Goal: Task Accomplishment & Management: Complete application form

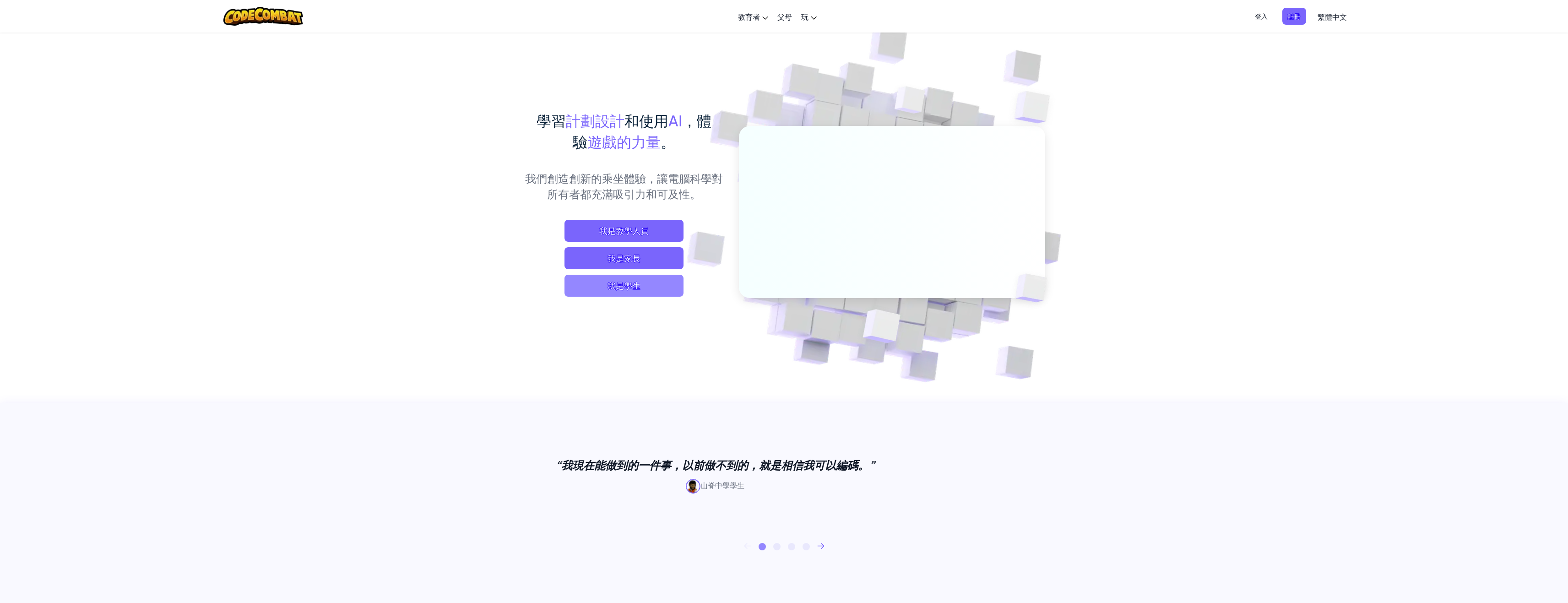
click at [627, 287] on font "我是學生" at bounding box center [624, 285] width 33 height 10
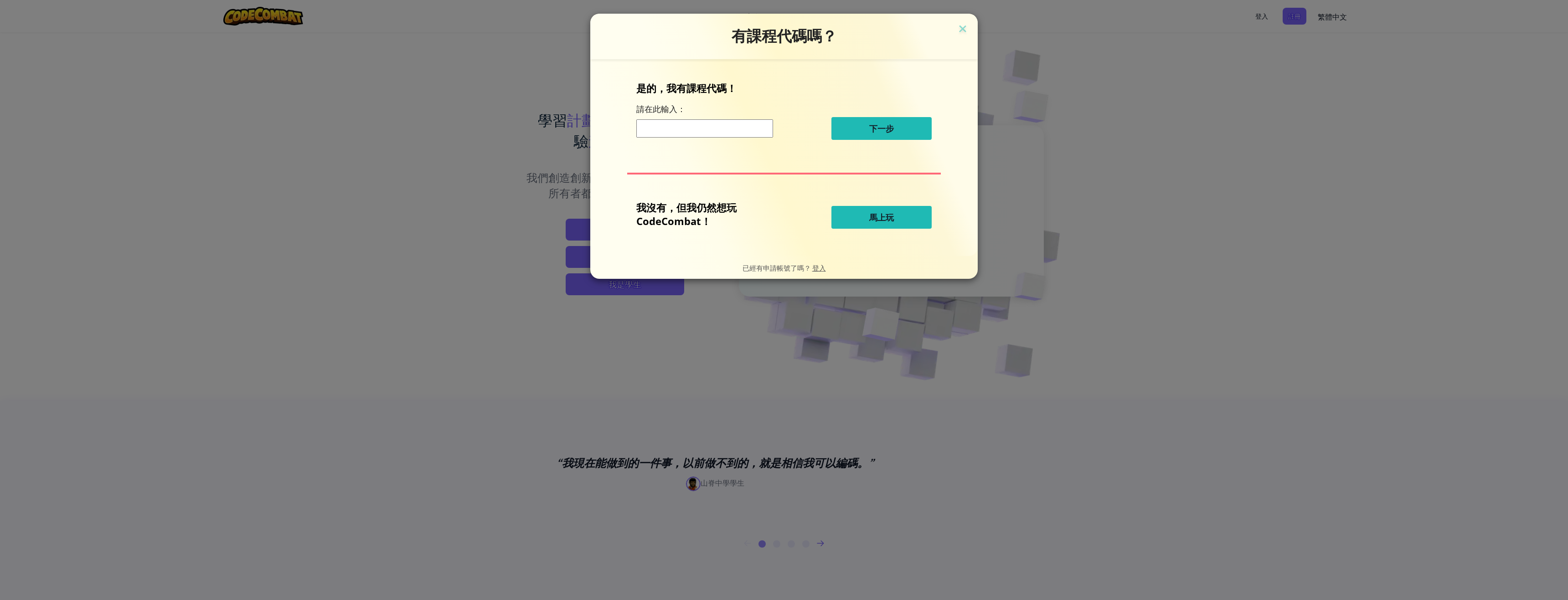
click at [869, 211] on button "馬上玩" at bounding box center [881, 217] width 100 height 23
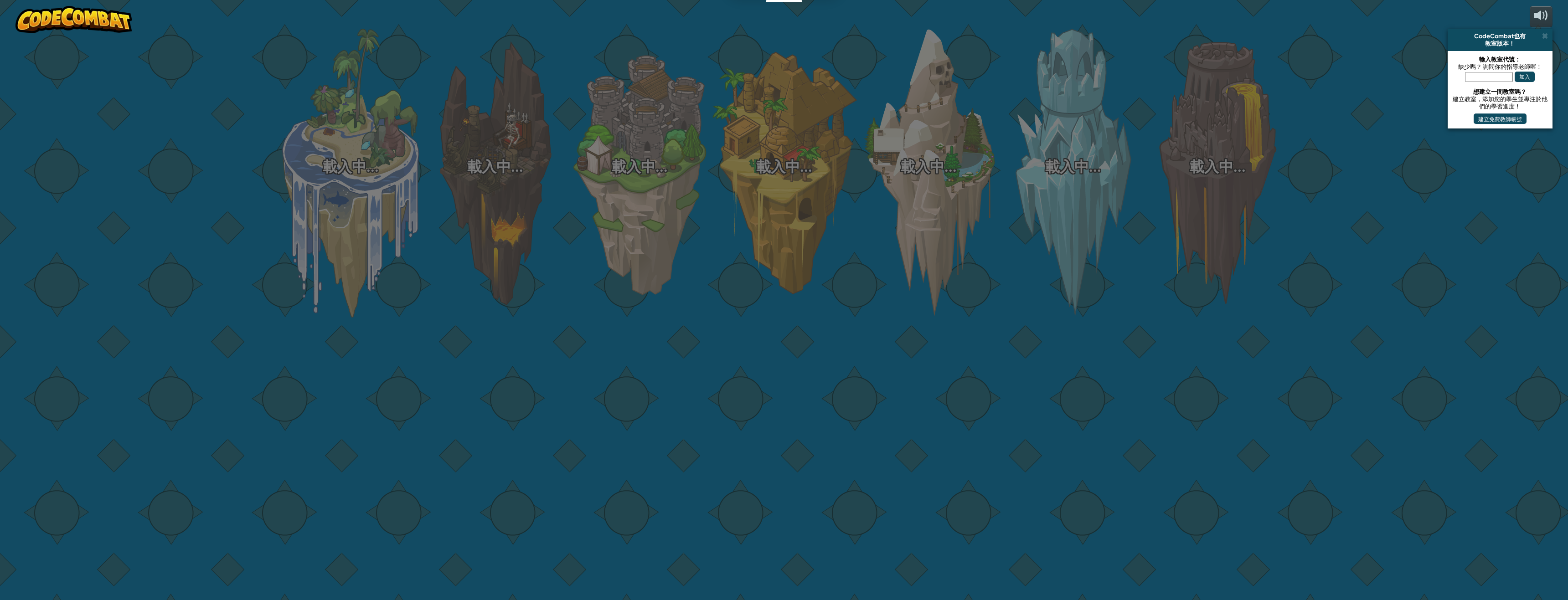
select select "zh-HANT"
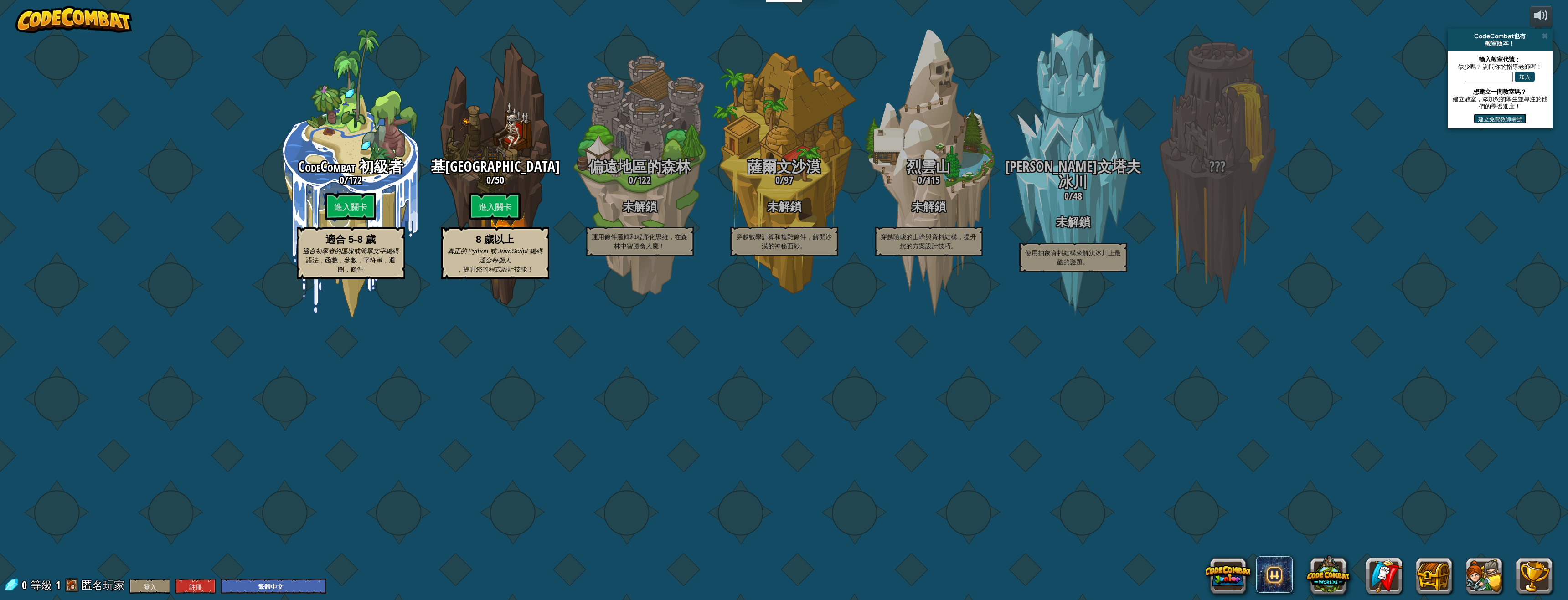
click at [1512, 119] on font "建立免費教師帳號" at bounding box center [1500, 118] width 44 height 7
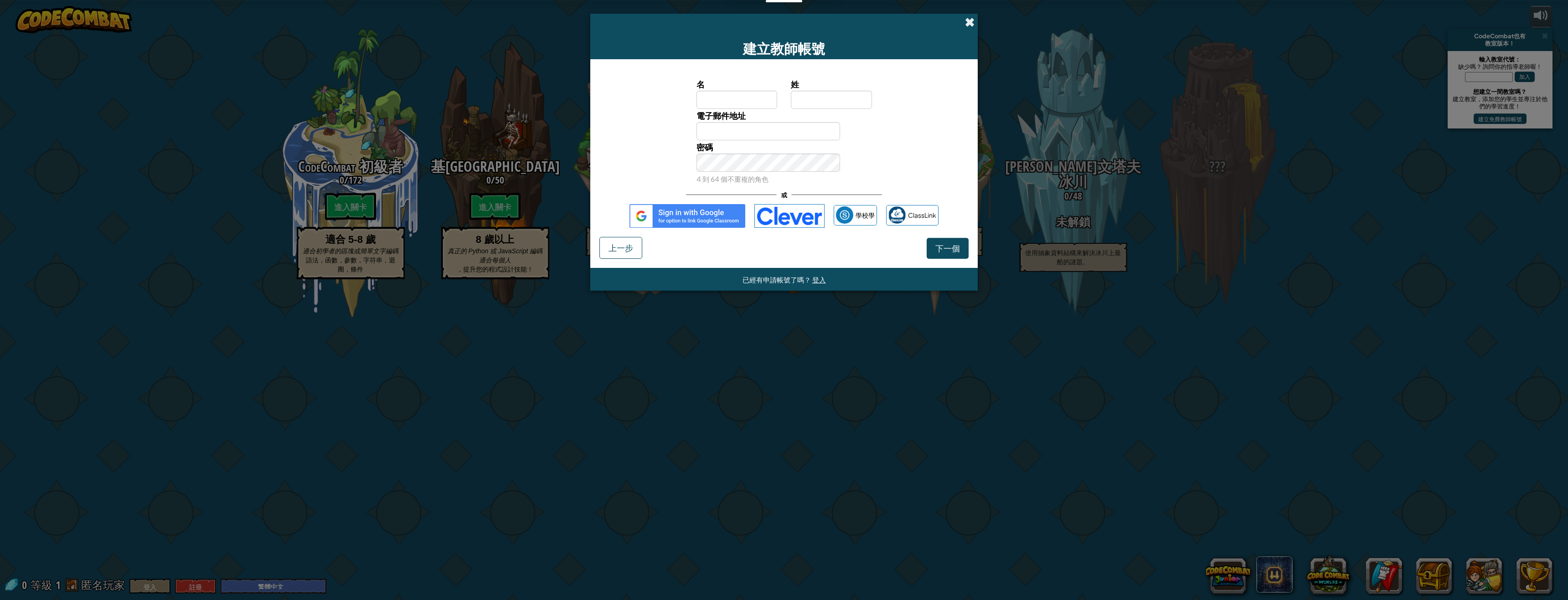
click at [968, 18] on span at bounding box center [970, 22] width 10 height 10
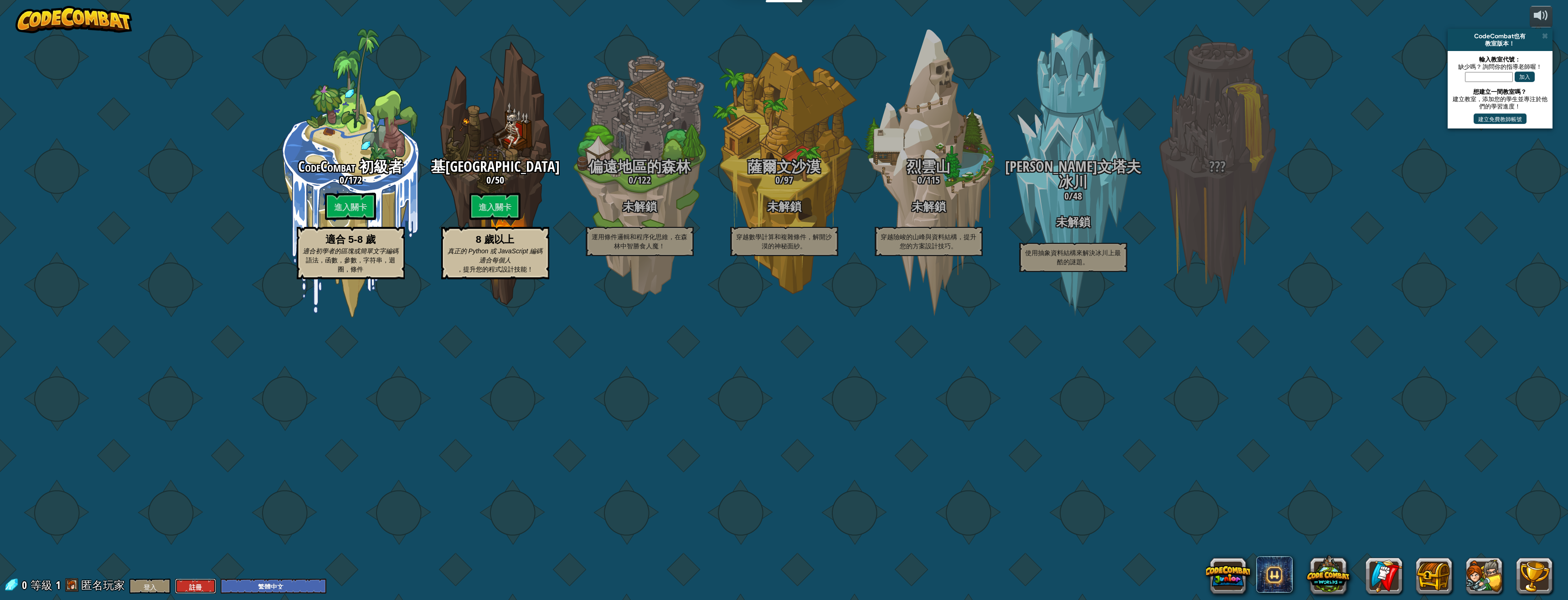
click at [192, 588] on font "註冊" at bounding box center [195, 587] width 13 height 9
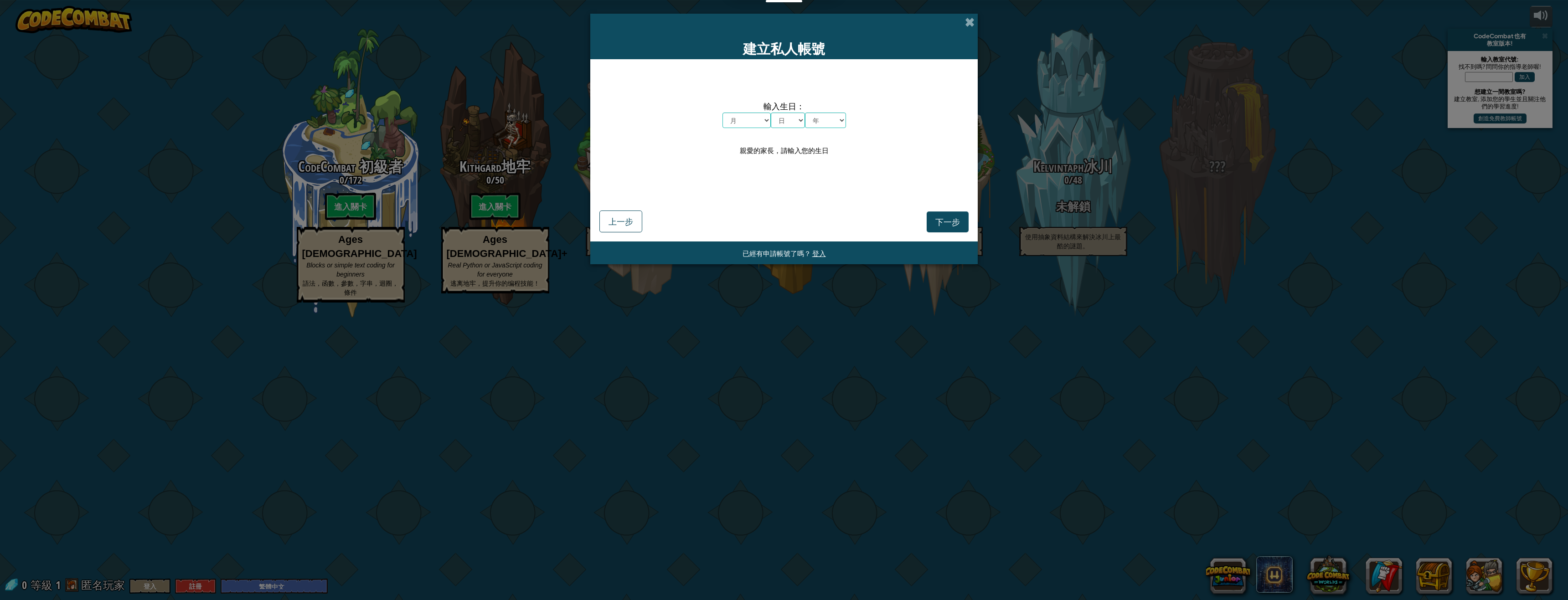
drag, startPoint x: 924, startPoint y: 145, endPoint x: 897, endPoint y: 142, distance: 27.2
click at [923, 145] on div "輸入生日： 月 一月 二月 三月 四月 五月 六月 七月 八月 九月 十月 十一月 十二月 日 1 2 3 4 5 6 7 8 9 10 11 12 13 1…" at bounding box center [784, 128] width 369 height 120
click at [761, 122] on select "月 一月 二月 三月 四月 五月 六月 七月 八月 九月 十月 十一月 十二月" at bounding box center [746, 120] width 48 height 15
click at [743, 126] on select "月 一月 二月 三月 四月 五月 六月 七月 八月 九月 十月 十一月 十二月" at bounding box center [746, 120] width 48 height 15
click at [743, 122] on select "月 一月 二月 三月 四月 五月 六月 七月 八月 九月 十月 十一月 十二月" at bounding box center [746, 120] width 48 height 15
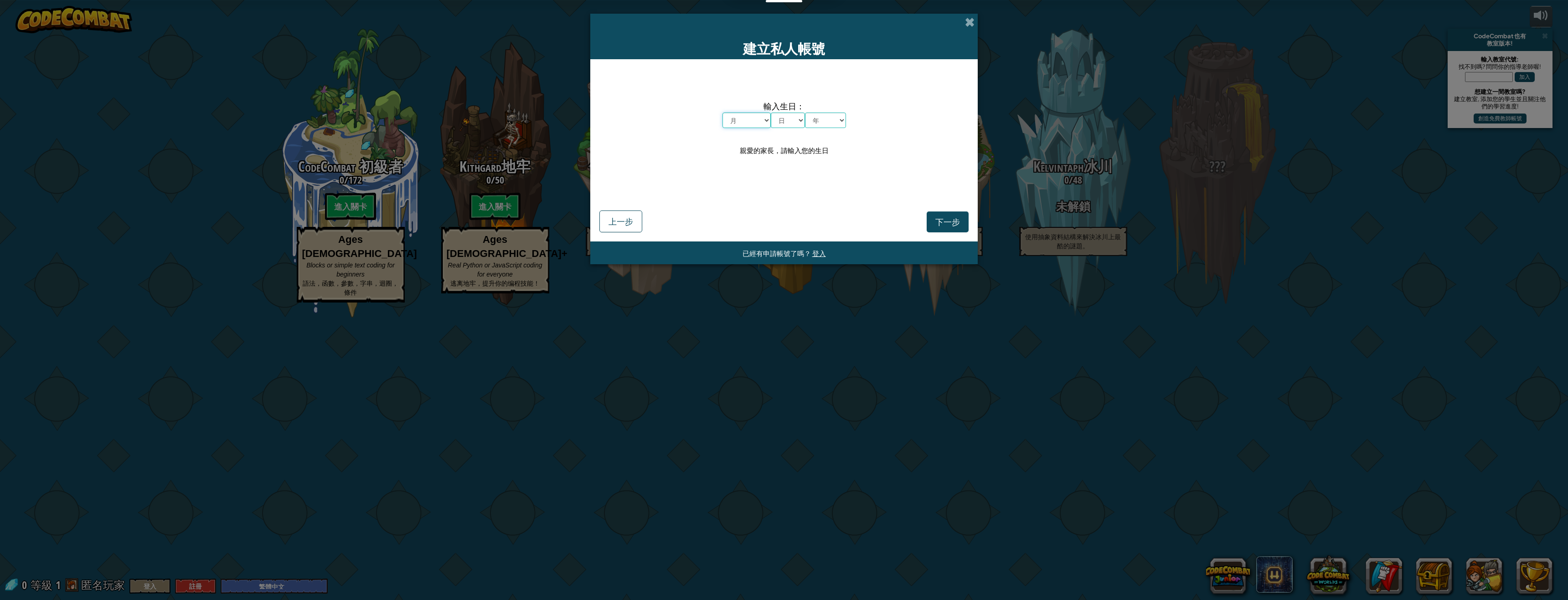
select select "4"
click at [723, 113] on select "月 一月 二月 三月 四月 五月 六月 七月 八月 九月 十月 十一月 十二月" at bounding box center [746, 120] width 48 height 15
drag, startPoint x: 790, startPoint y: 106, endPoint x: 792, endPoint y: 117, distance: 11.2
click at [791, 107] on span "輸入生日：" at bounding box center [784, 106] width 124 height 13
click at [792, 119] on select "日 1 2 3 4 5 6 7 8 9 10 11 12 13 14 15 16 17 18 19 20 21 22 23 24 25 26 27 28 29…" at bounding box center [788, 120] width 34 height 15
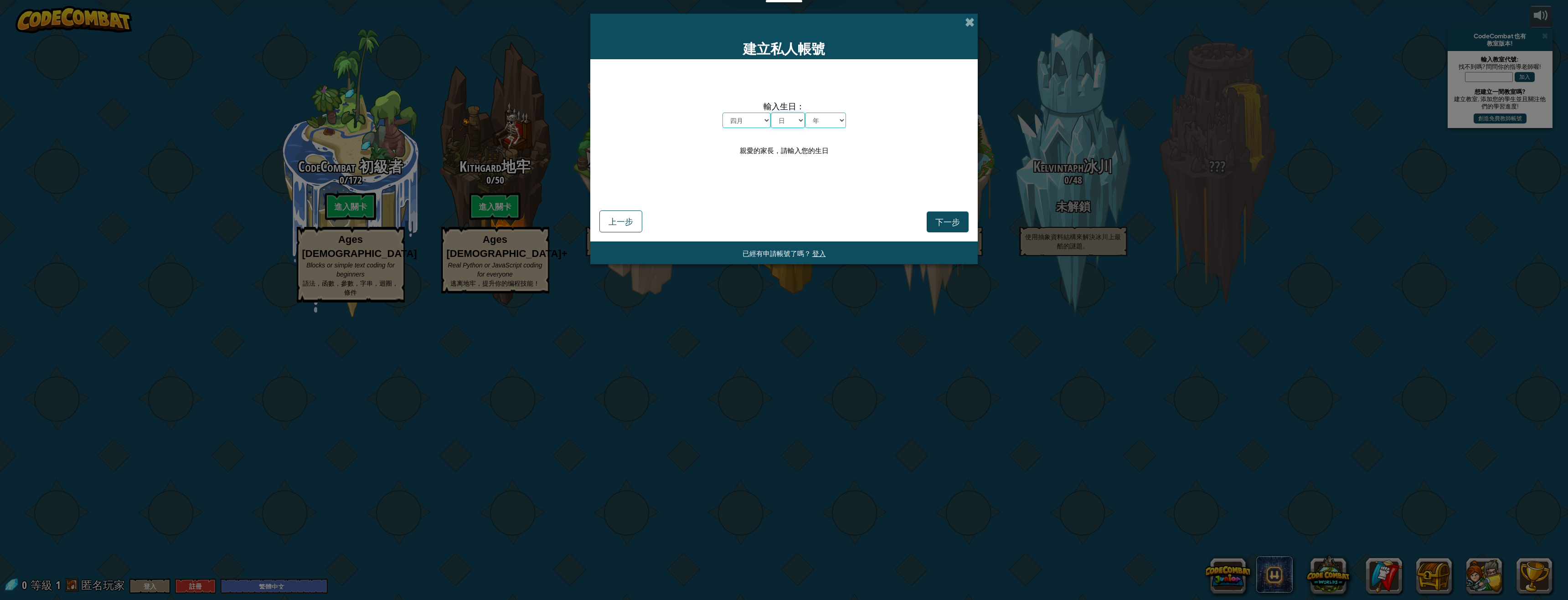
select select "29"
click at [771, 113] on select "日 1 2 3 4 5 6 7 8 9 10 11 12 13 14 15 16 17 18 19 20 21 22 23 24 25 26 27 28 29…" at bounding box center [788, 120] width 34 height 15
click at [831, 120] on select "年 2025 2024 2023 2022 2021 2020 2019 2018 2017 2016 2015 2014 2013 2012 2011 20…" at bounding box center [825, 120] width 41 height 15
select select "2011"
click at [805, 113] on select "年 2025 2024 2023 2022 2021 2020 2019 2018 2017 2016 2015 2014 2013 2012 2011 20…" at bounding box center [825, 120] width 41 height 15
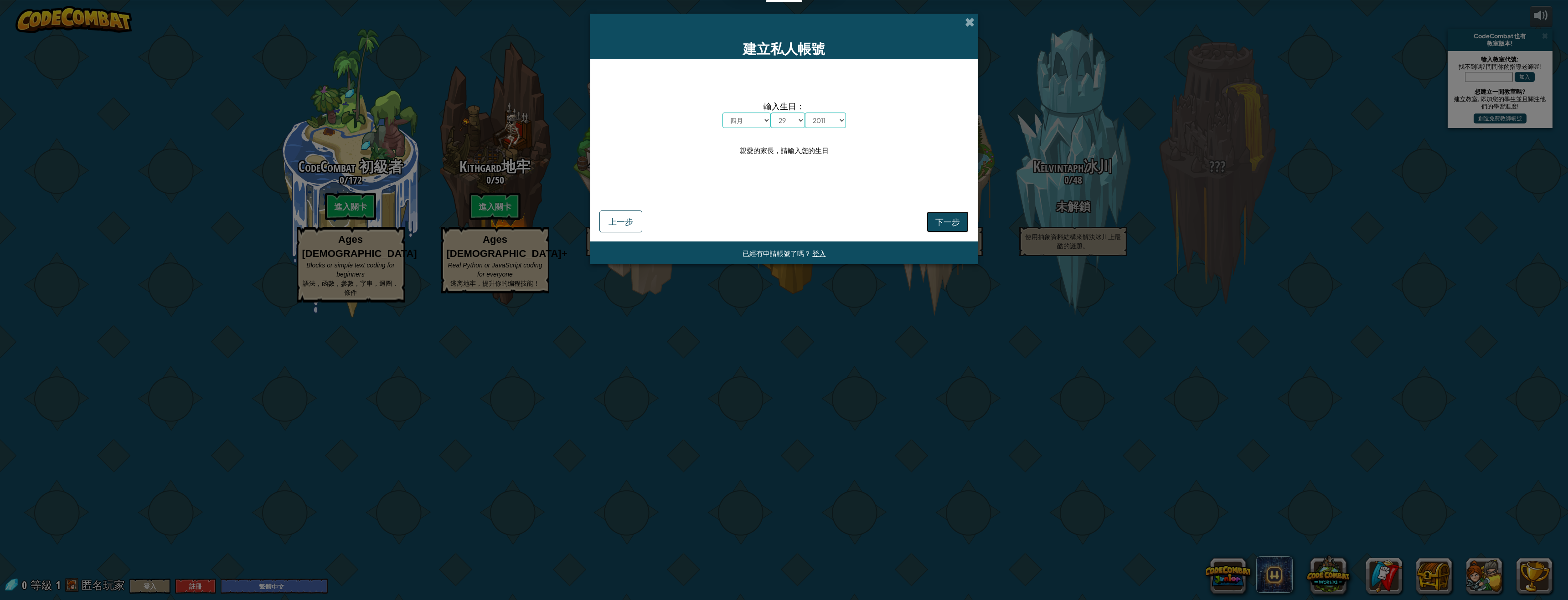
click at [964, 217] on button "下一步" at bounding box center [947, 222] width 42 height 21
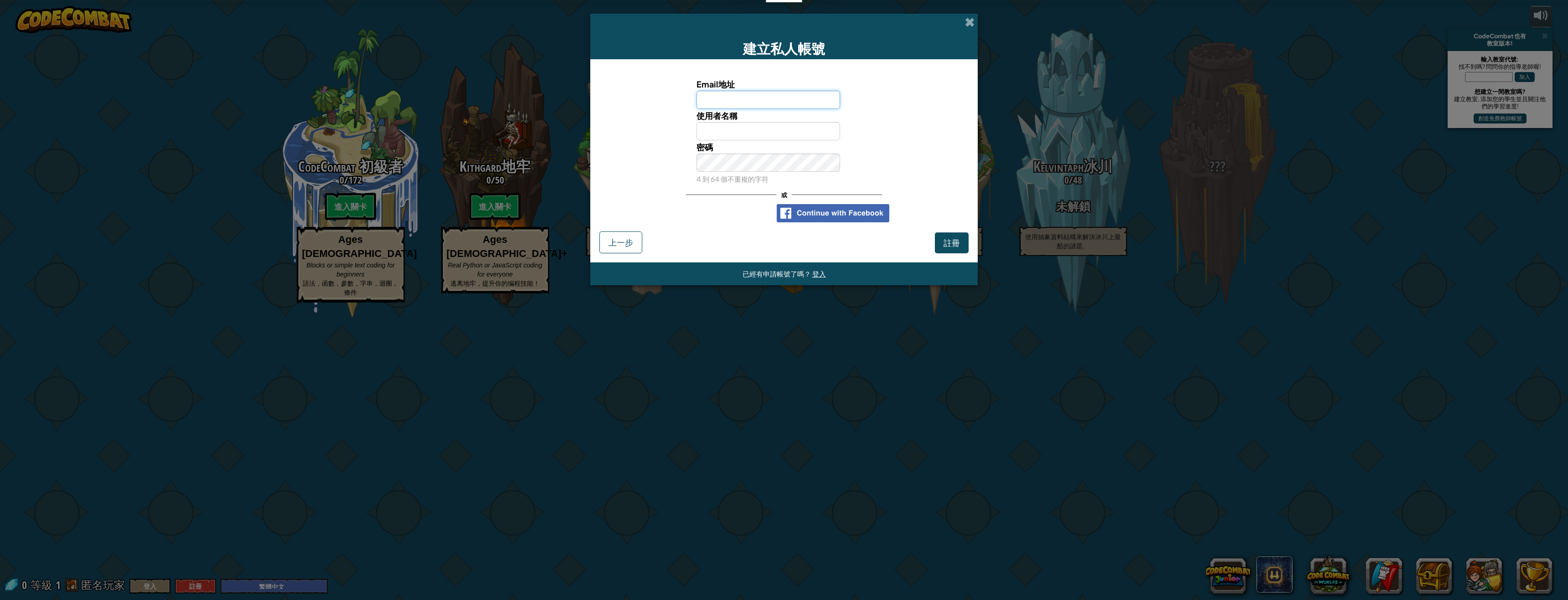
click at [780, 106] on input "Email地址" at bounding box center [768, 100] width 144 height 18
type input "garfhtdd@gmail.com"
click at [772, 132] on input "使用者名稱" at bounding box center [768, 131] width 144 height 18
type input "mknhghv"
click at [641, 169] on div "密碼 4 到 64 個不重複的字符" at bounding box center [784, 163] width 379 height 45
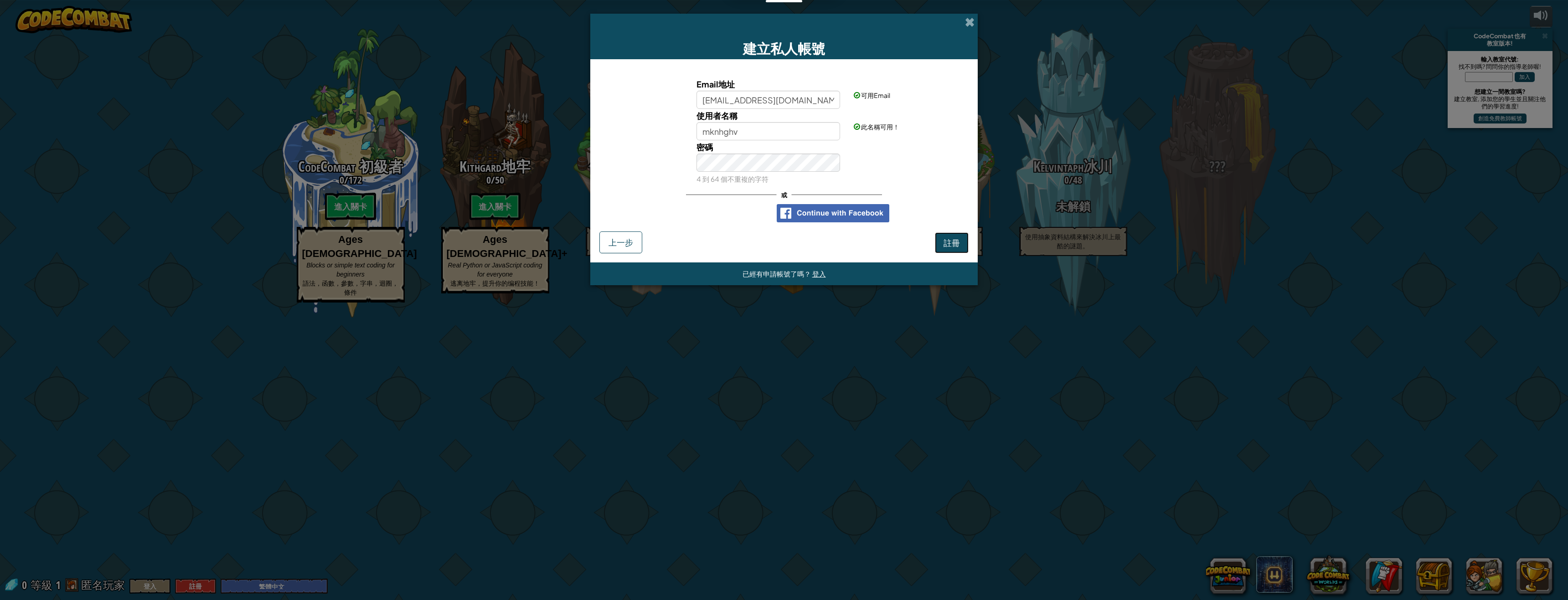
click at [961, 244] on button "註冊" at bounding box center [951, 243] width 33 height 21
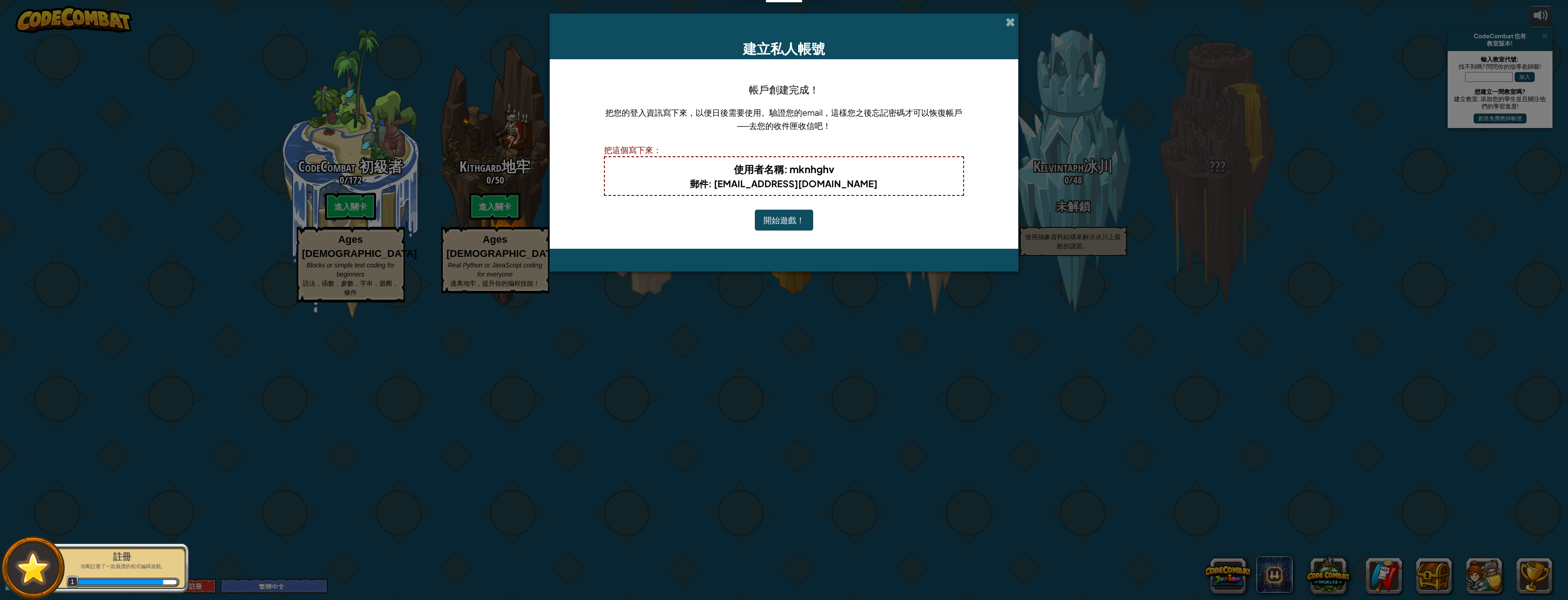
click at [433, 72] on div "建立私人帳號 帳戶創建完成！ 把您的登入資訊寫下來，以便日後需要使用。驗證您的email，這樣您之後忘記密碼才可以恢復帳戶──去您的收件匣收信吧！ 把這個寫下…" at bounding box center [784, 300] width 1568 height 600
click at [803, 209] on button "開始遊戲！" at bounding box center [784, 220] width 58 height 21
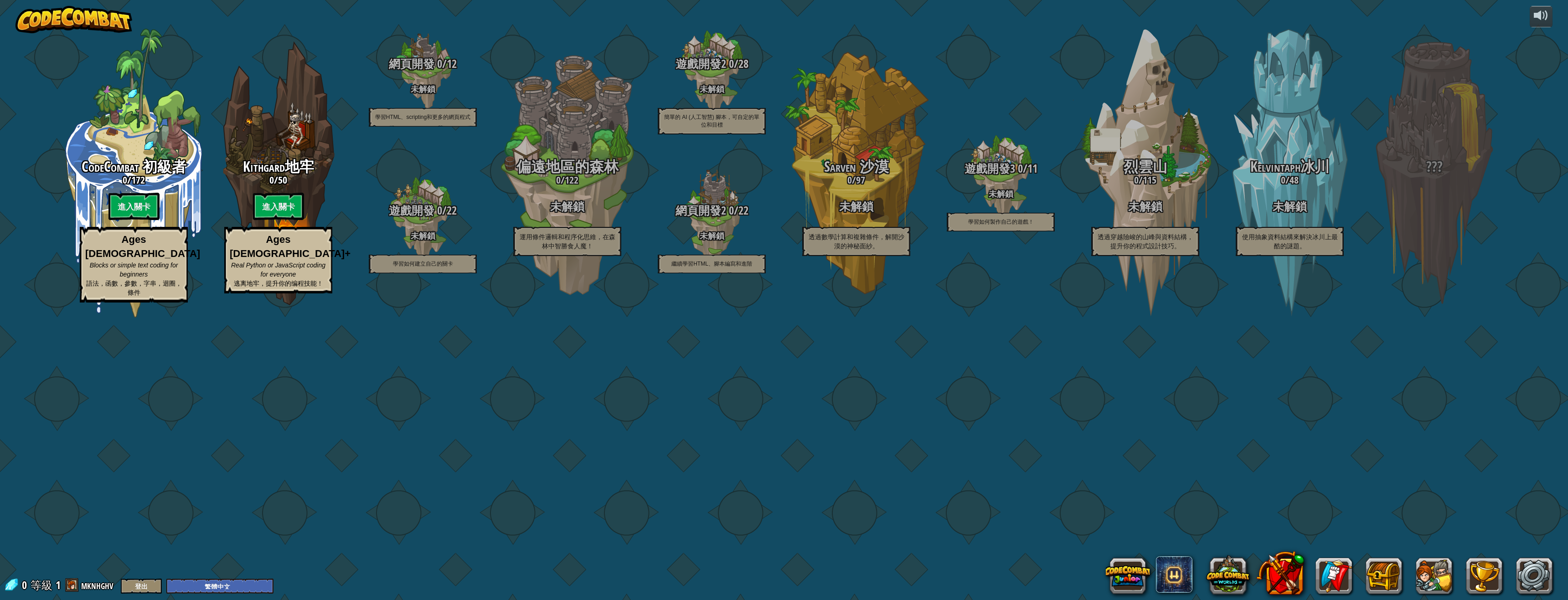
select select "zh-HANT"
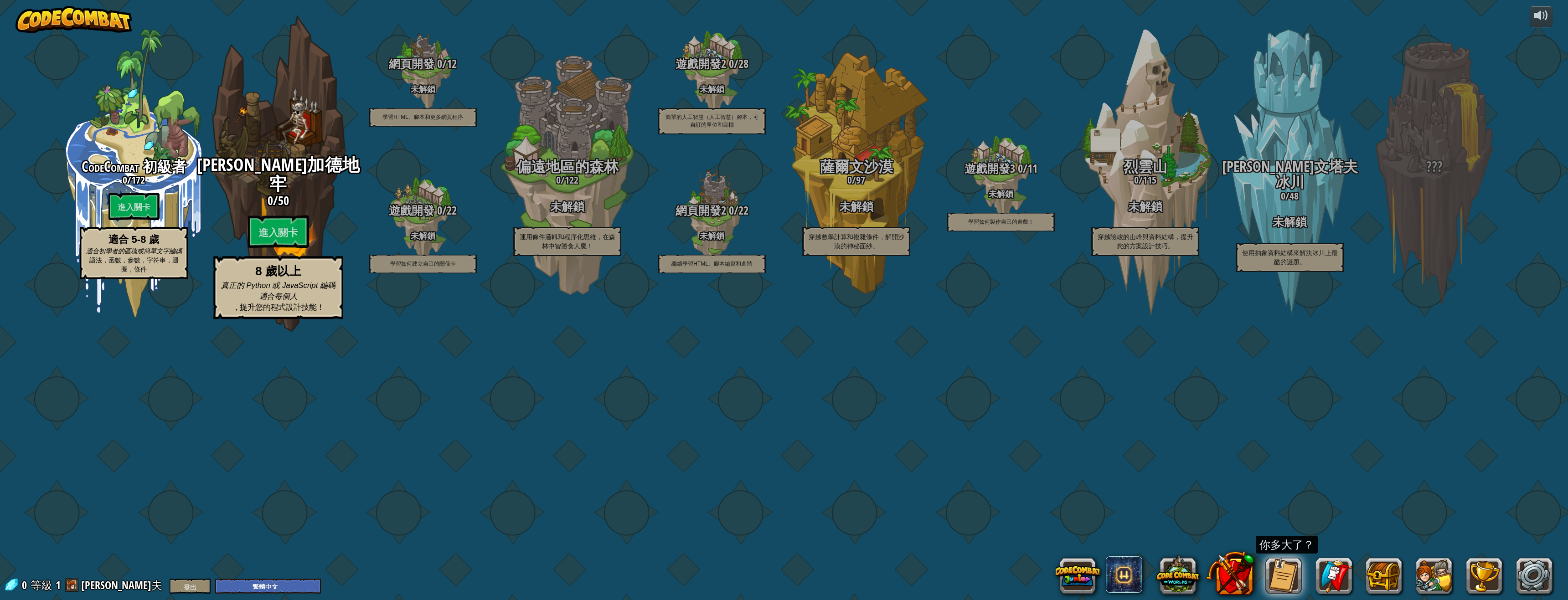
click at [275, 320] on p "8 歲以上 真正的 Python 或 JavaScript 編碼適合每個人 ，提升您的程式設計技能！" at bounding box center [278, 288] width 130 height 63
select select "zh-HANT"
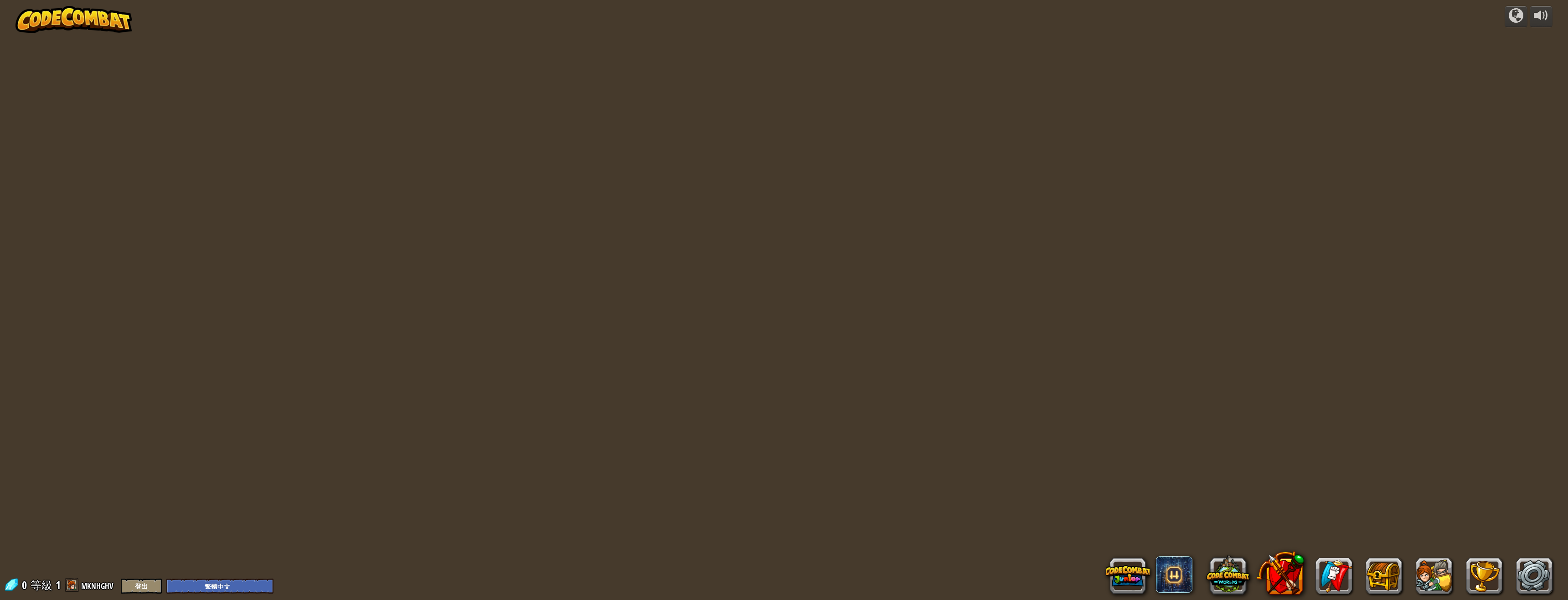
select select "zh-HANT"
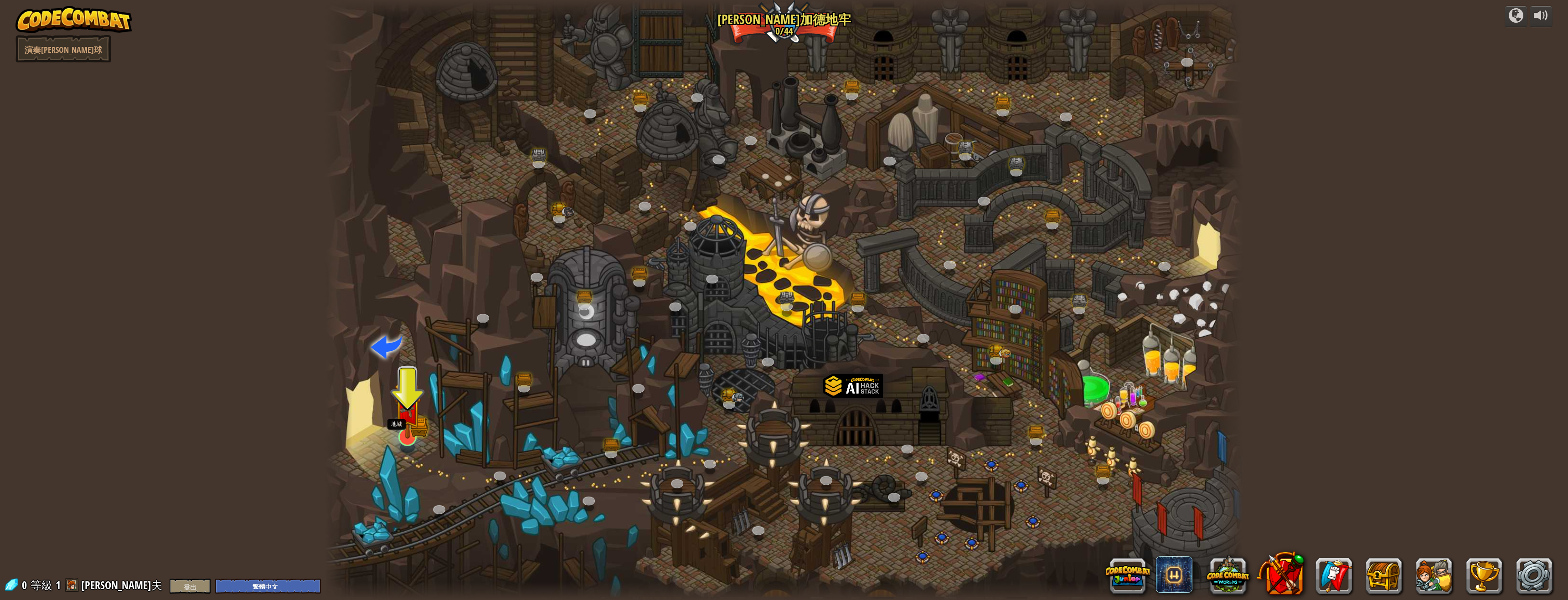
click at [403, 438] on img at bounding box center [407, 410] width 26 height 58
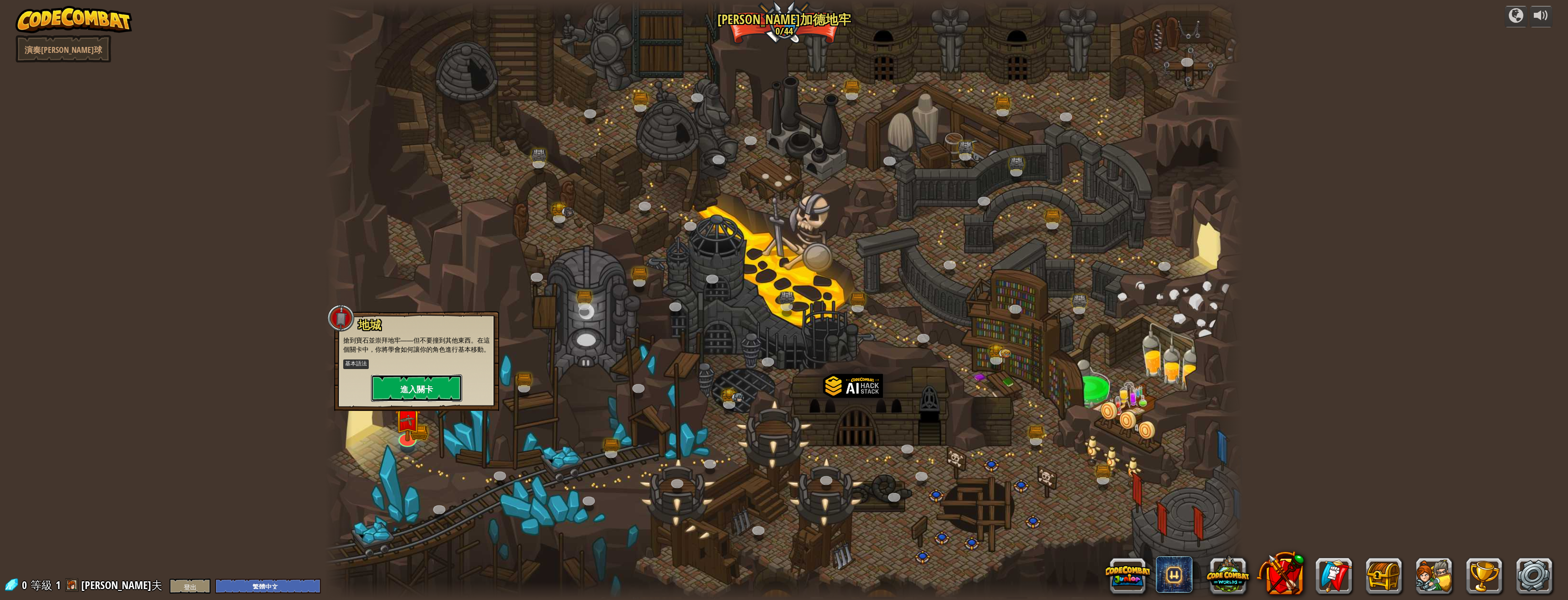
click at [424, 392] on font "進入關卡" at bounding box center [416, 389] width 33 height 12
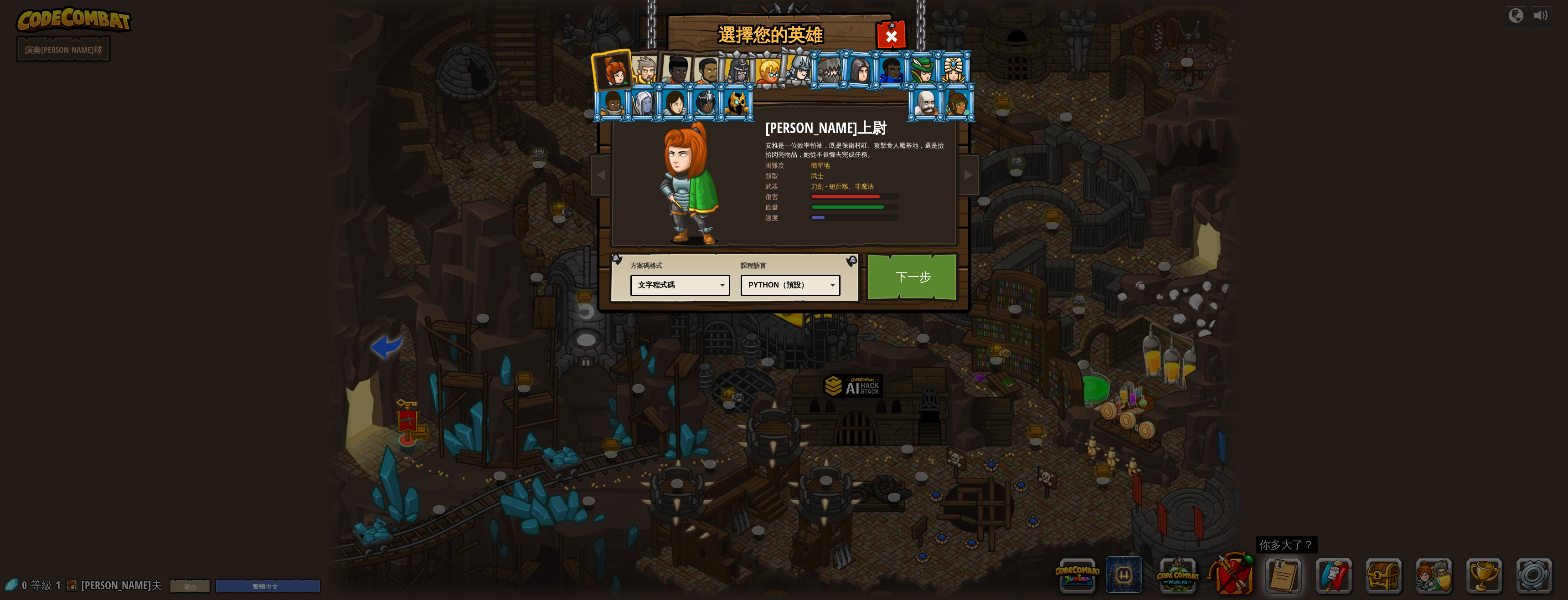
click at [811, 288] on div "Python（預設）" at bounding box center [788, 285] width 79 height 10
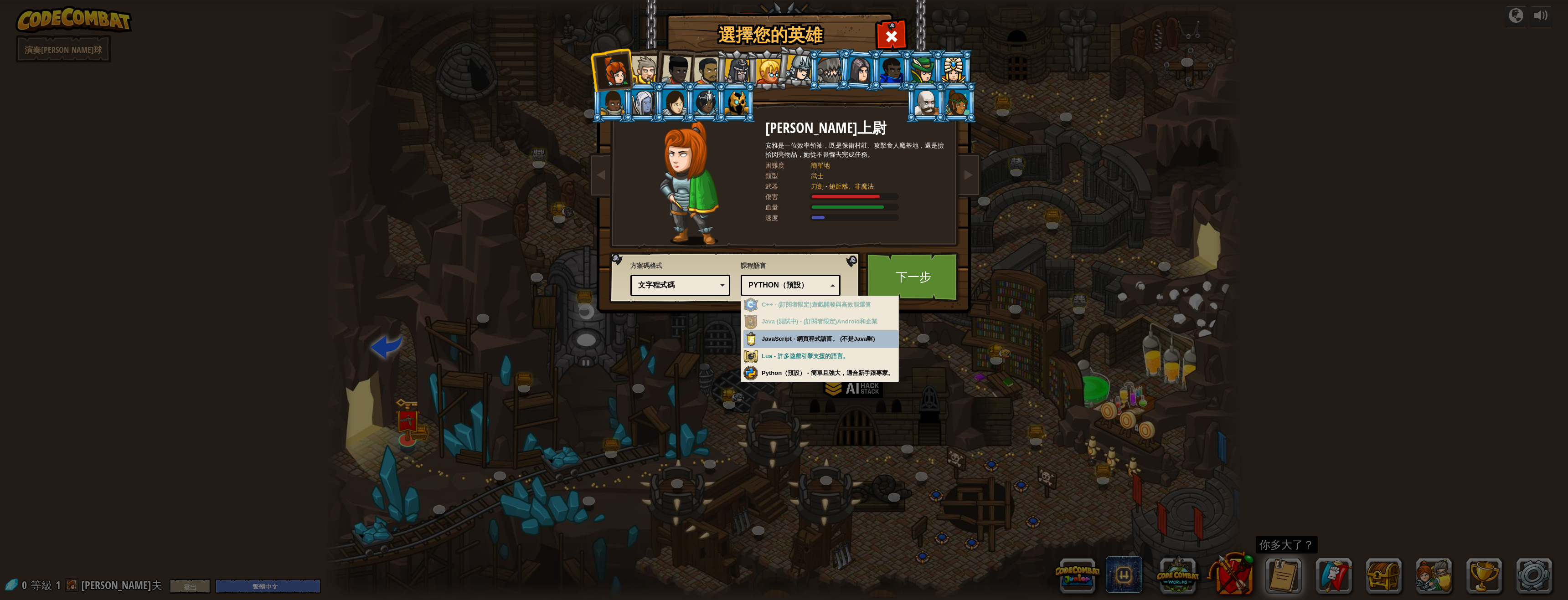
click at [811, 288] on div "Python（預設）" at bounding box center [788, 285] width 79 height 10
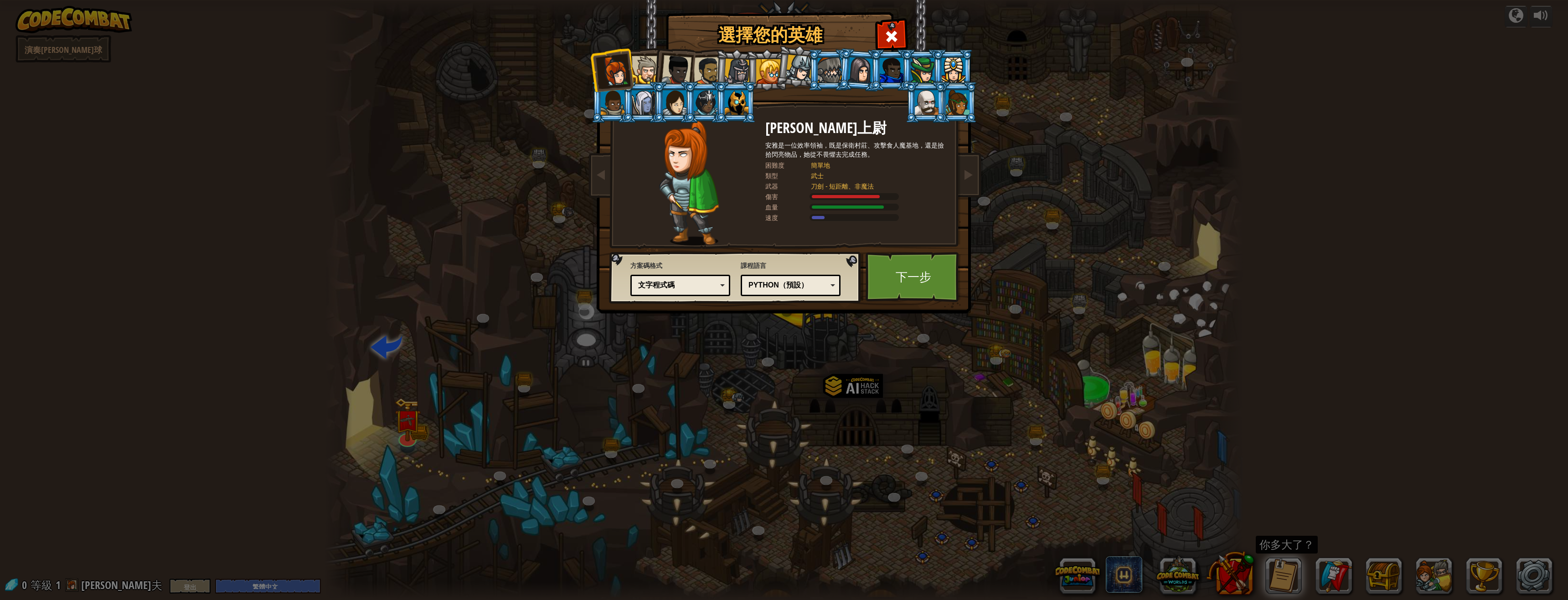
click at [668, 293] on div "文字程式碼 區塊和程式碼 狀塊 塊狀（圖示） 文字程式碼" at bounding box center [681, 285] width 100 height 21
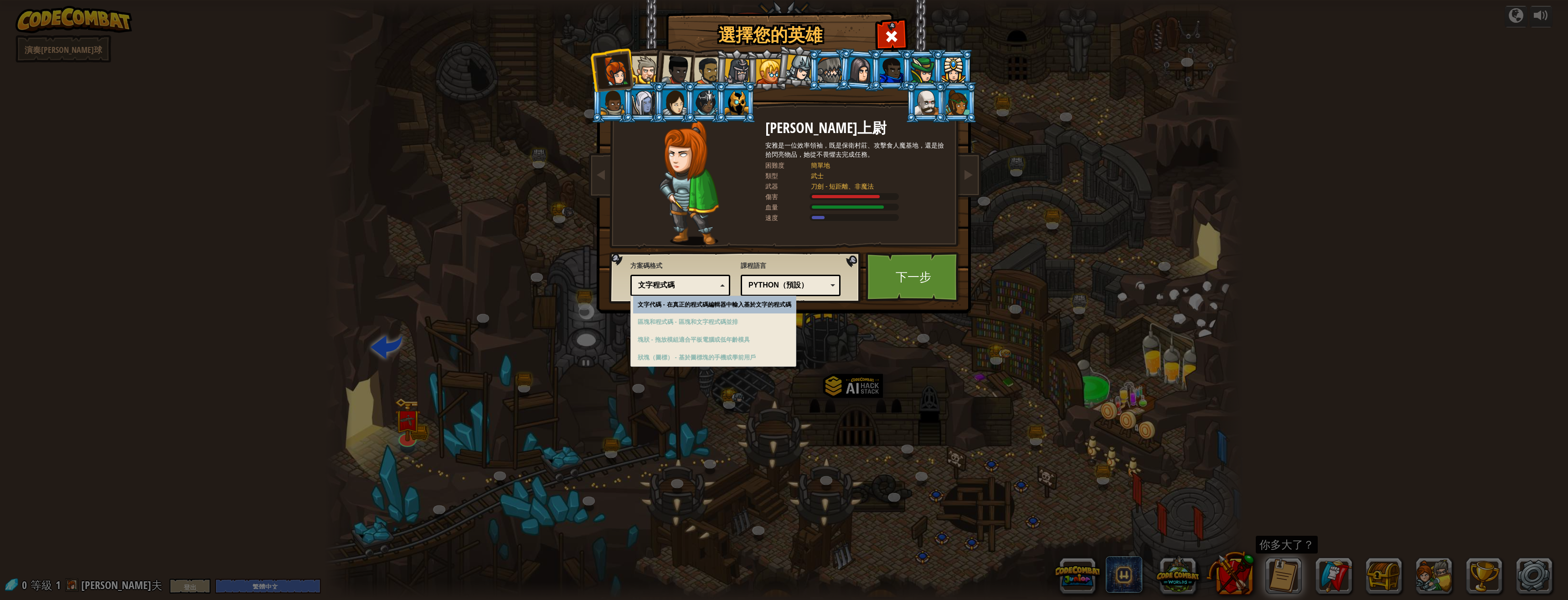
click at [669, 288] on font "文字程式碼" at bounding box center [656, 285] width 37 height 8
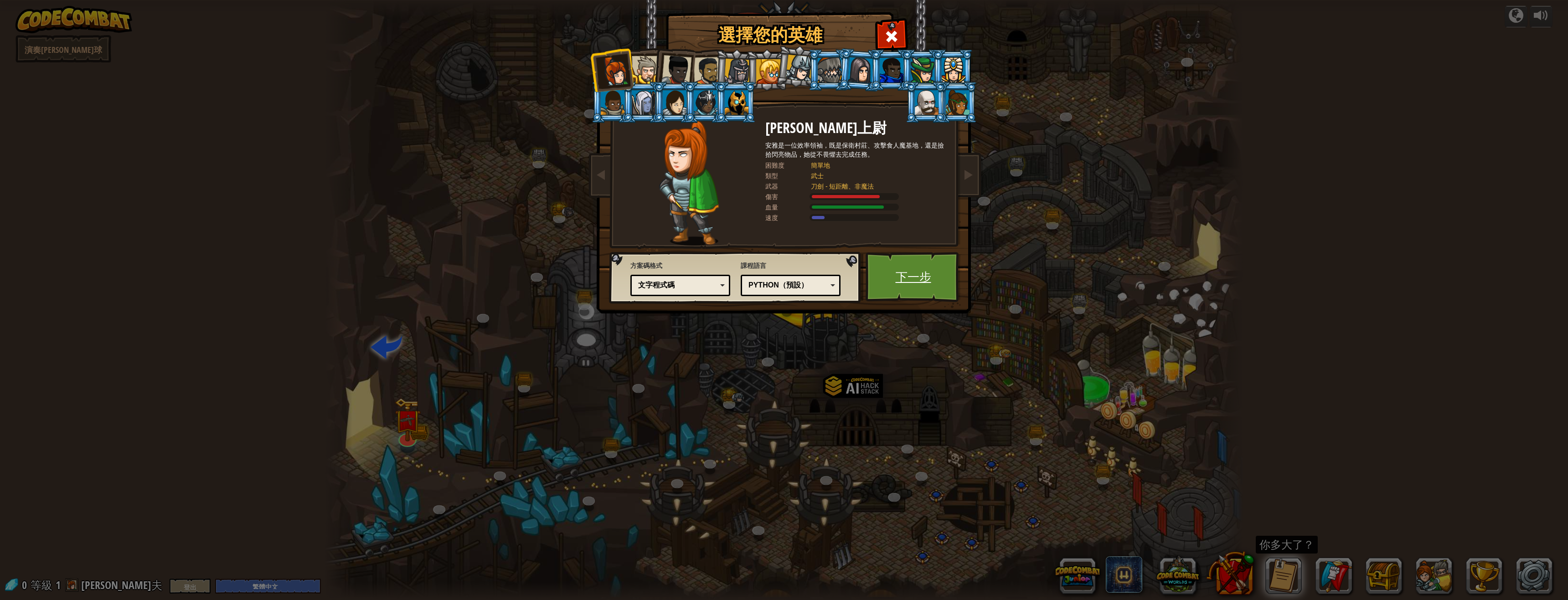
click at [914, 277] on font "下一步" at bounding box center [913, 276] width 35 height 16
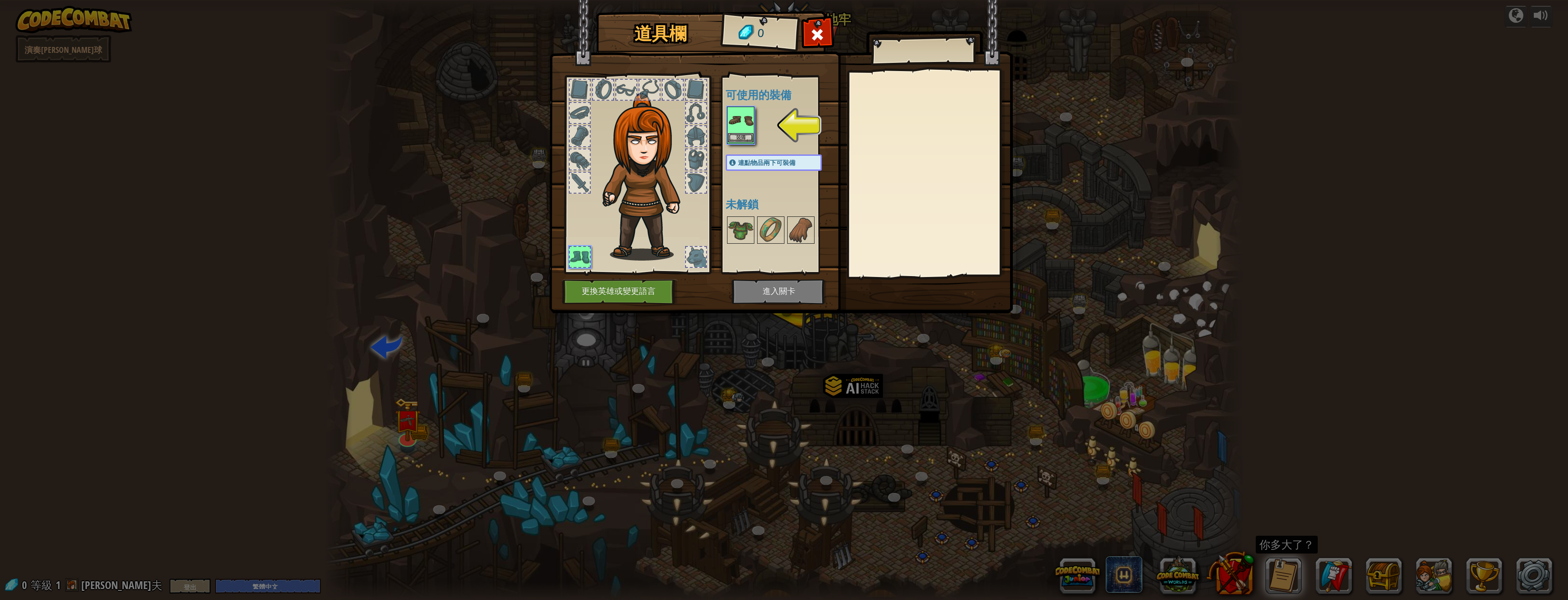
drag, startPoint x: 740, startPoint y: 130, endPoint x: 749, endPoint y: 130, distance: 9.0
click at [741, 131] on img at bounding box center [741, 120] width 26 height 26
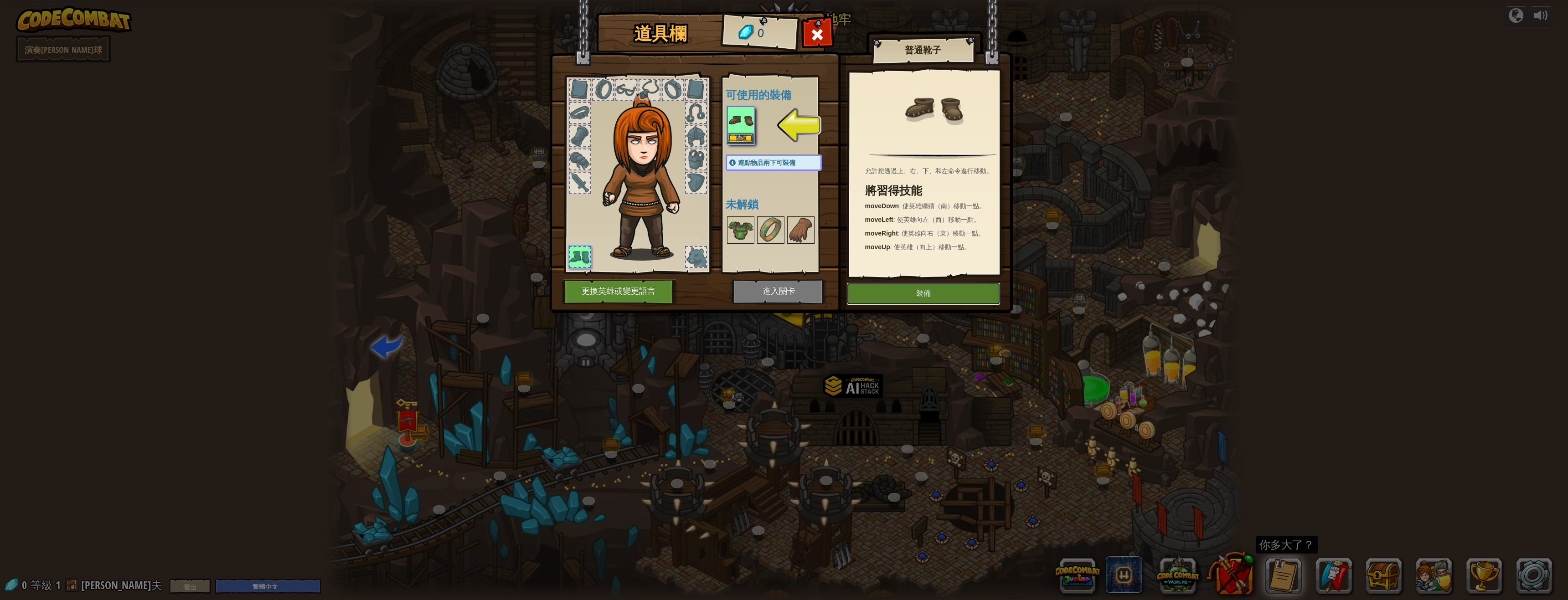
click at [928, 304] on button "裝備" at bounding box center [923, 293] width 154 height 23
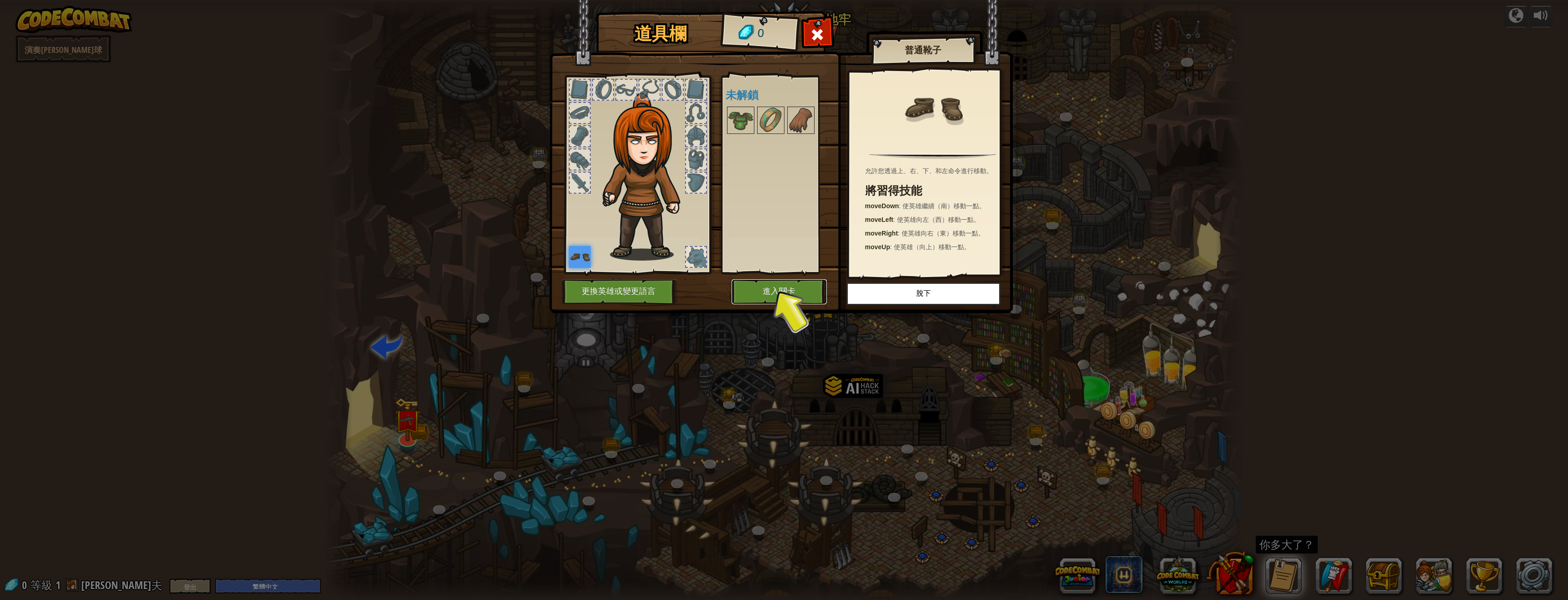
click at [792, 298] on button "進入關卡" at bounding box center [779, 291] width 96 height 25
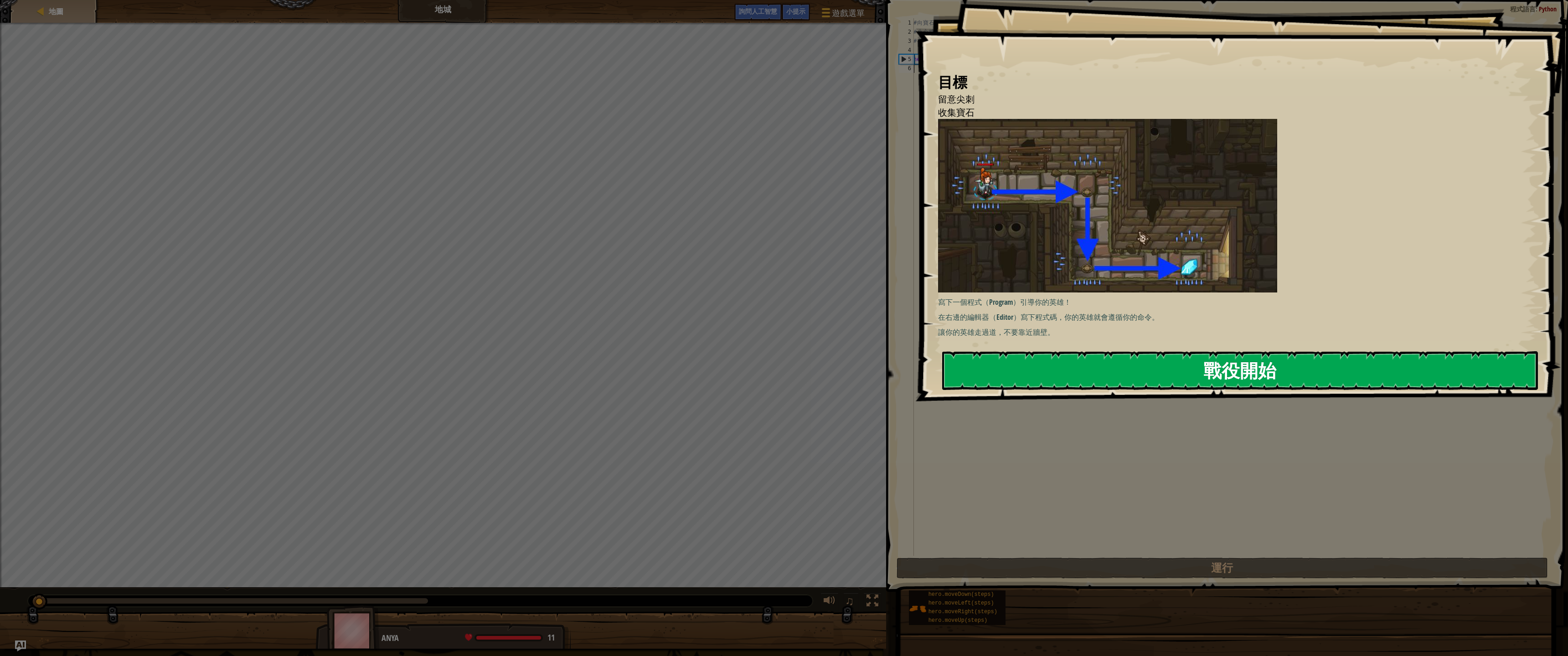
click at [1068, 369] on button "戰役開始" at bounding box center [1240, 370] width 596 height 38
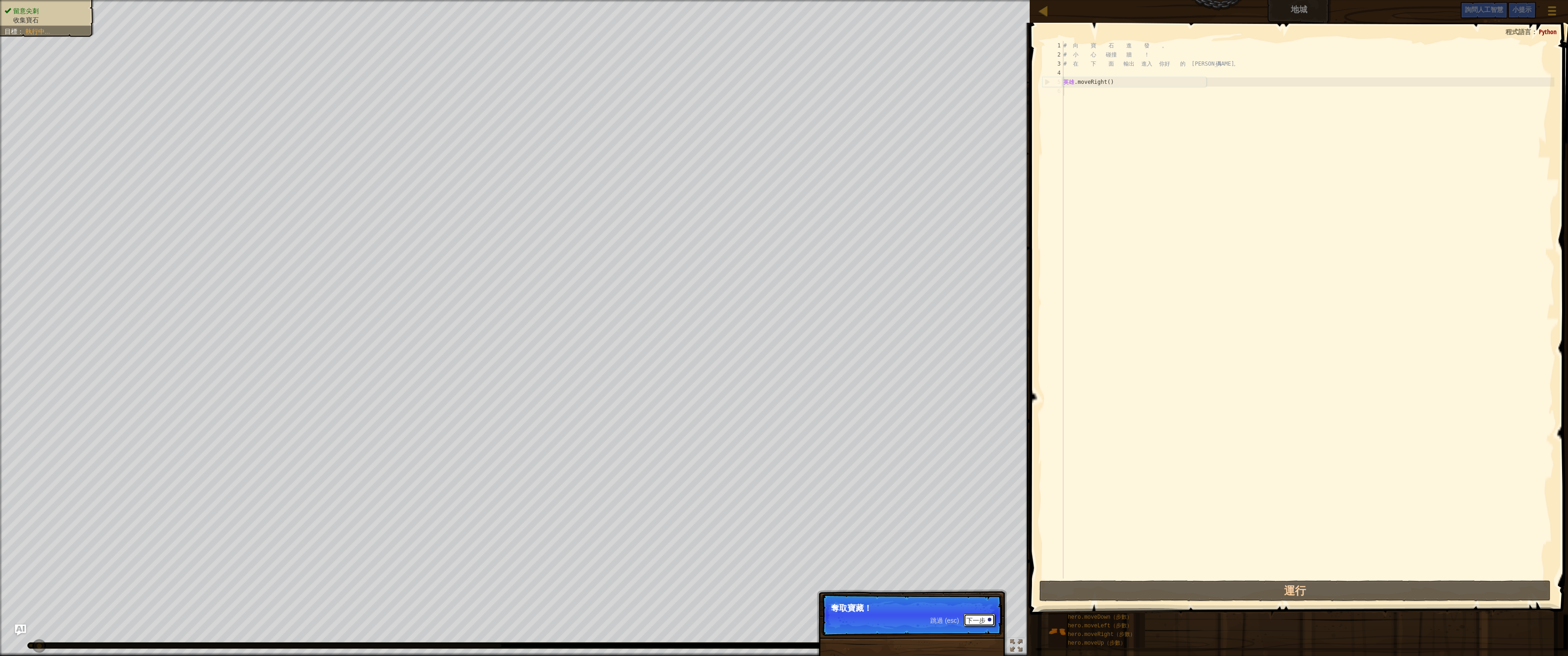
click at [966, 599] on button "下一步" at bounding box center [979, 620] width 32 height 13
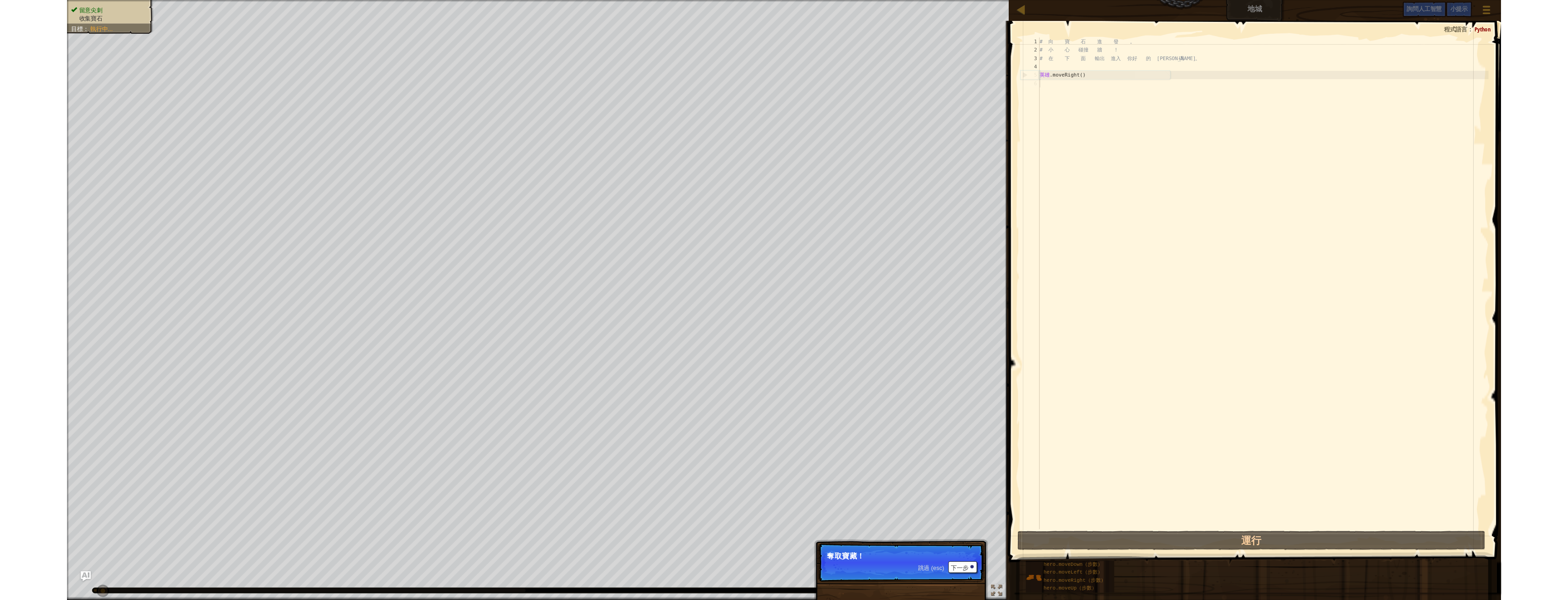
scroll to position [4, 0]
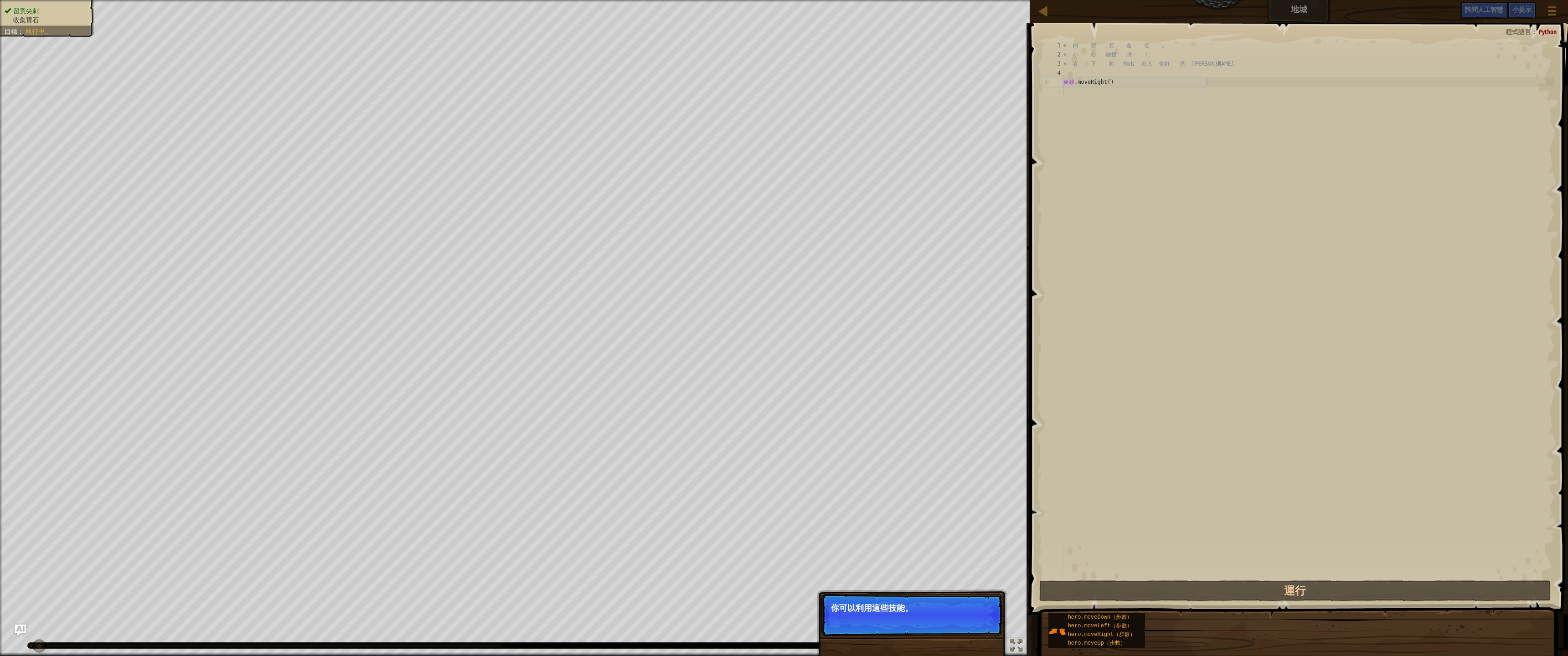
click at [970, 599] on font "下一步" at bounding box center [976, 621] width 19 height 7
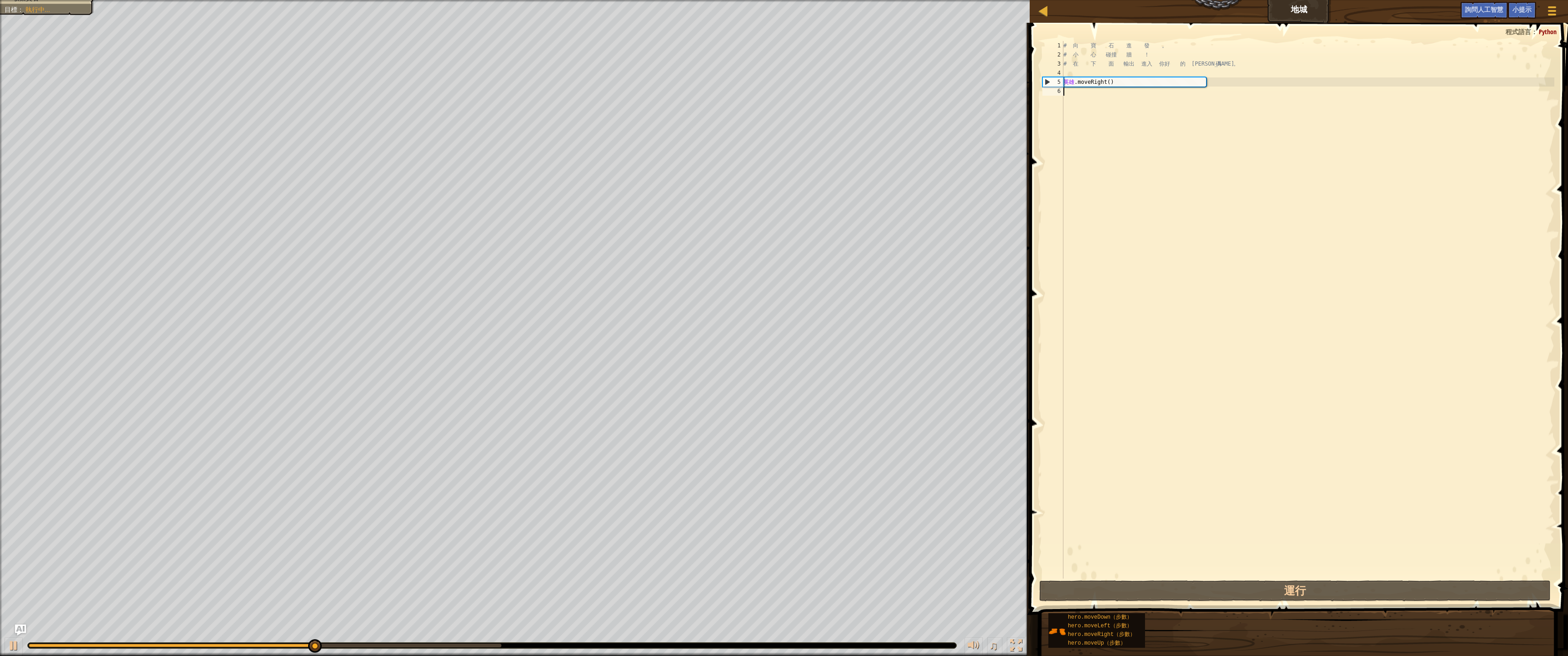
click at [1115, 97] on div "# 向 寶 石 進 發 。 # 小 心 碰撞 牆 ！ # 在 下 面 輸出 進入 你好 的 代 碼 。 英雄 .moveRight ( )" at bounding box center [1307, 319] width 492 height 556
type textarea "d"
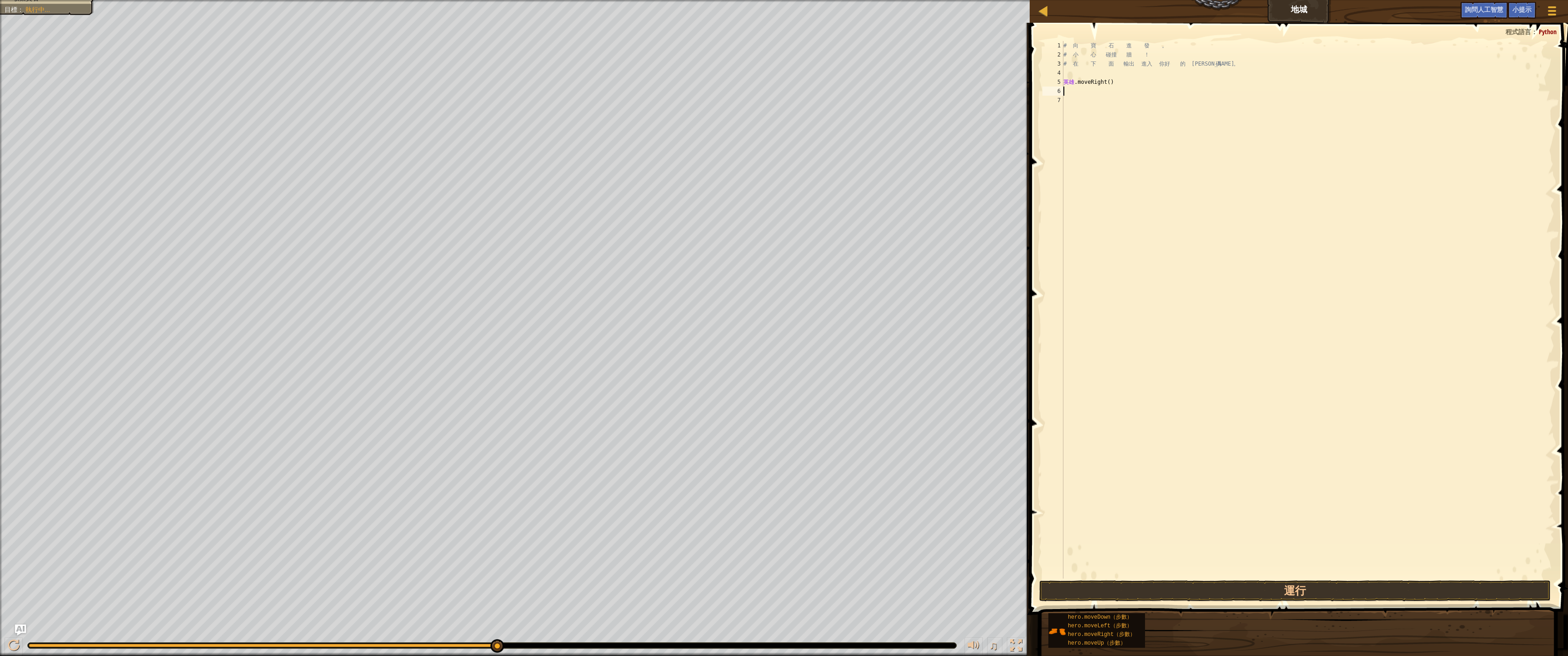
type textarea "d"
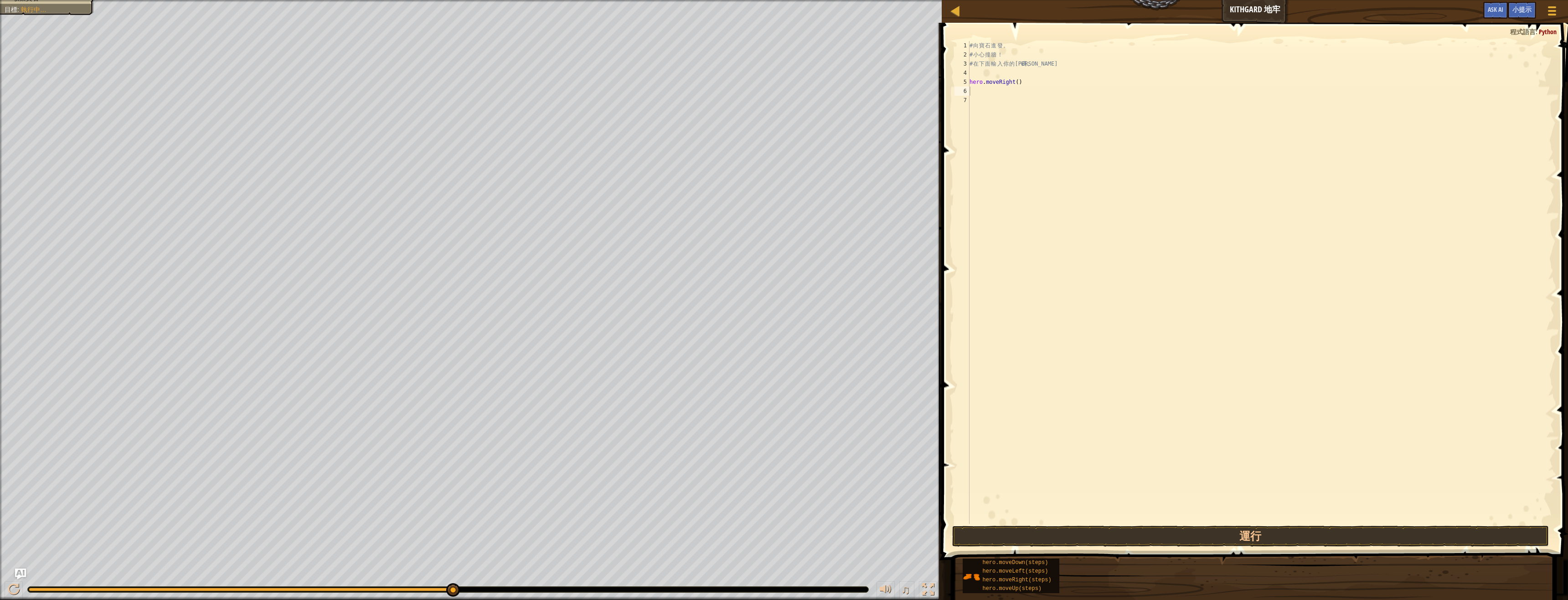
click at [1143, 121] on div "# 向 寶 石 進 發 。 # 小 心 撞 牆 ！ # 在 下 面 輸 入 你 的 代 碼 。 hero . moveRight ( )" at bounding box center [1261, 291] width 587 height 501
click at [1051, 94] on div "# 向 寶 石 進 發 。 # 小 心 撞 牆 ！ # 在 下 面 輸 入 你 的 代 碼 。 hero . moveRight ( )" at bounding box center [1261, 291] width 587 height 501
type textarea "hero"
click at [1066, 119] on div "hero .moveUp 按 Enter hero .moveDown 按 Enter hero .moveLeft 按 Enter hero .moveRi…" at bounding box center [1054, 138] width 172 height 82
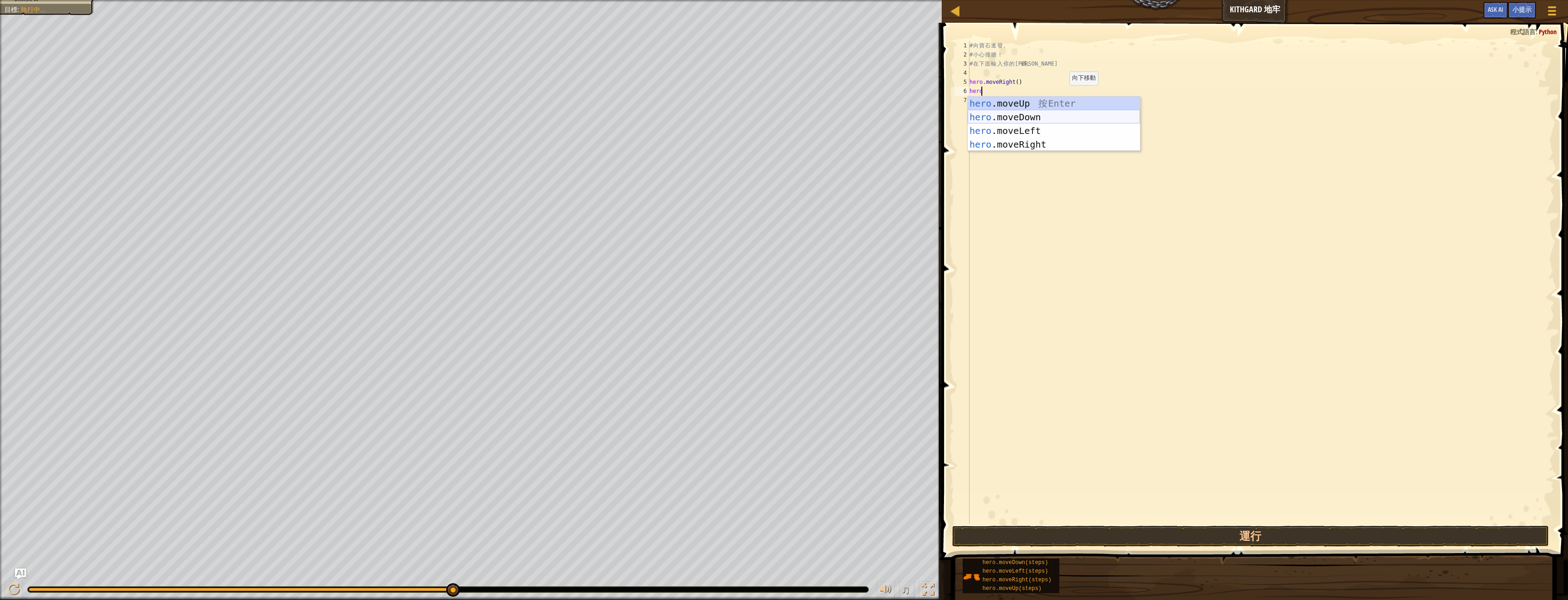
scroll to position [4, 0]
click at [1025, 102] on div "# 向 寶 石 進 發 。 # 小 心 撞 牆 ！ # 在 下 面 輸 入 你 的 代 碼 。 hero . moveRight ( ) hero . mov…" at bounding box center [1261, 291] width 587 height 501
type textarea "hero.moverig"
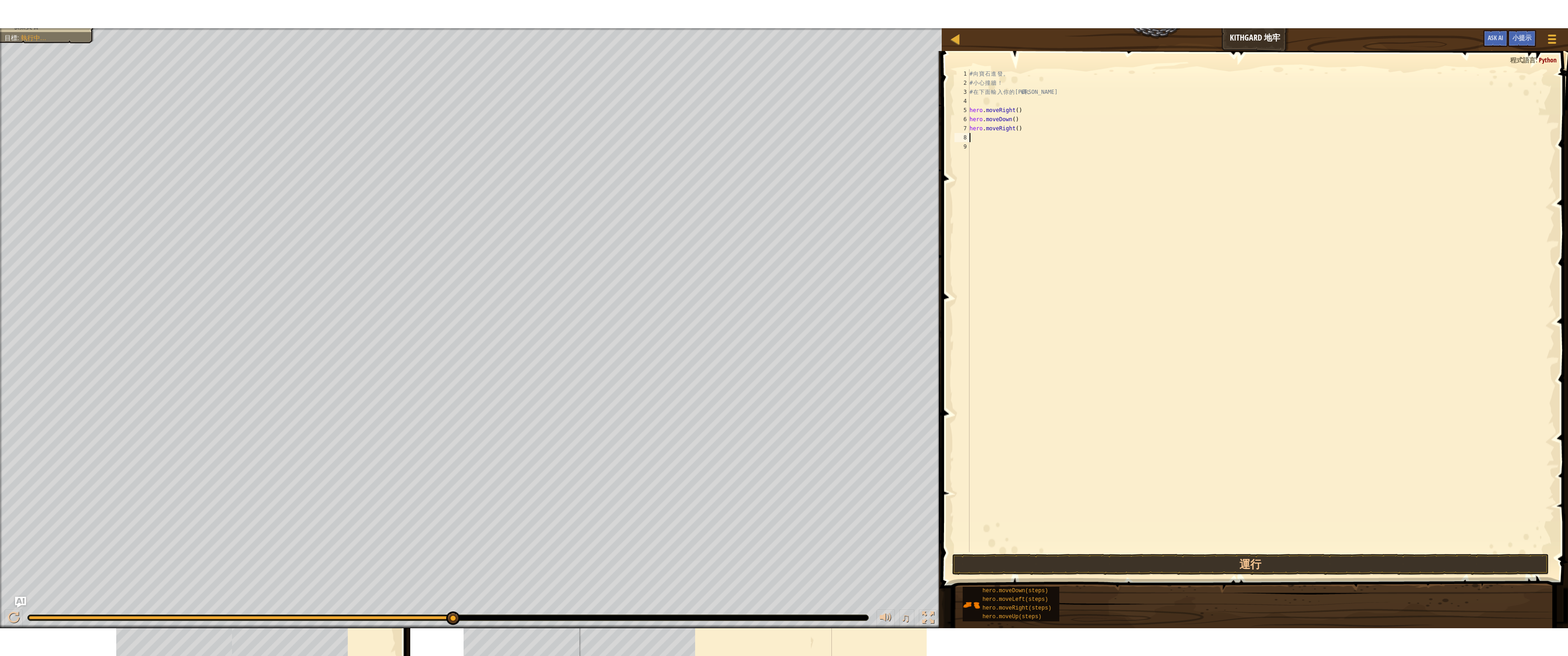
scroll to position [4, 0]
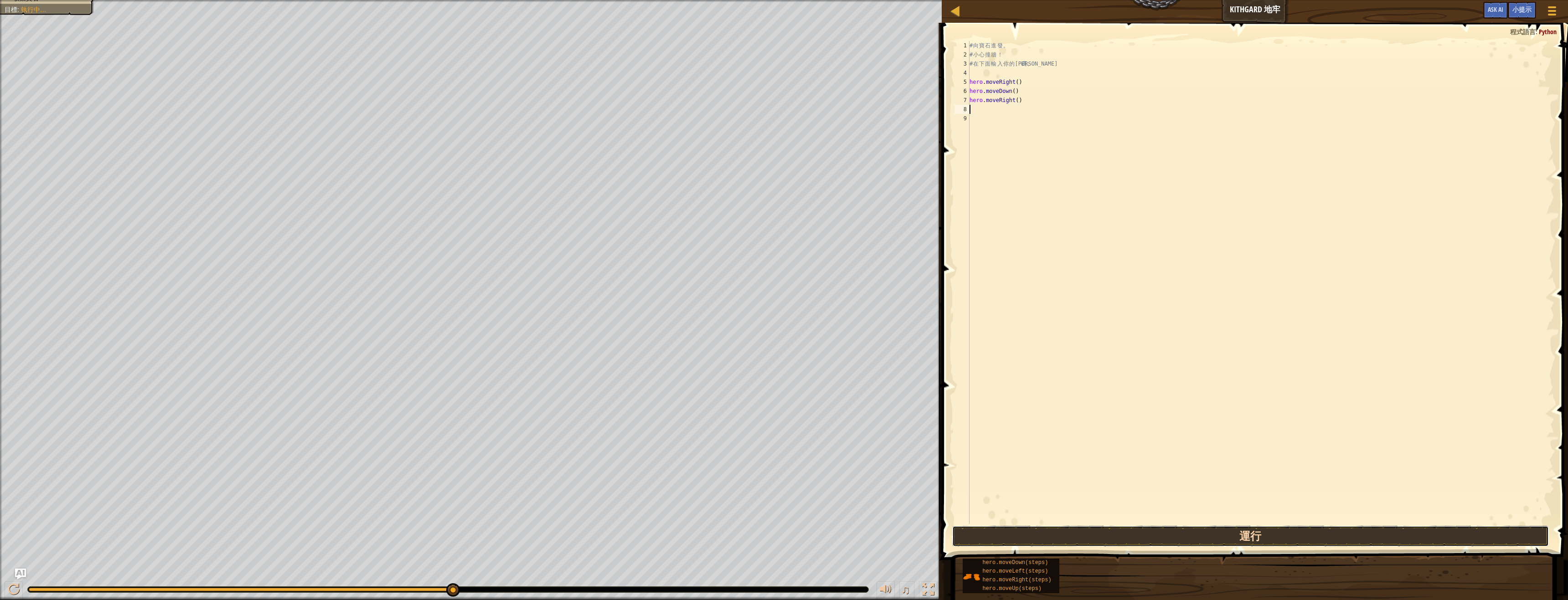
click at [1035, 538] on button "運行" at bounding box center [1250, 536] width 597 height 21
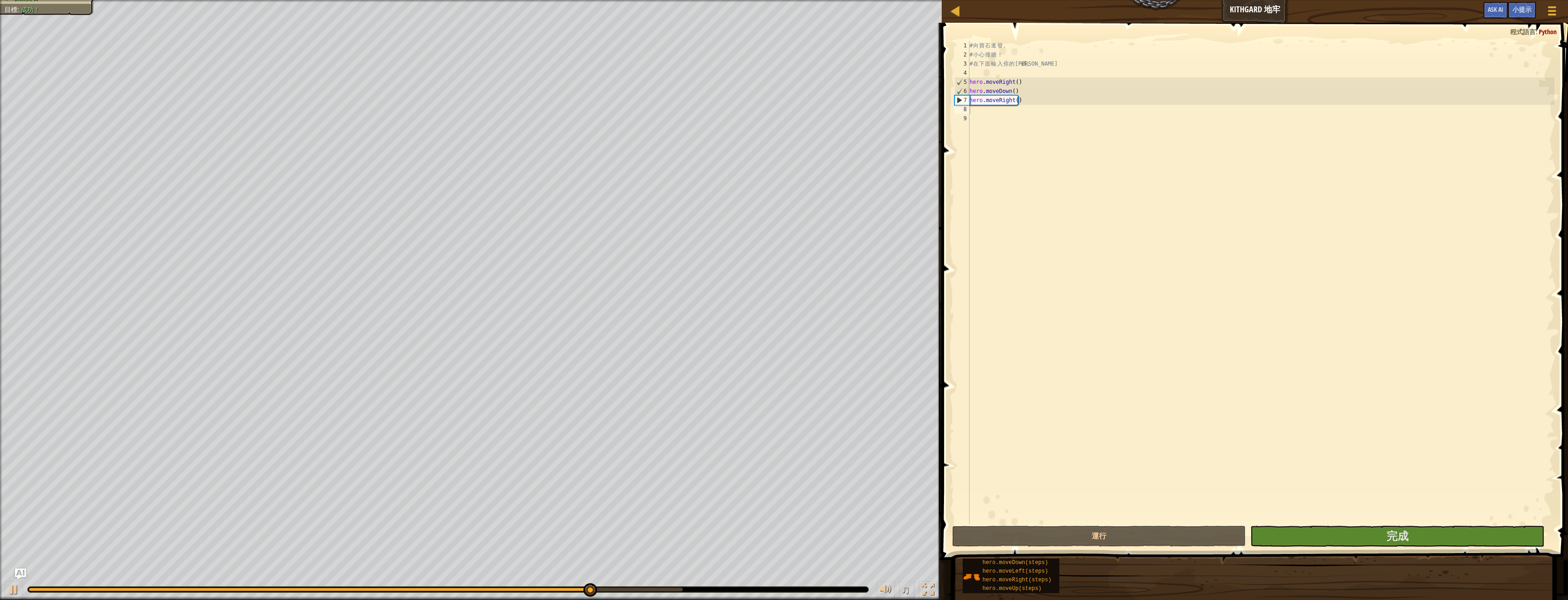
drag, startPoint x: 921, startPoint y: 584, endPoint x: 922, endPoint y: 640, distance: 56.0
click at [922, 584] on button at bounding box center [928, 591] width 18 height 19
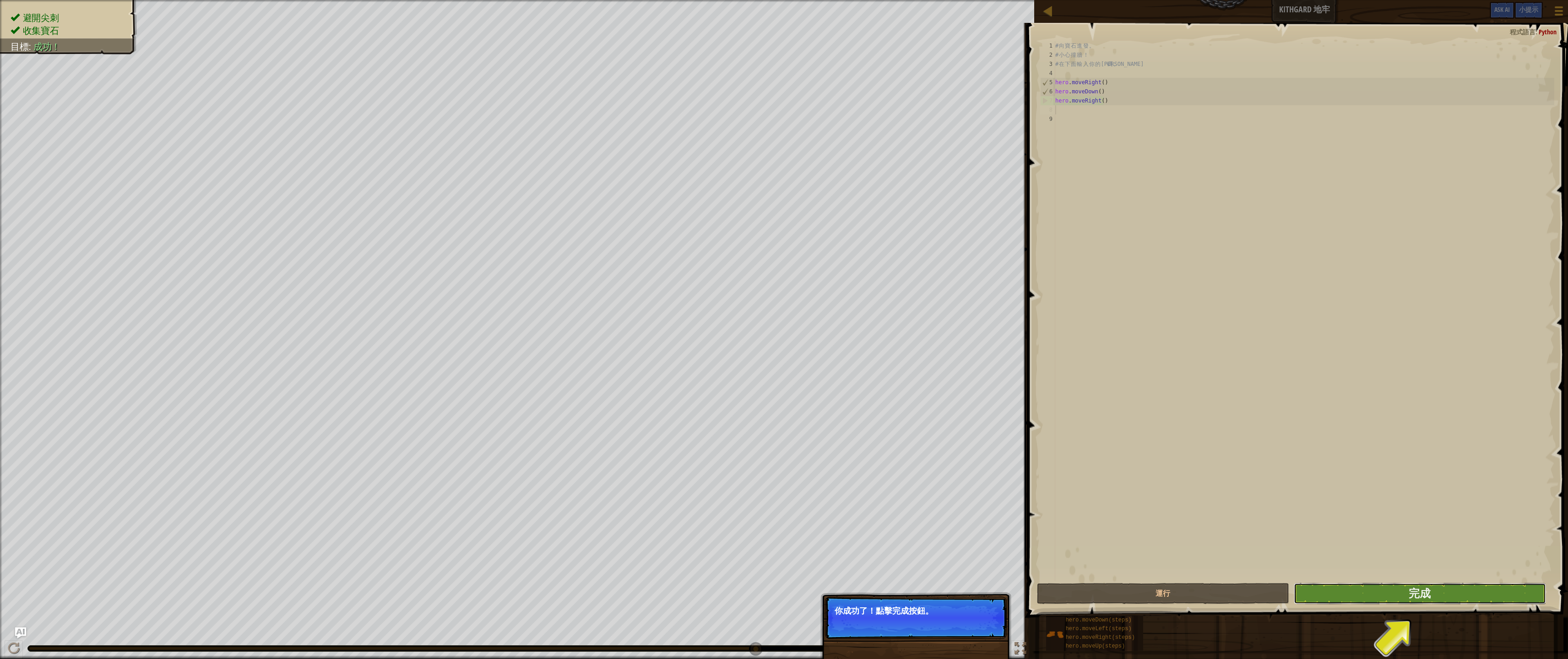
click at [1345, 591] on button "完成" at bounding box center [1419, 594] width 252 height 21
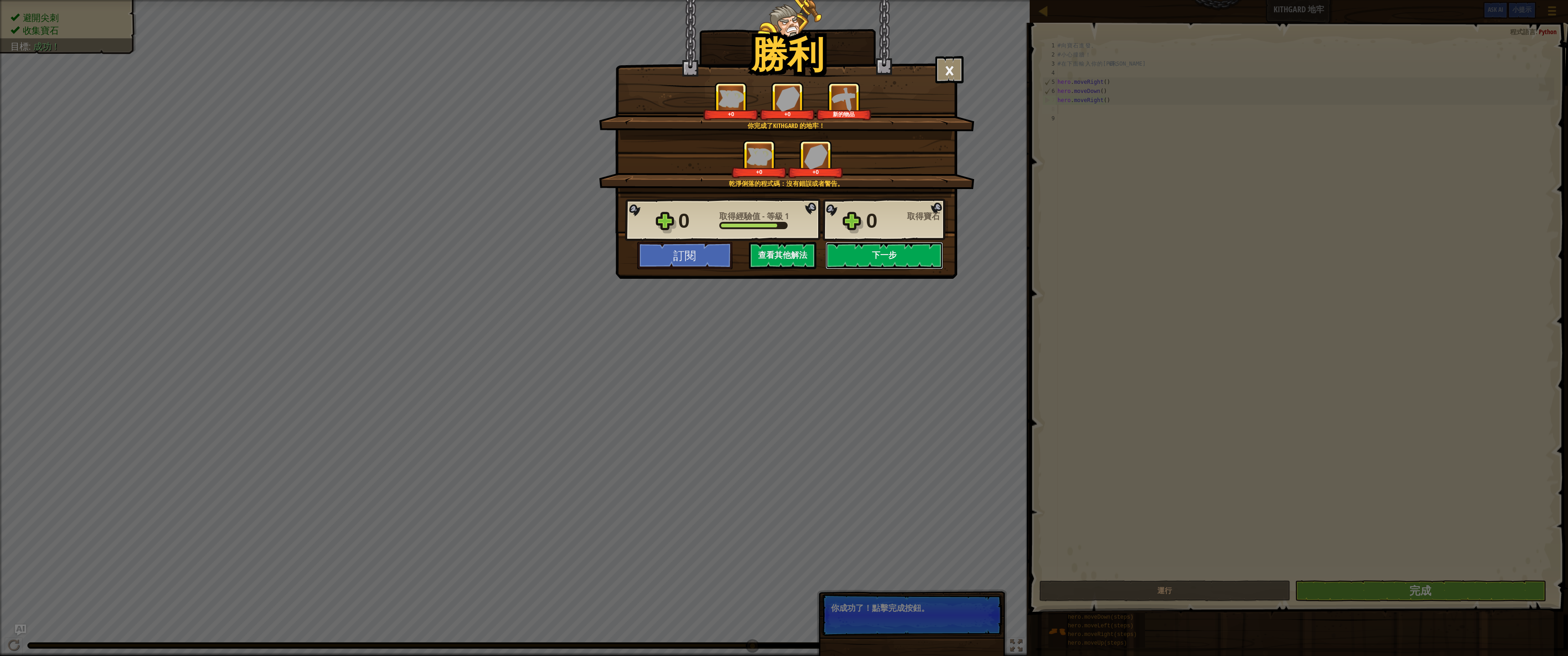
click at [844, 260] on button "下一步" at bounding box center [884, 256] width 117 height 27
select select "zh-HANT"
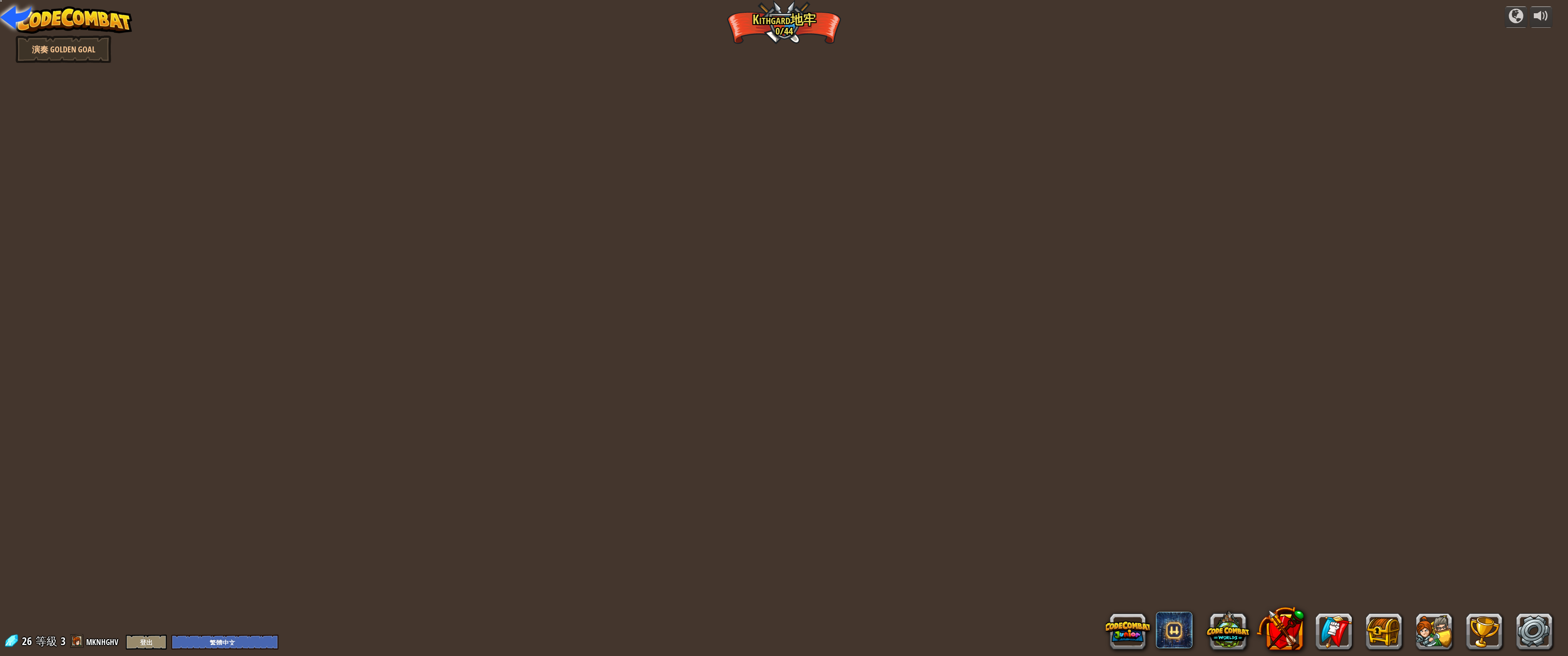
select select "zh-HANT"
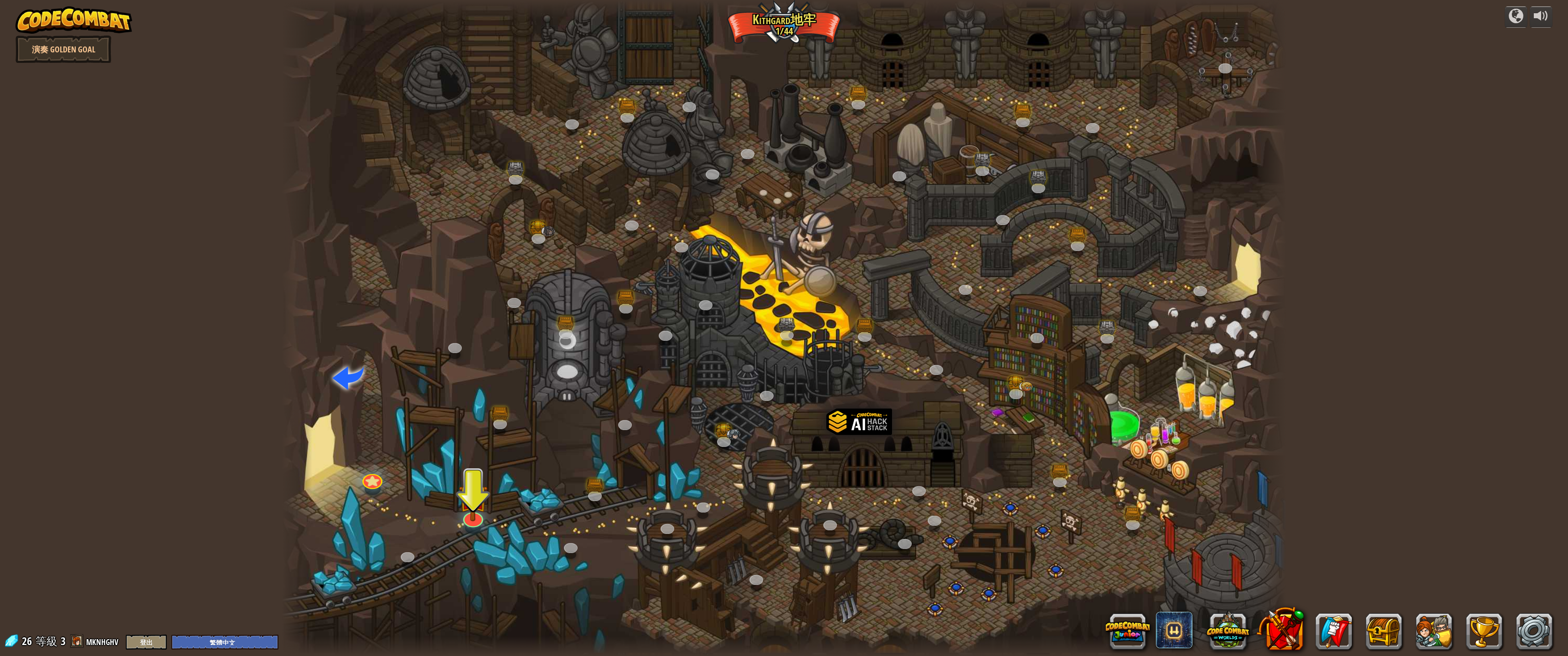
click at [488, 509] on div "蜿蜒峽谷 (未解鎖) 挑戰：使用迄今為止學到的所有編程技能收集最多的黃金！ 基本語法 While 循環 字串 變數 讀取文件 已知敵人 (未解鎖) 使用您的第…" at bounding box center [784, 328] width 1004 height 656
click at [475, 512] on img at bounding box center [473, 484] width 30 height 68
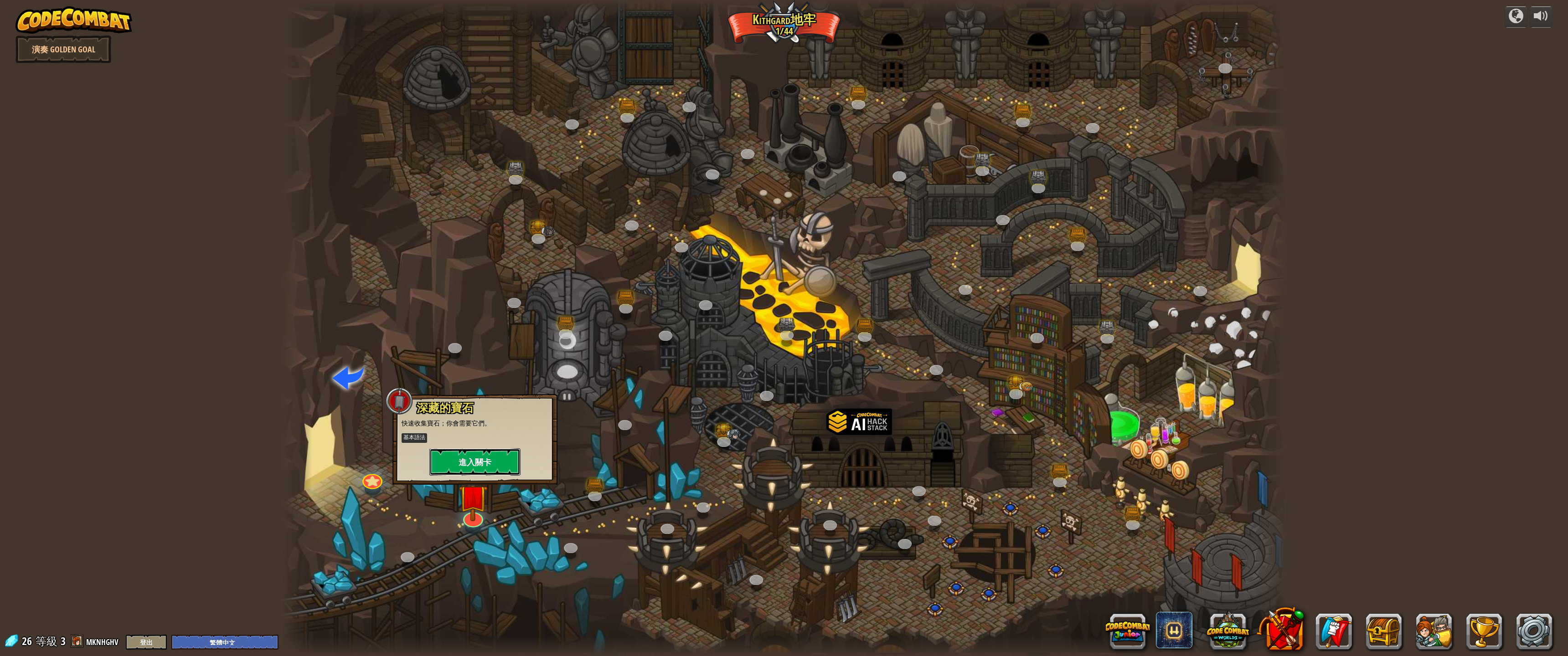
click at [494, 469] on button "進入關卡" at bounding box center [475, 462] width 91 height 27
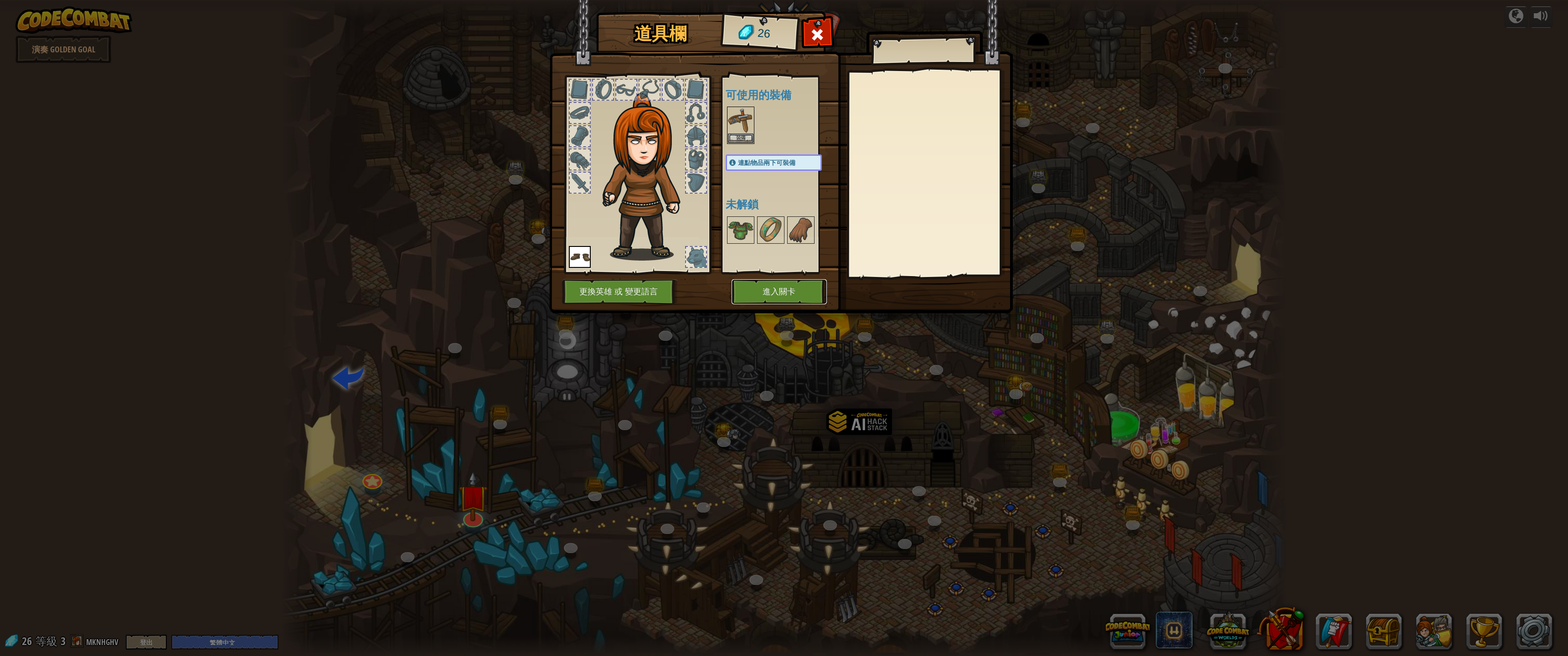
click at [738, 298] on button "進入關卡" at bounding box center [779, 291] width 96 height 25
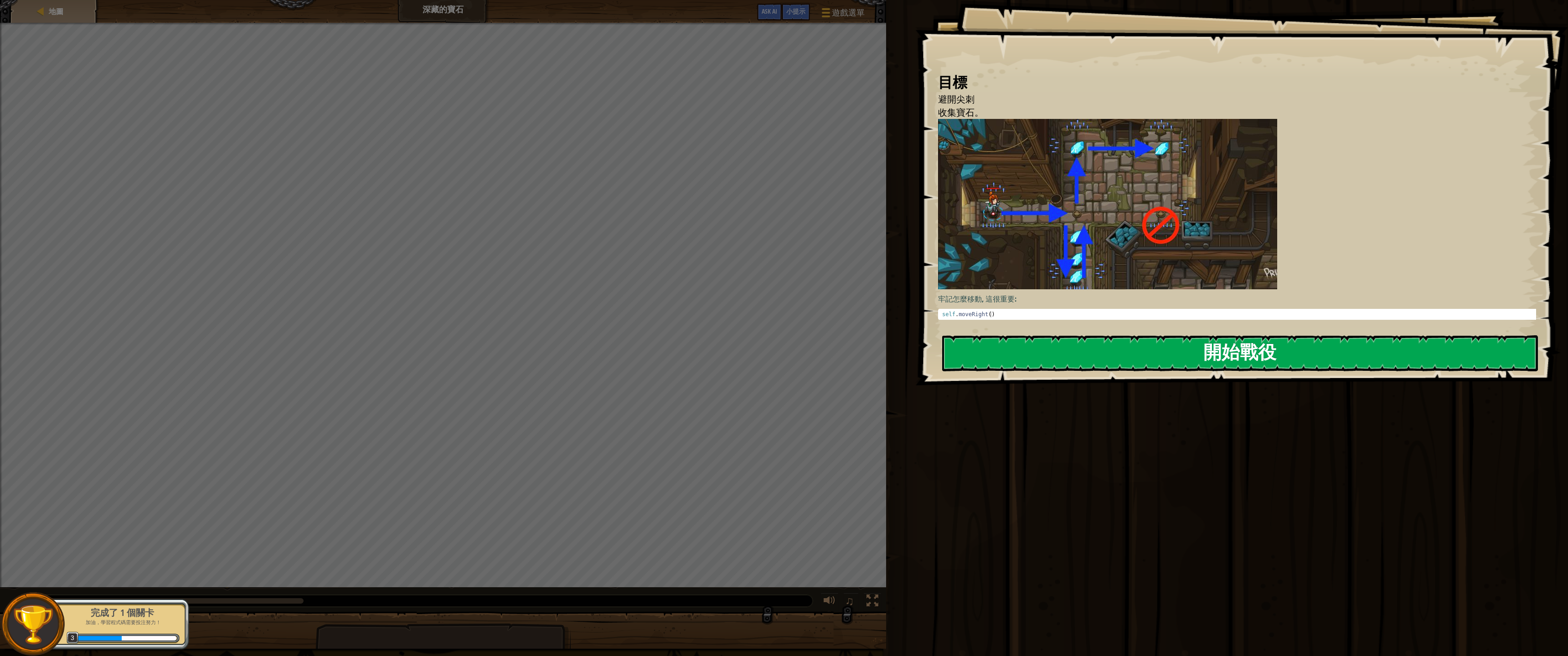
click at [1087, 351] on button "開始戰役" at bounding box center [1240, 353] width 596 height 36
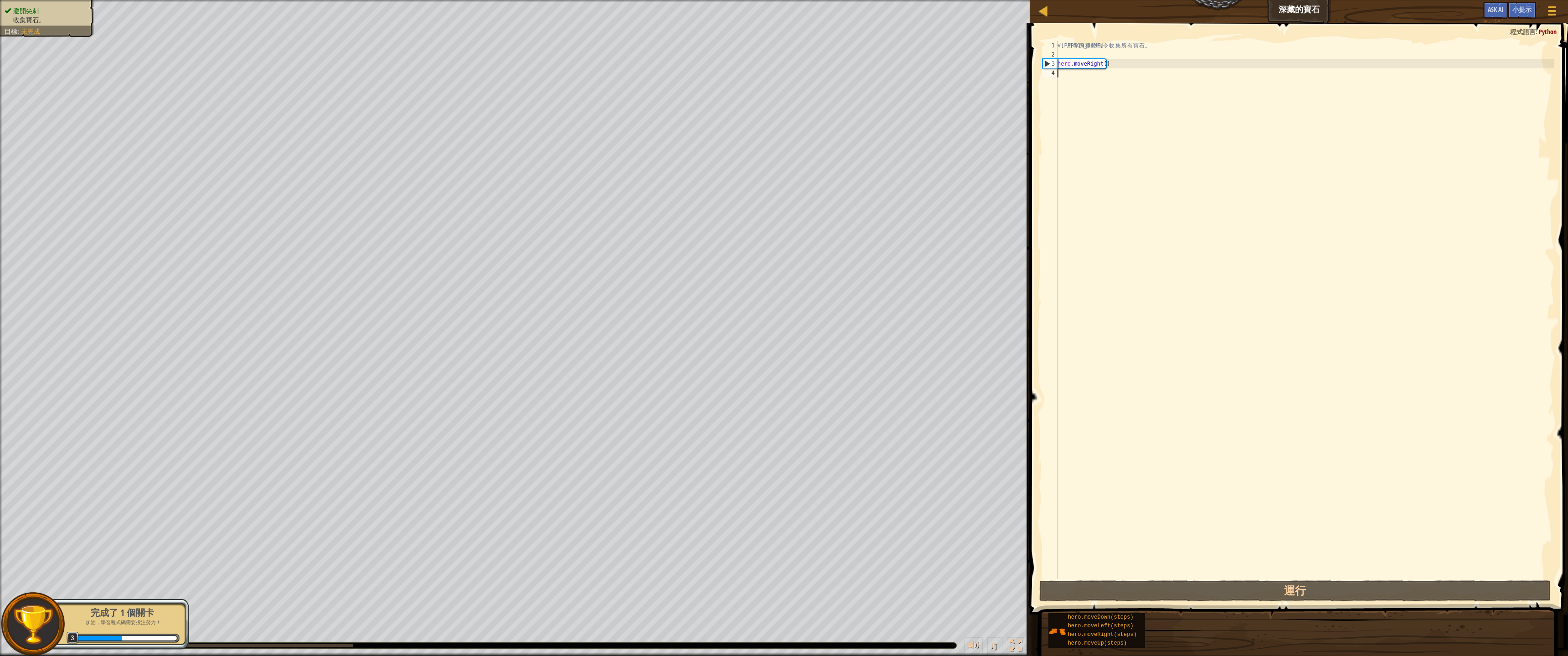
type textarea "d"
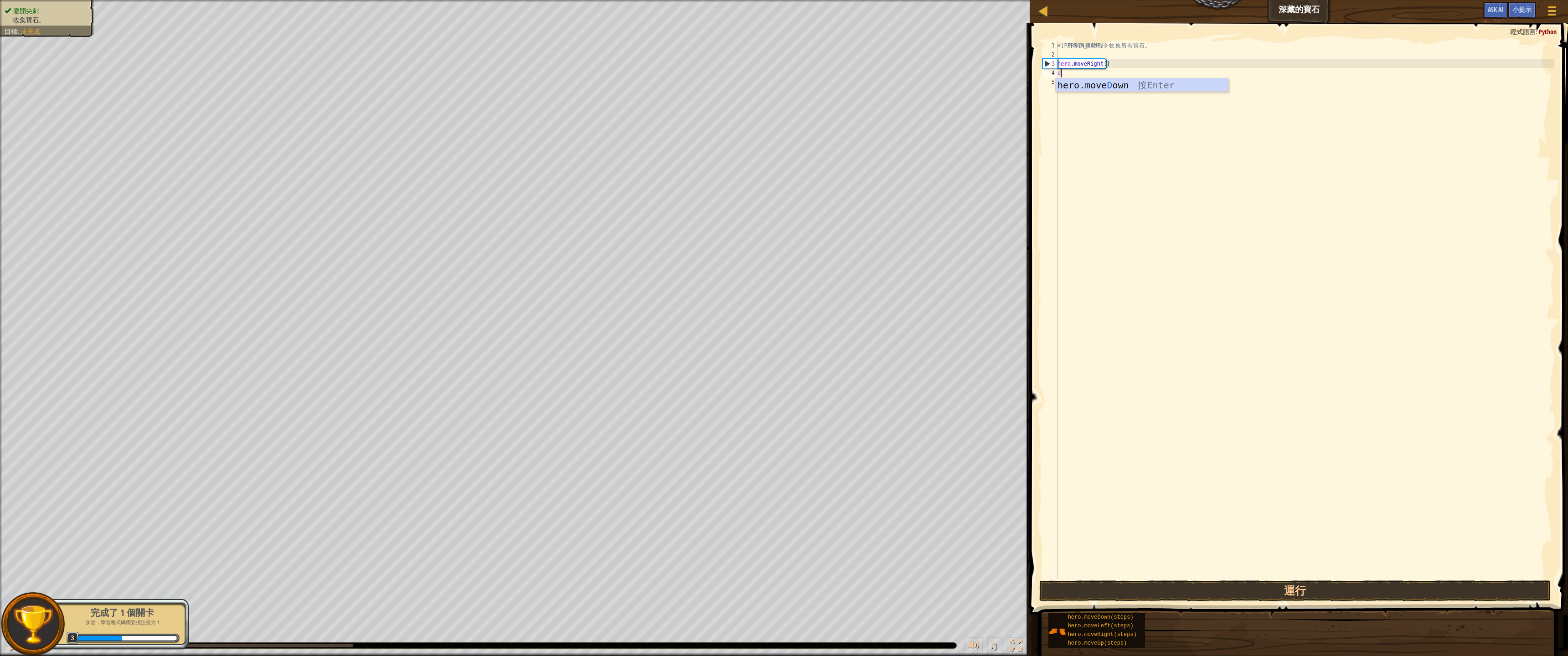
scroll to position [4, 0]
type textarea "he"
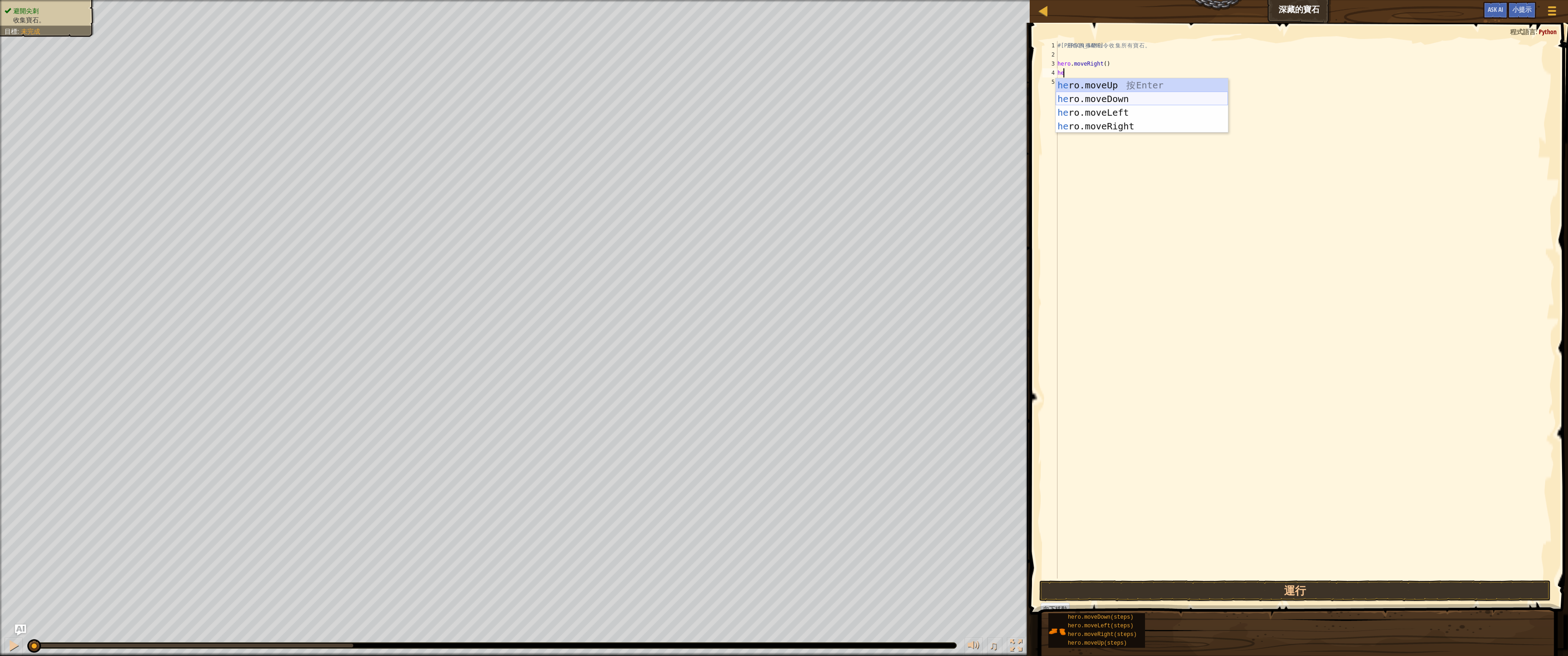
click at [1132, 102] on div "he ro.moveUp 按 Enter he ro.moveDown 按 Enter he ro.moveLeft 按 Enter he ro.moveRi…" at bounding box center [1141, 119] width 172 height 82
click at [1125, 596] on button "運行" at bounding box center [1295, 591] width 511 height 21
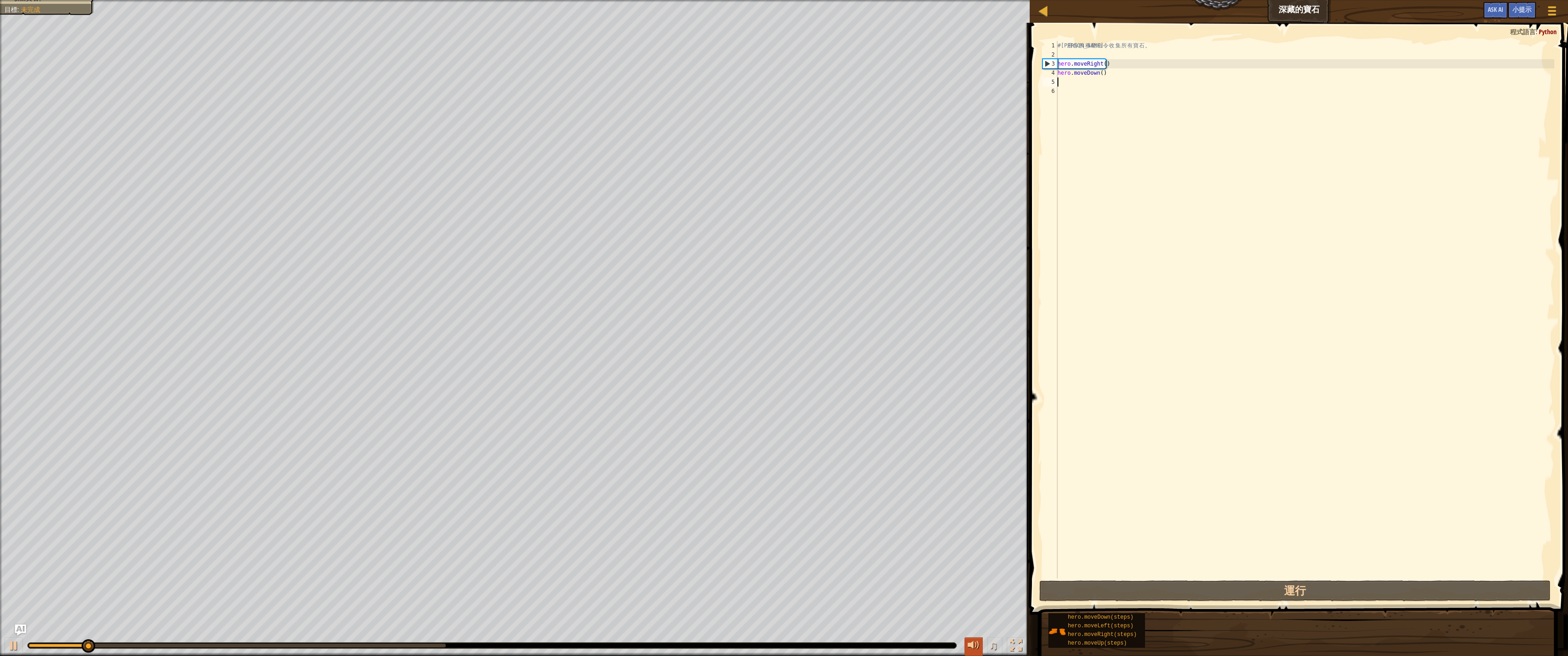
click at [972, 599] on div at bounding box center [973, 645] width 12 height 12
click at [993, 599] on span "♫" at bounding box center [993, 646] width 9 height 13
click at [995, 599] on span "♫" at bounding box center [993, 646] width 9 height 13
click at [997, 599] on span "♫" at bounding box center [993, 646] width 9 height 13
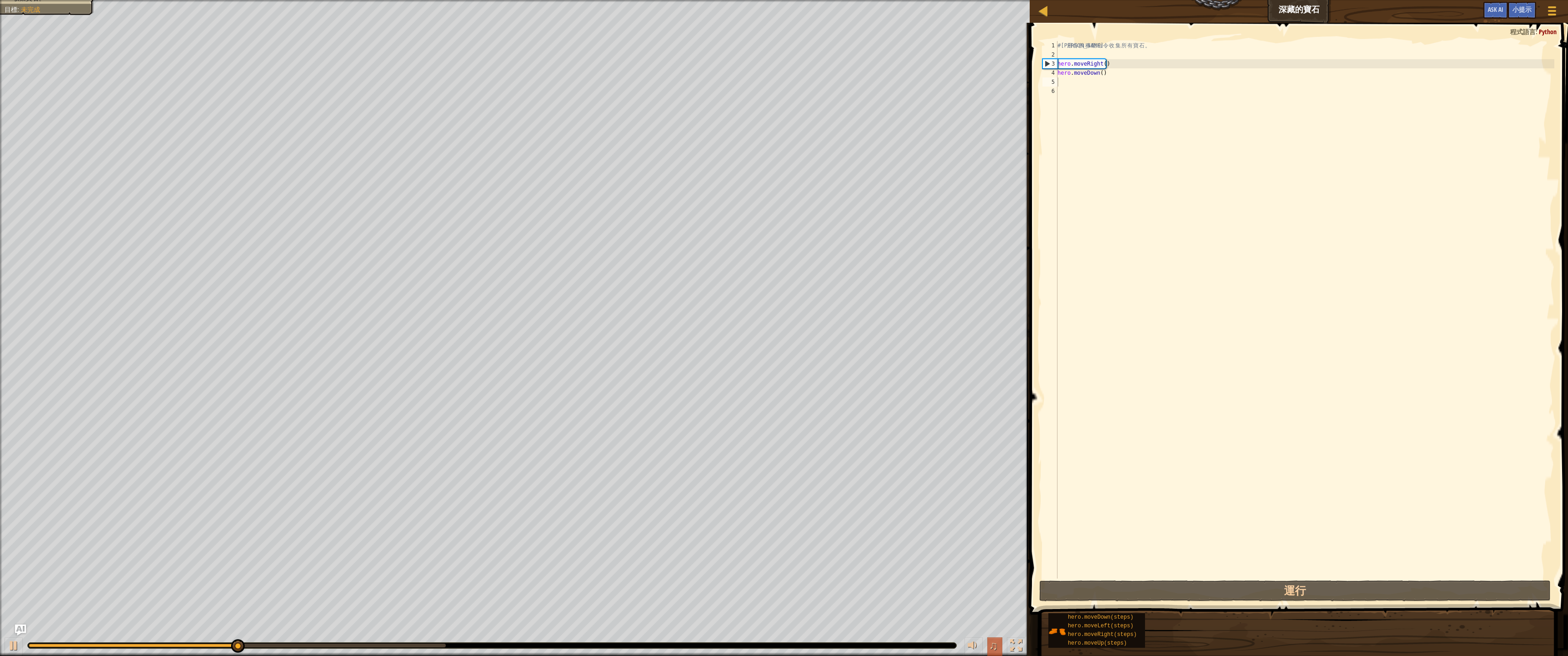
click at [996, 599] on span "♫" at bounding box center [993, 646] width 9 height 13
click at [1171, 103] on div "# 利 用 你 的 移 動 命 令 收 集 所 有 寶 石 。 hero . moveRight ( ) hero . moveDown ( )" at bounding box center [1304, 319] width 499 height 556
click at [1166, 83] on div "# 利 用 你 的 移 動 命 令 收 集 所 有 寶 石 。 hero . moveRight ( ) hero . moveDown ( )" at bounding box center [1304, 319] width 499 height 556
type textarea "d"
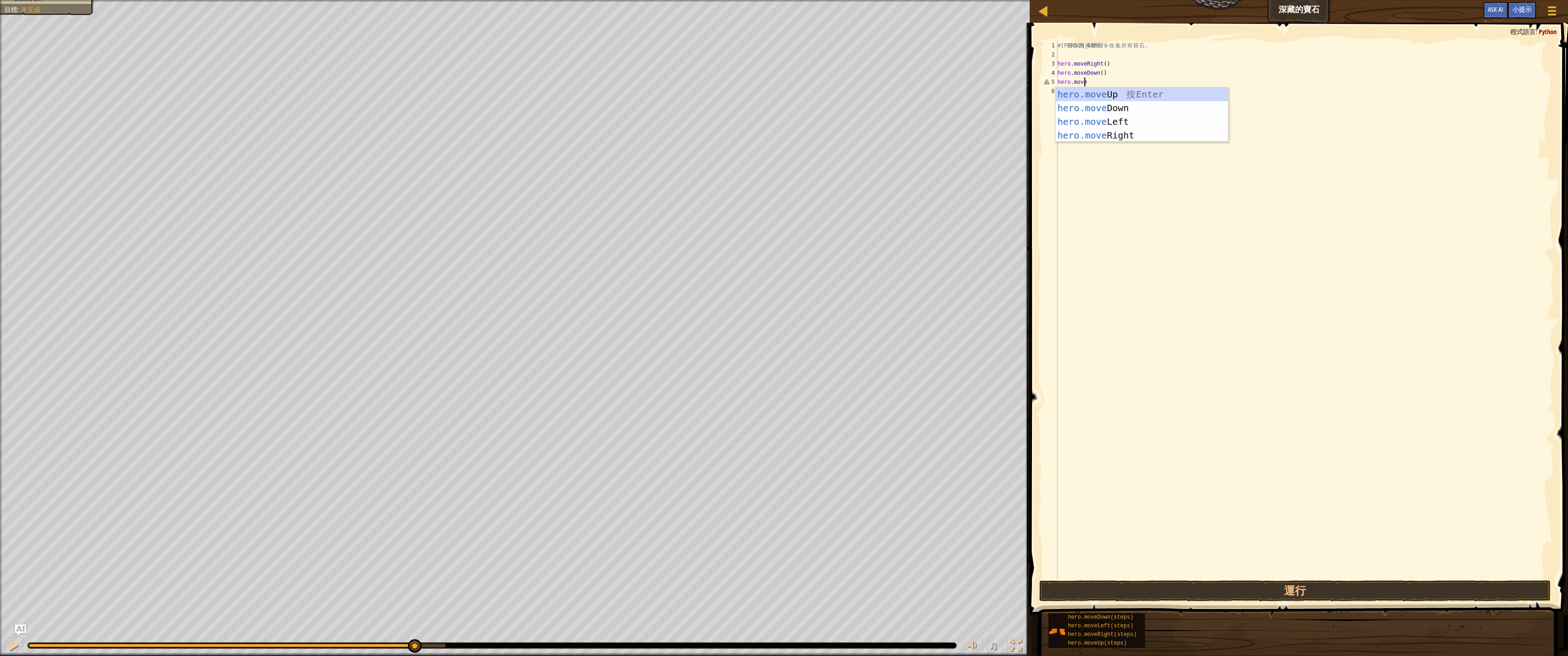
scroll to position [4, 2]
type textarea "hero.moveup"
type textarea "hero.moveright"
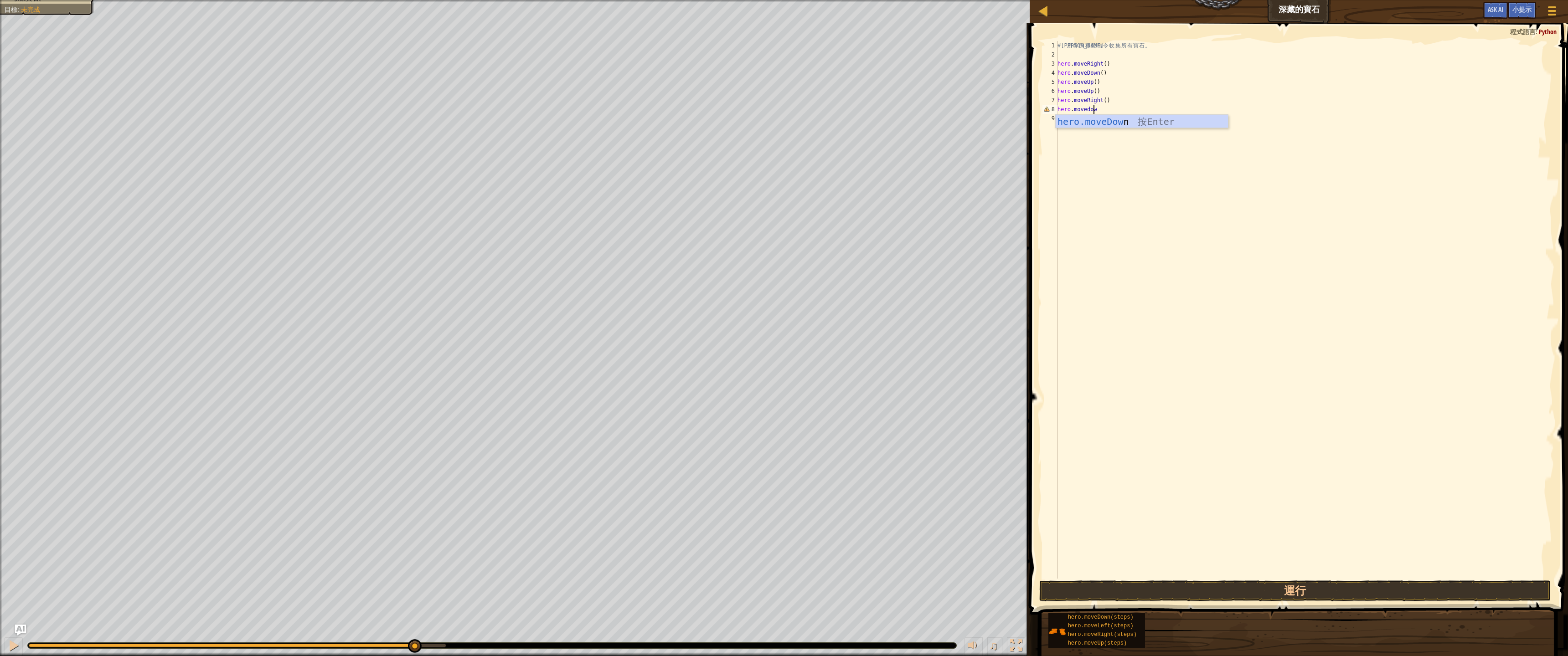
scroll to position [4, 2]
type textarea "hero.movedown"
click at [1175, 590] on button "運行" at bounding box center [1295, 591] width 511 height 21
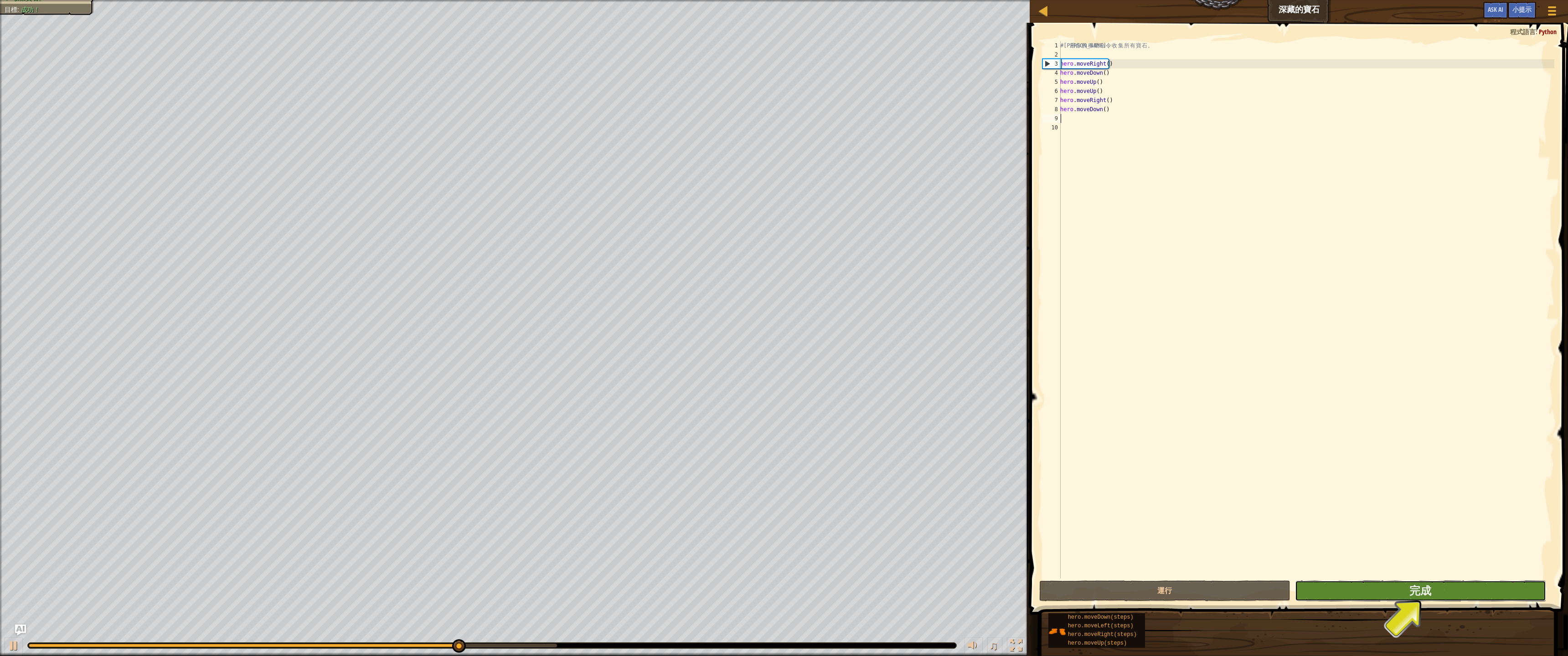
click at [1309, 588] on button "完成" at bounding box center [1420, 591] width 251 height 21
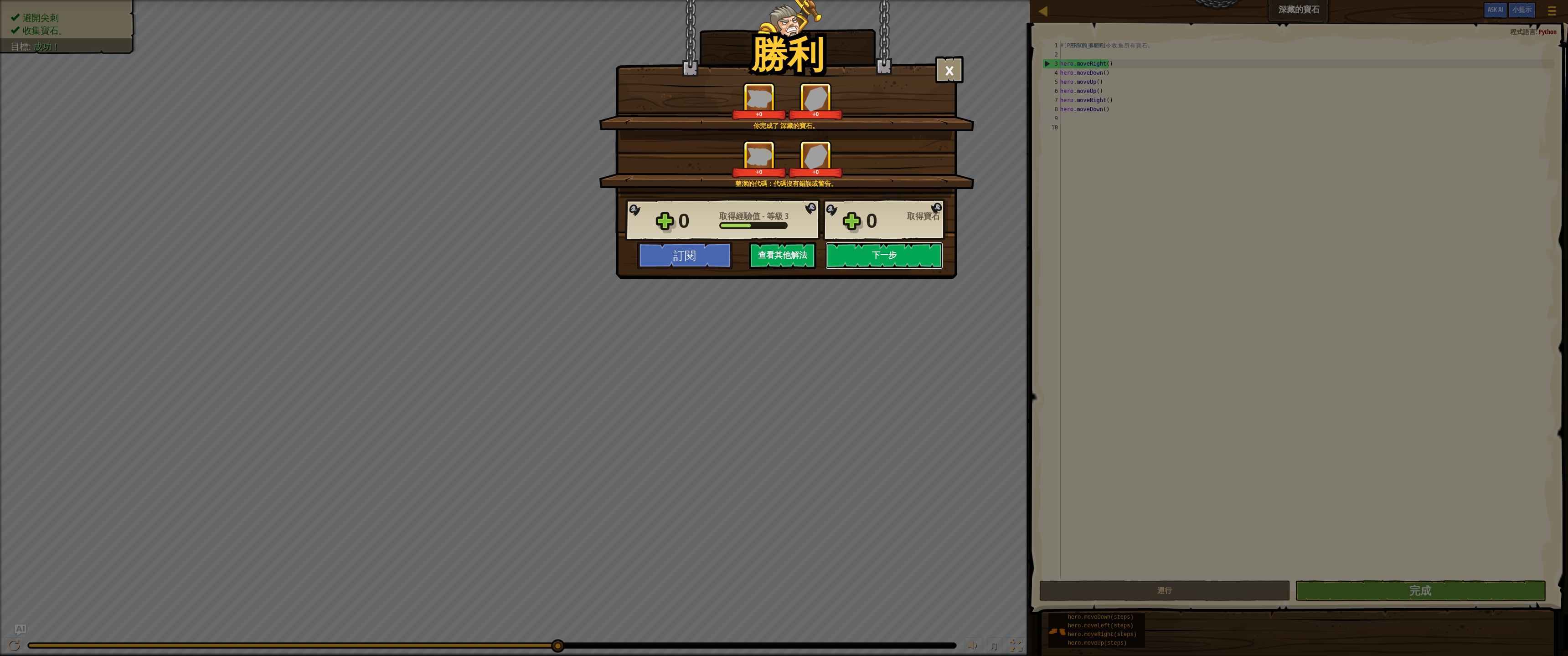
click at [873, 258] on button "下一步" at bounding box center [884, 256] width 117 height 27
select select "zh-HANT"
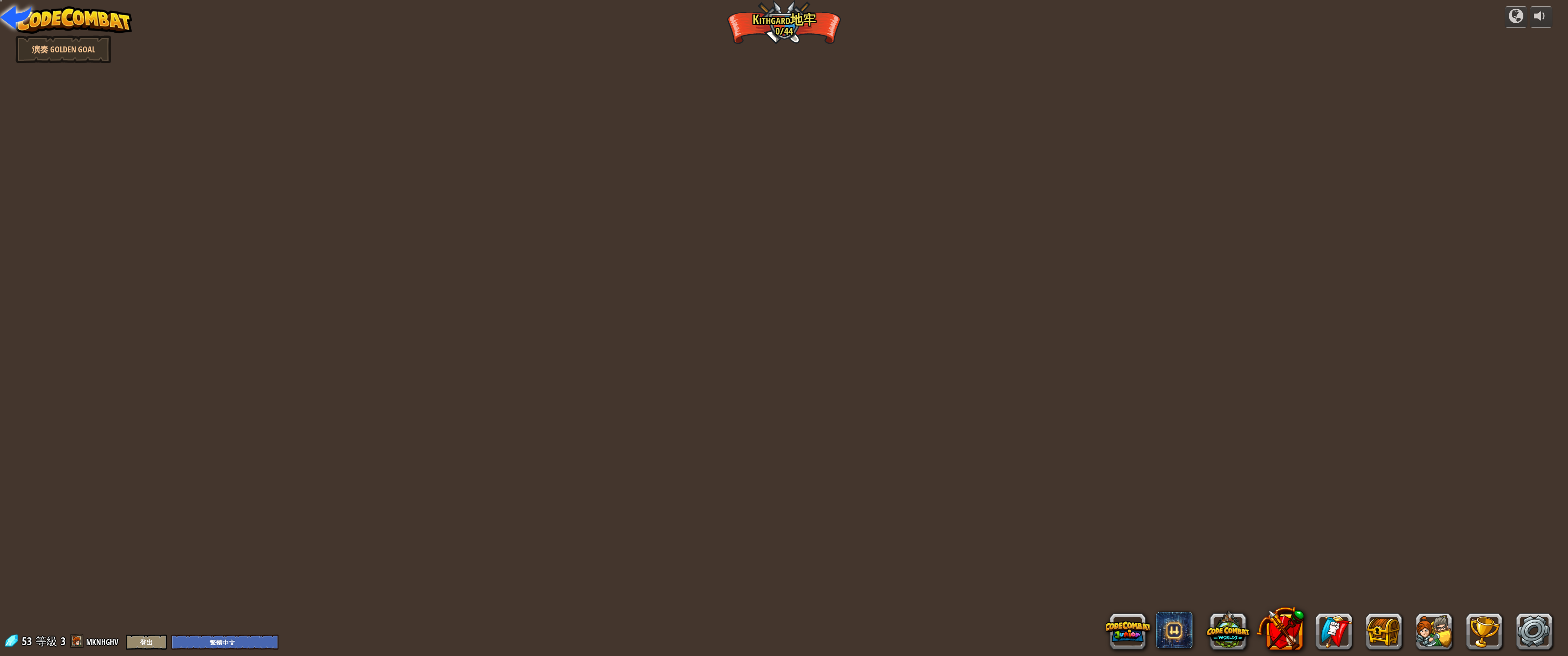
select select "zh-HANT"
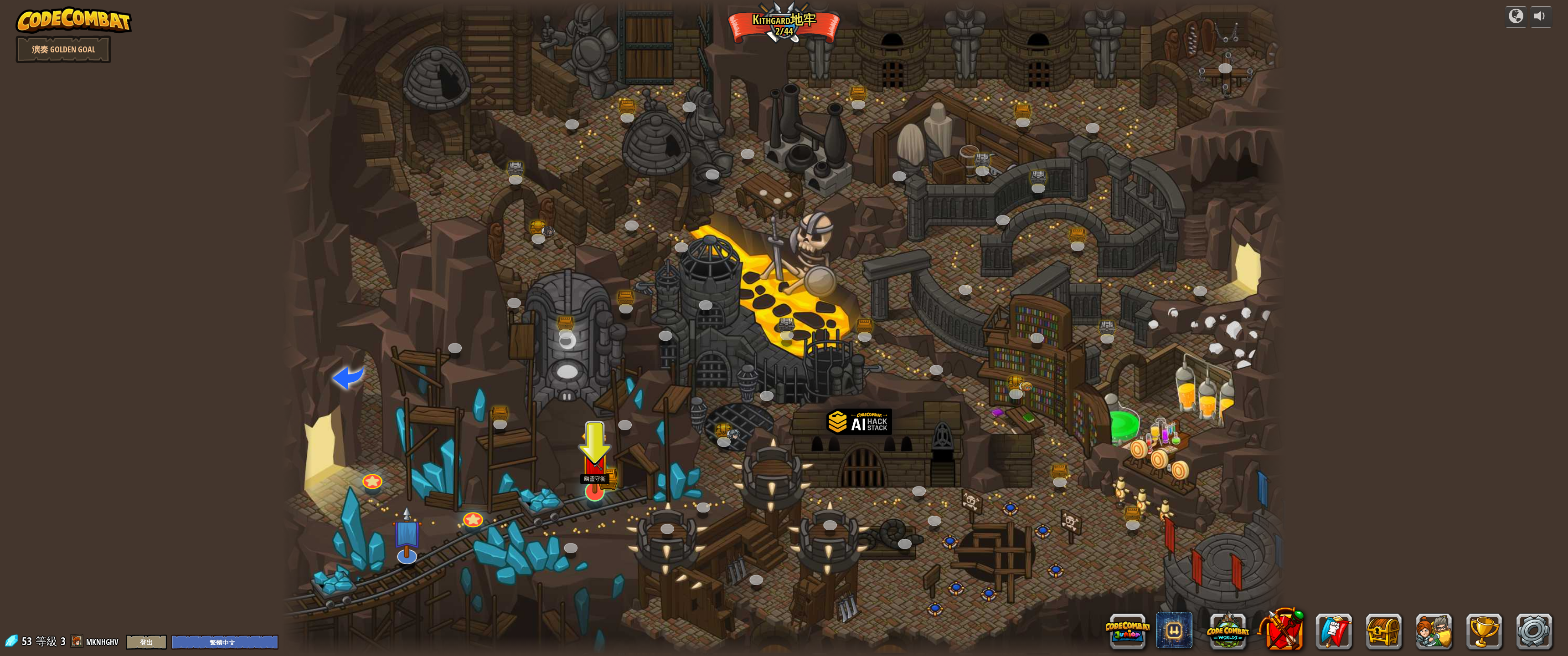
click at [600, 484] on img at bounding box center [595, 461] width 30 height 65
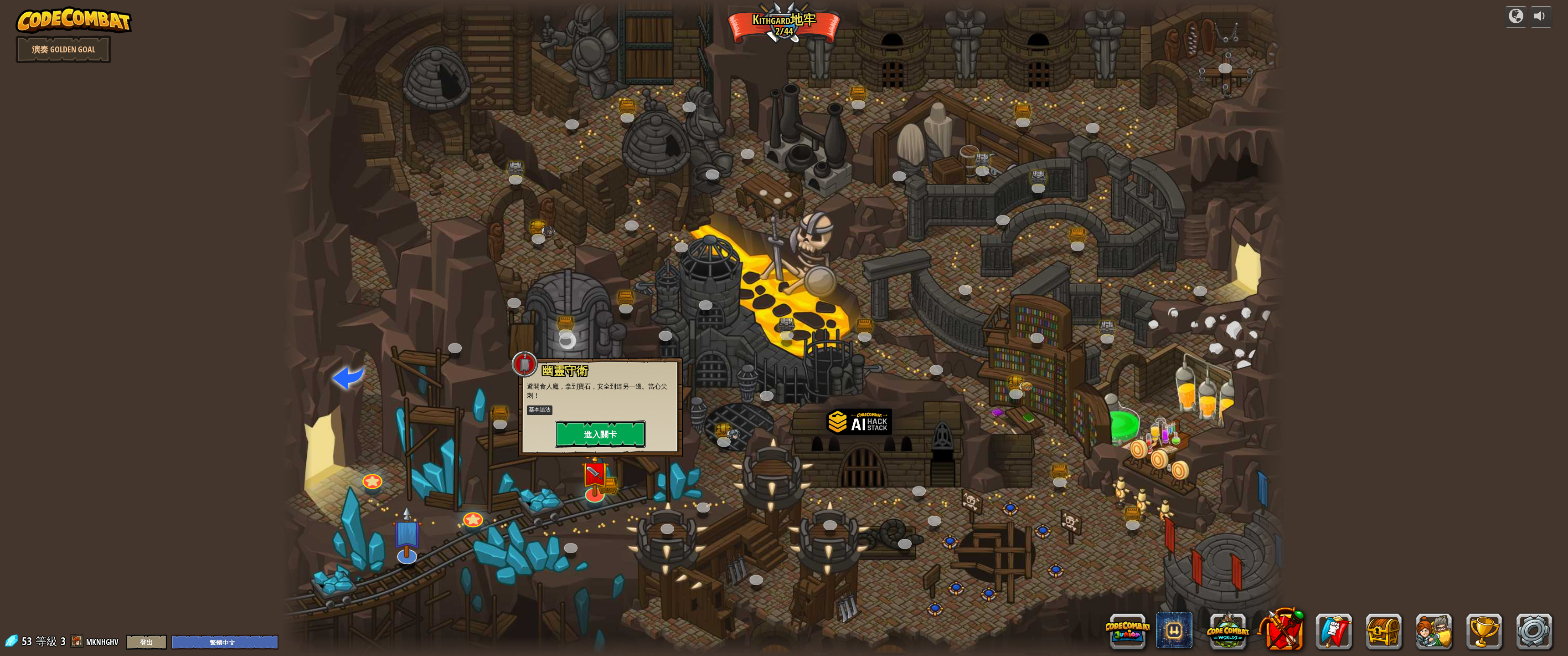
click at [611, 435] on button "進入關卡" at bounding box center [600, 434] width 91 height 27
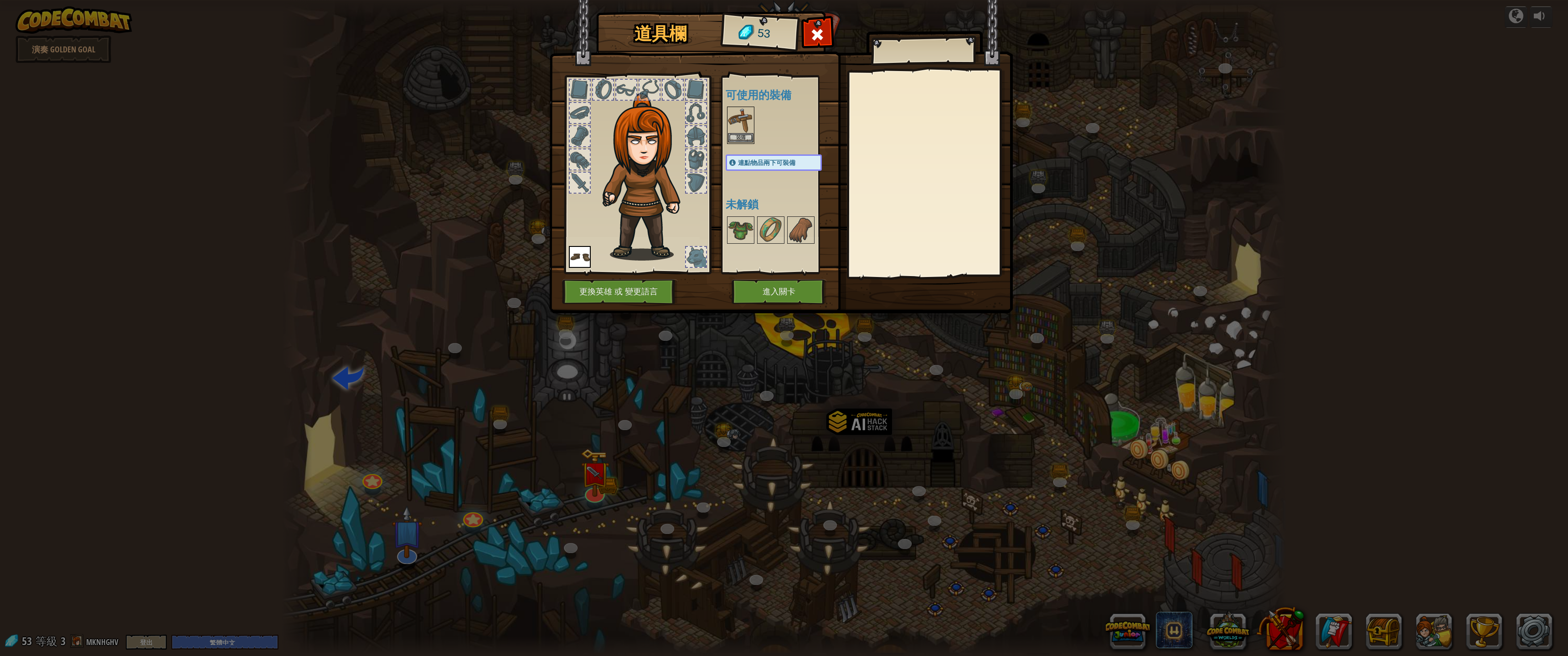
click at [740, 124] on img at bounding box center [741, 120] width 26 height 26
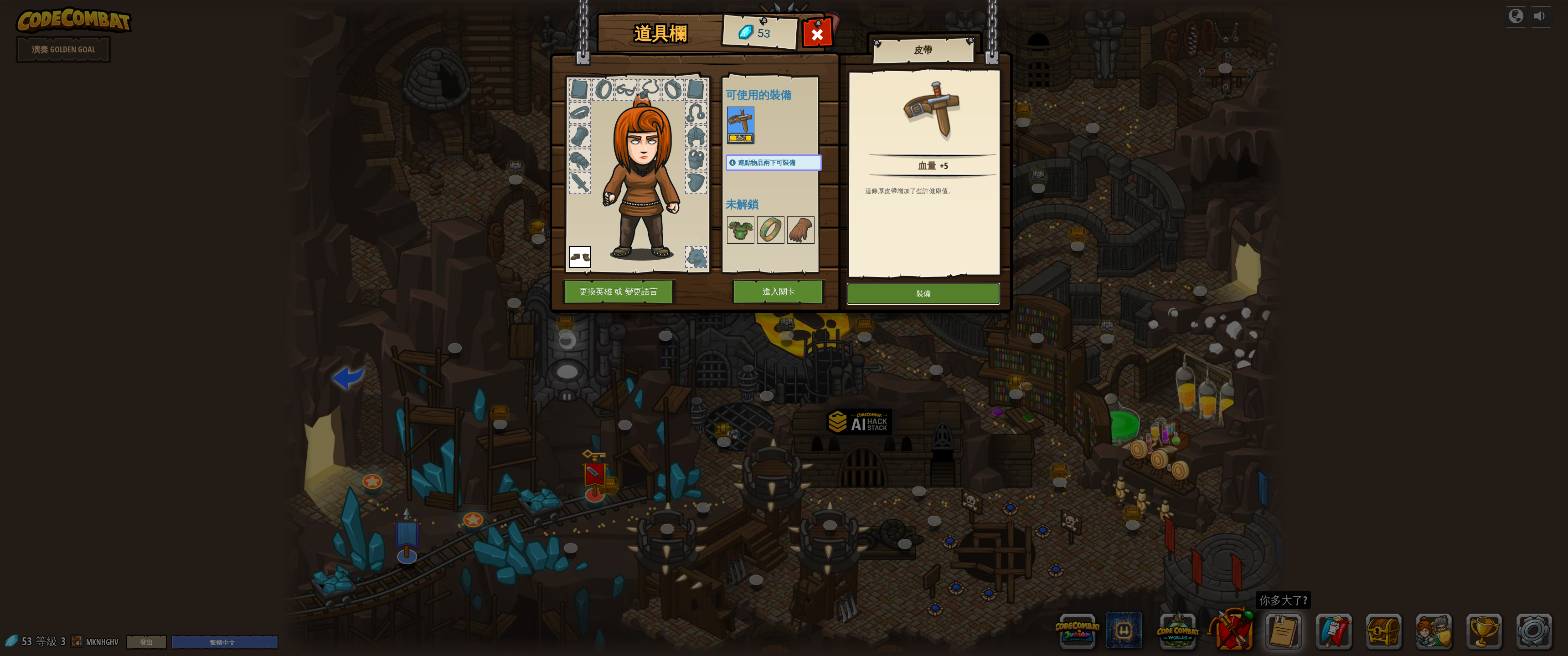
click at [882, 293] on button "裝備" at bounding box center [923, 293] width 154 height 23
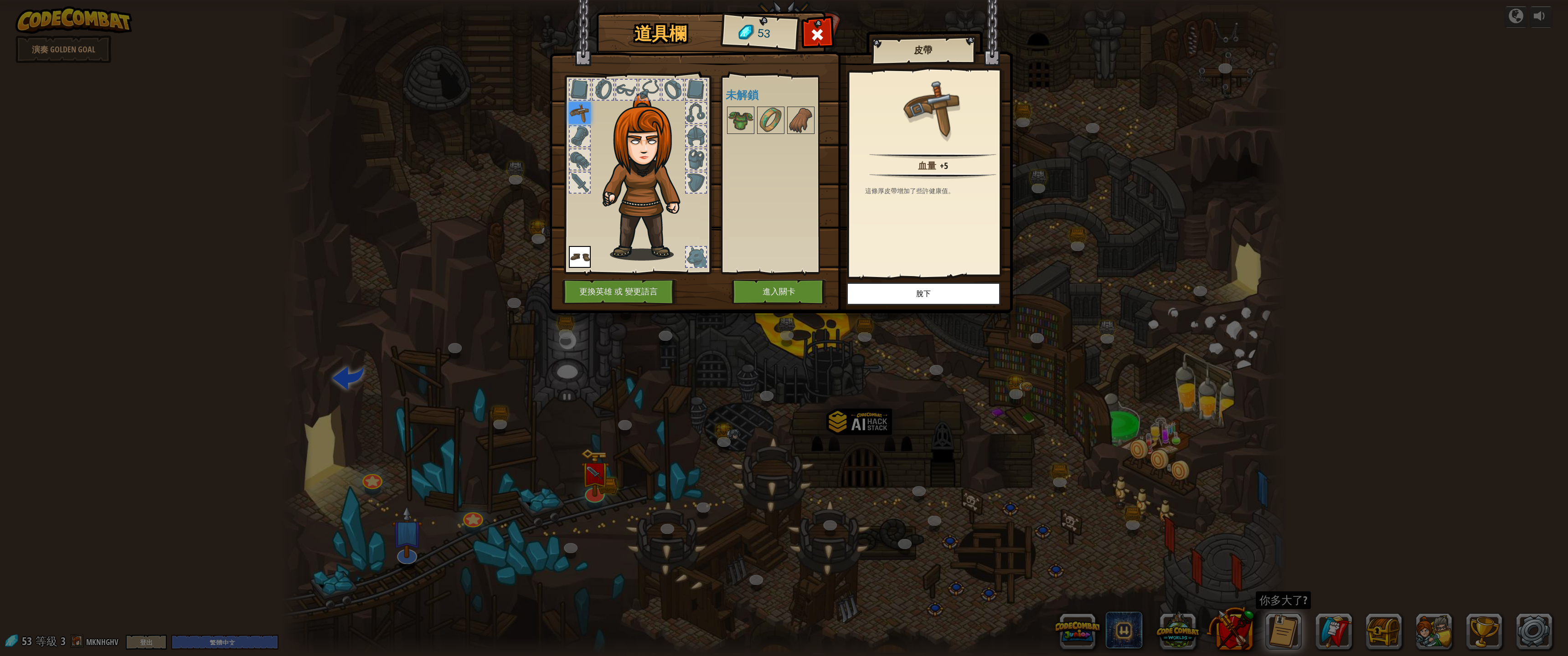
click at [772, 277] on img at bounding box center [781, 148] width 464 height 331
click at [772, 285] on button "進入關卡" at bounding box center [779, 291] width 96 height 25
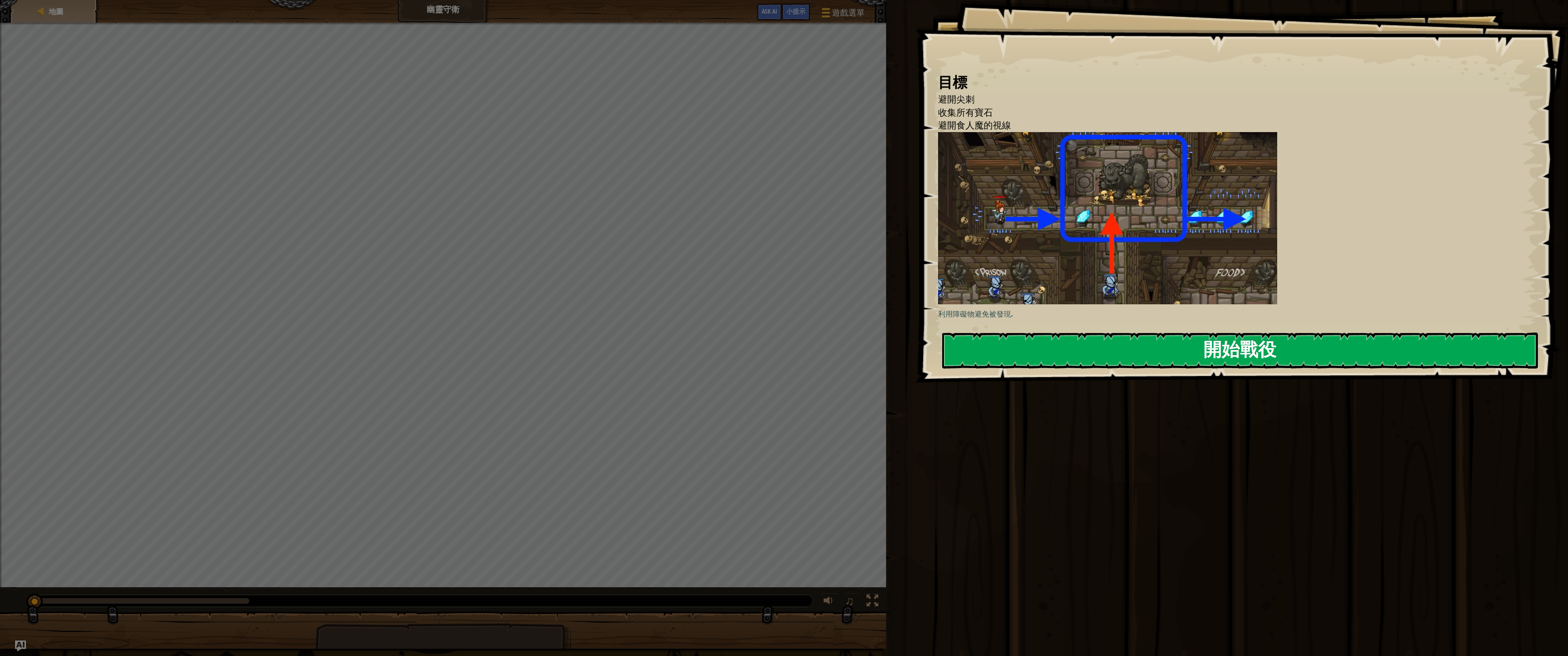
click at [1134, 333] on button "開始戰役" at bounding box center [1240, 351] width 596 height 36
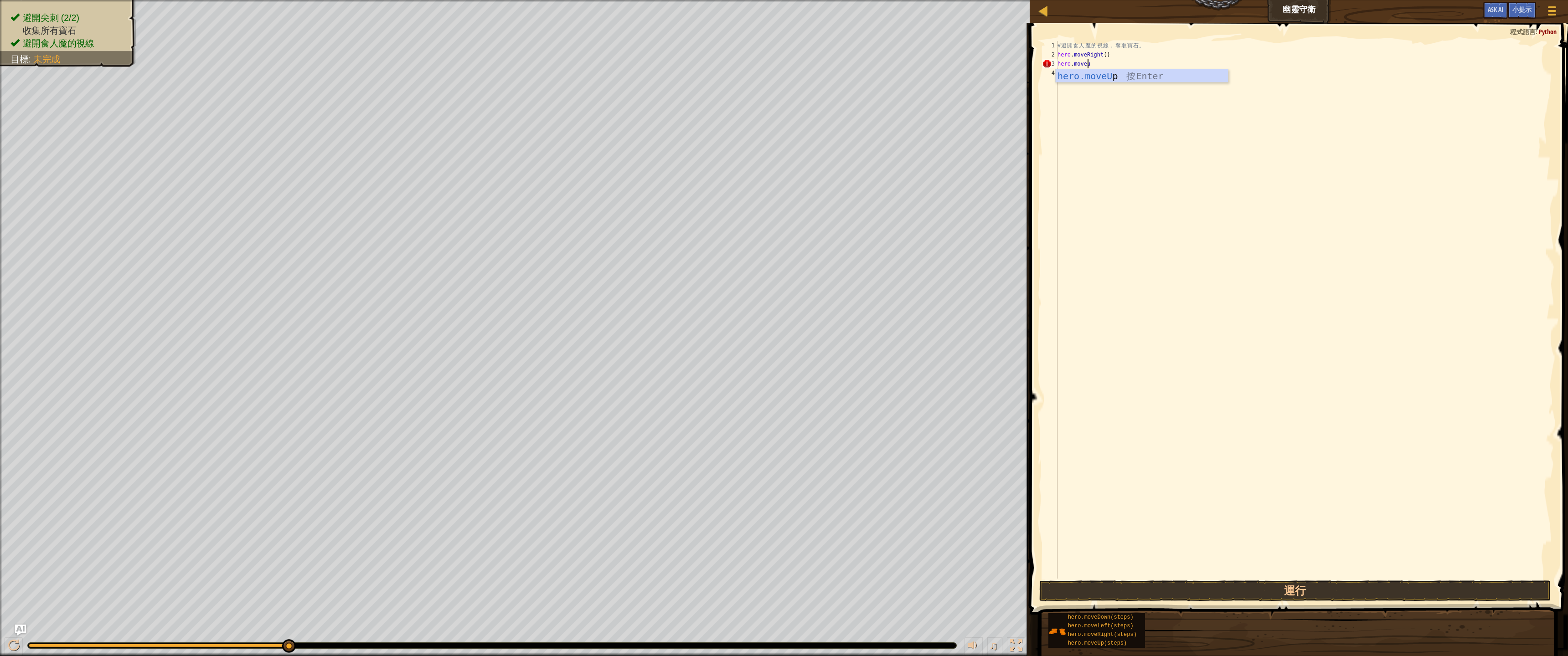
scroll to position [4, 2]
type textarea "hero.moveup"
type textarea "hero.moveri"
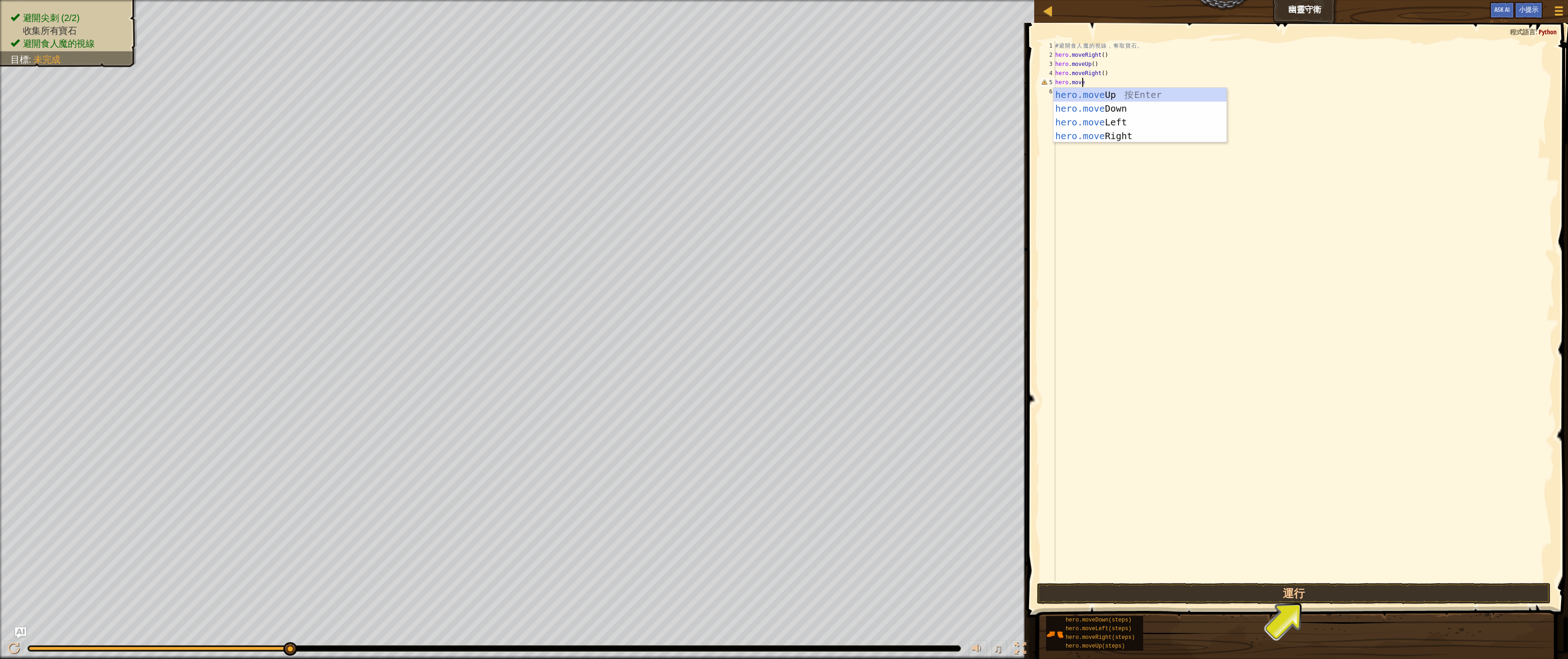
type textarea "hero.movedo"
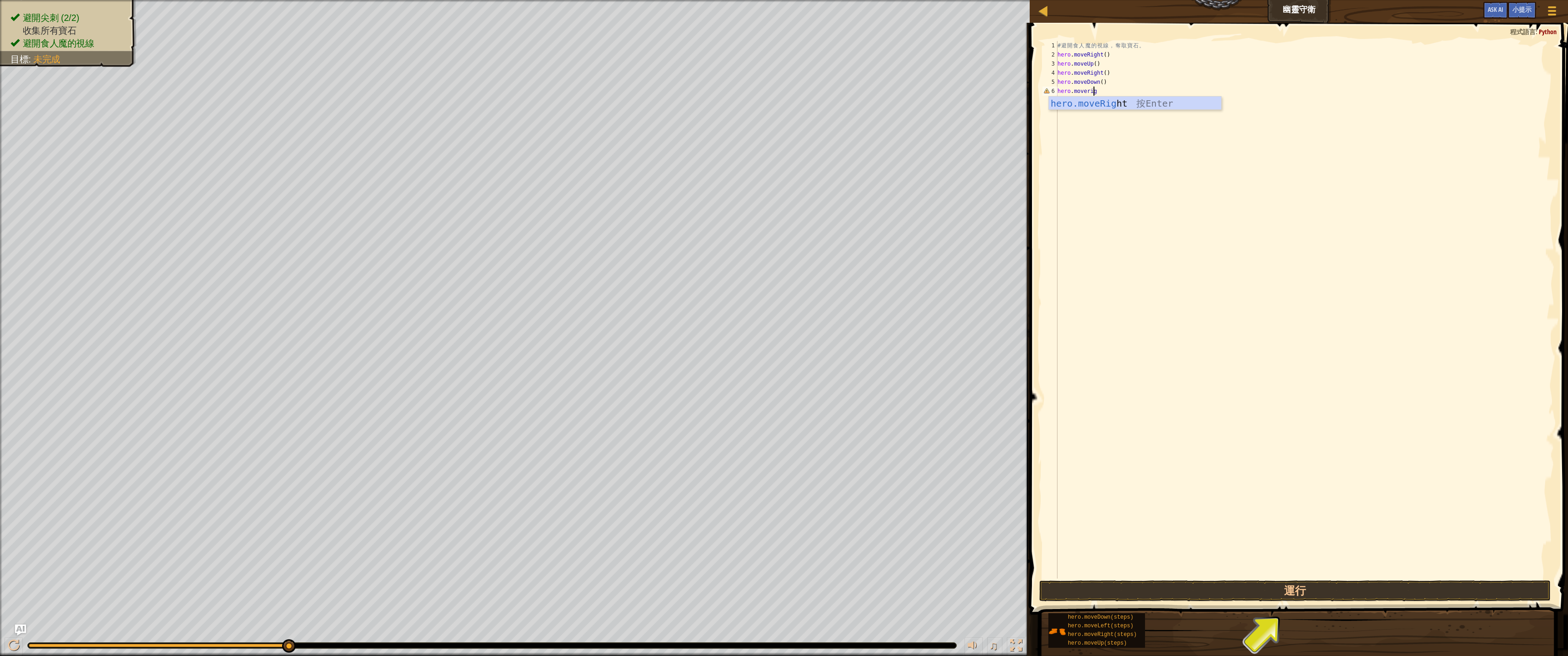
type textarea "hero.moverigt"
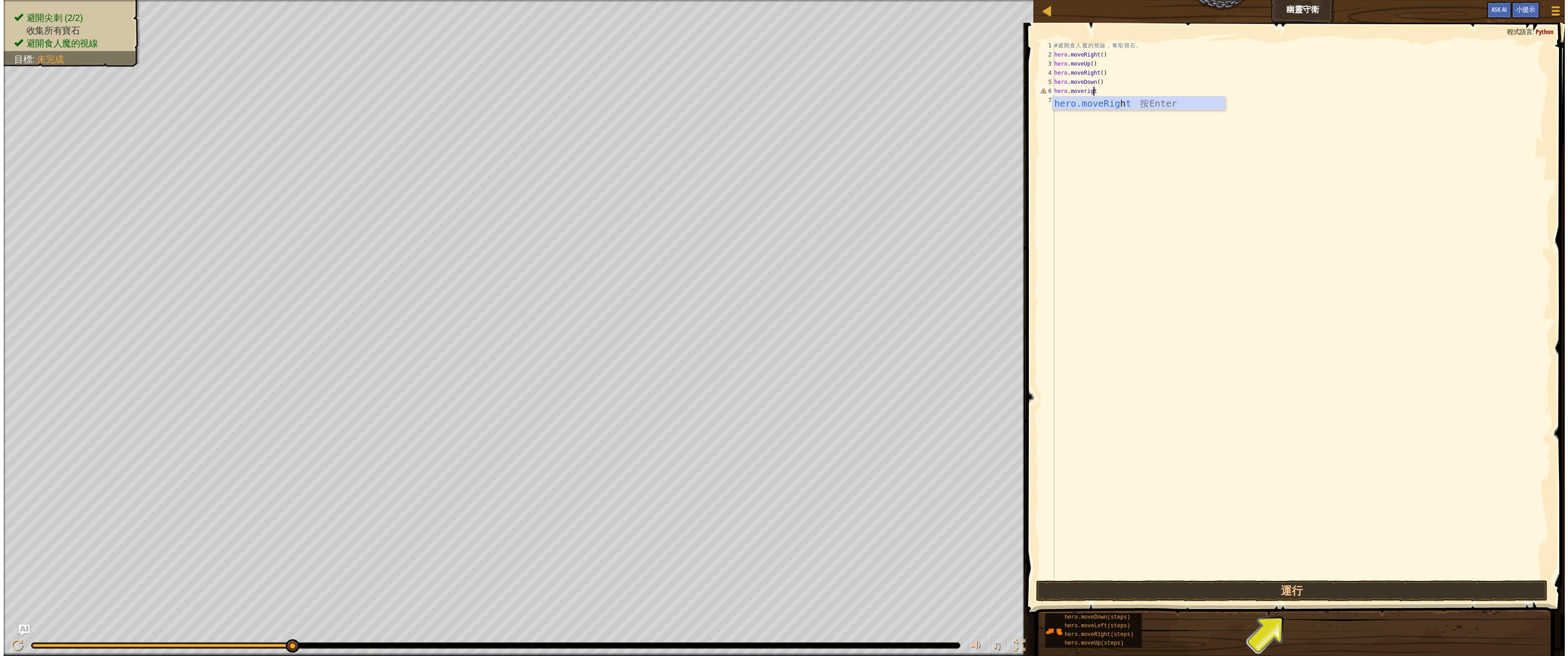
scroll to position [4, 0]
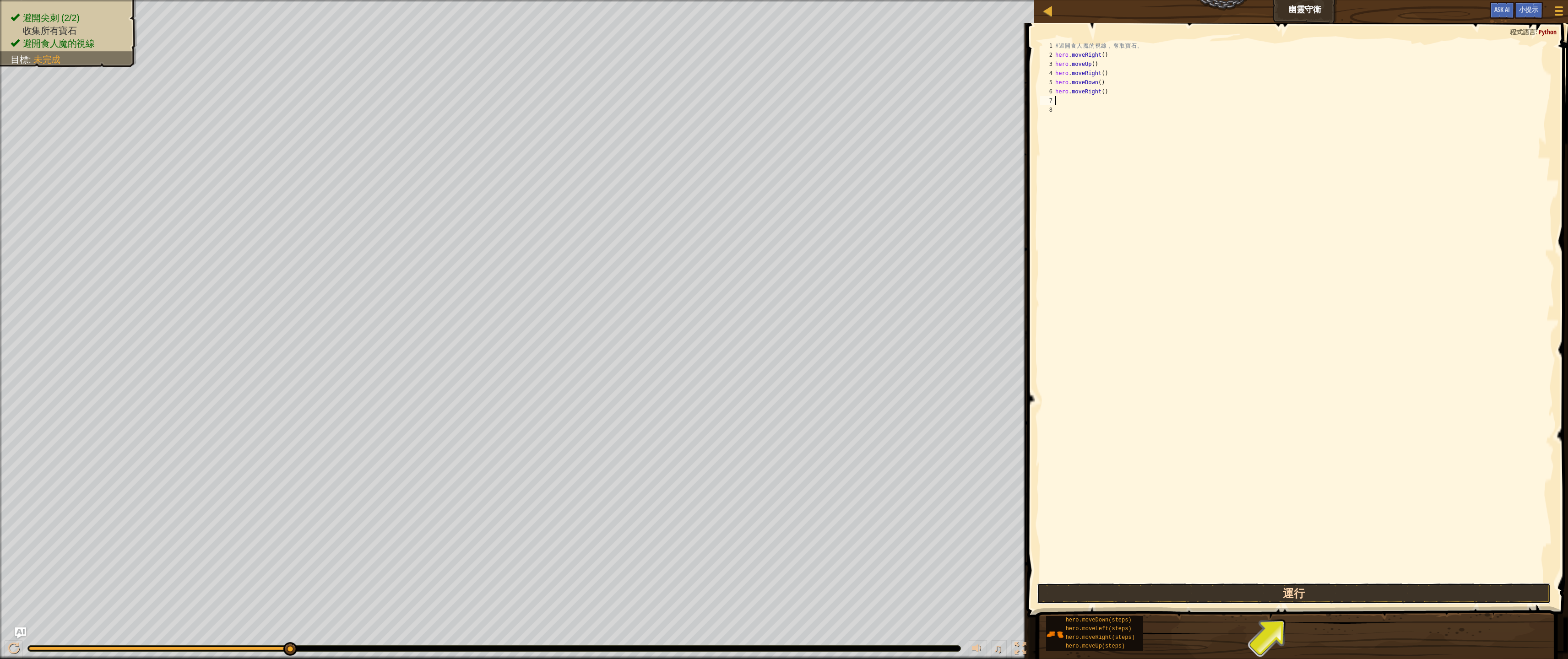
click at [1140, 592] on button "運行" at bounding box center [1294, 594] width 513 height 21
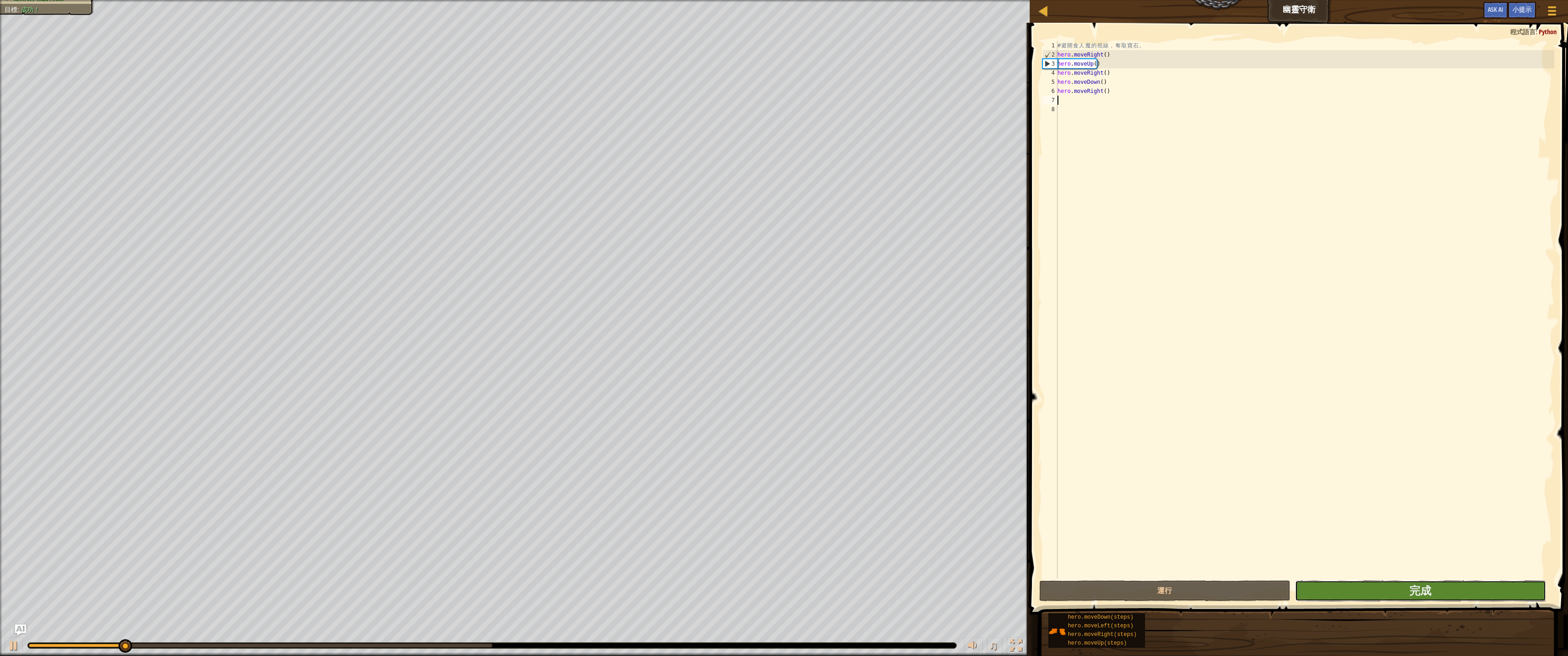
click at [1336, 596] on button "完成" at bounding box center [1420, 591] width 251 height 21
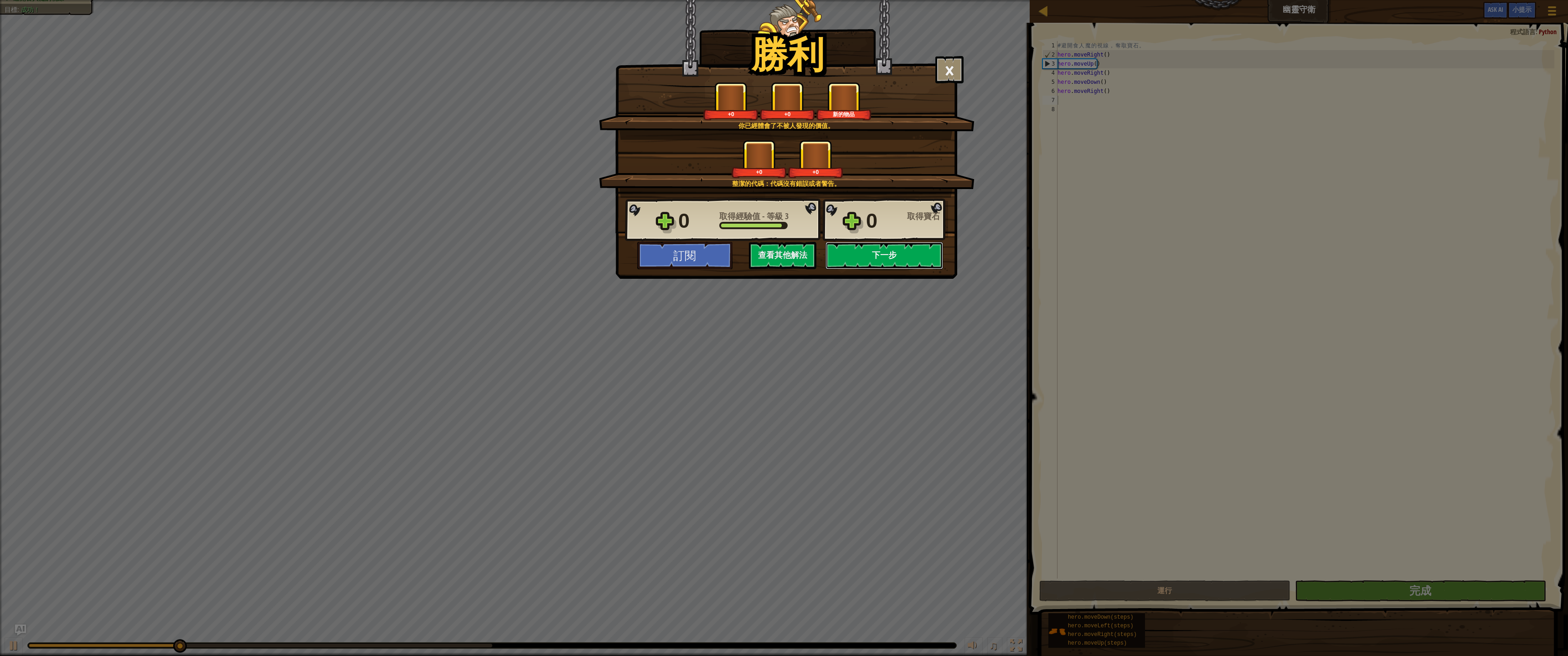
click at [851, 254] on button "下一步" at bounding box center [884, 256] width 117 height 27
select select "zh-HANT"
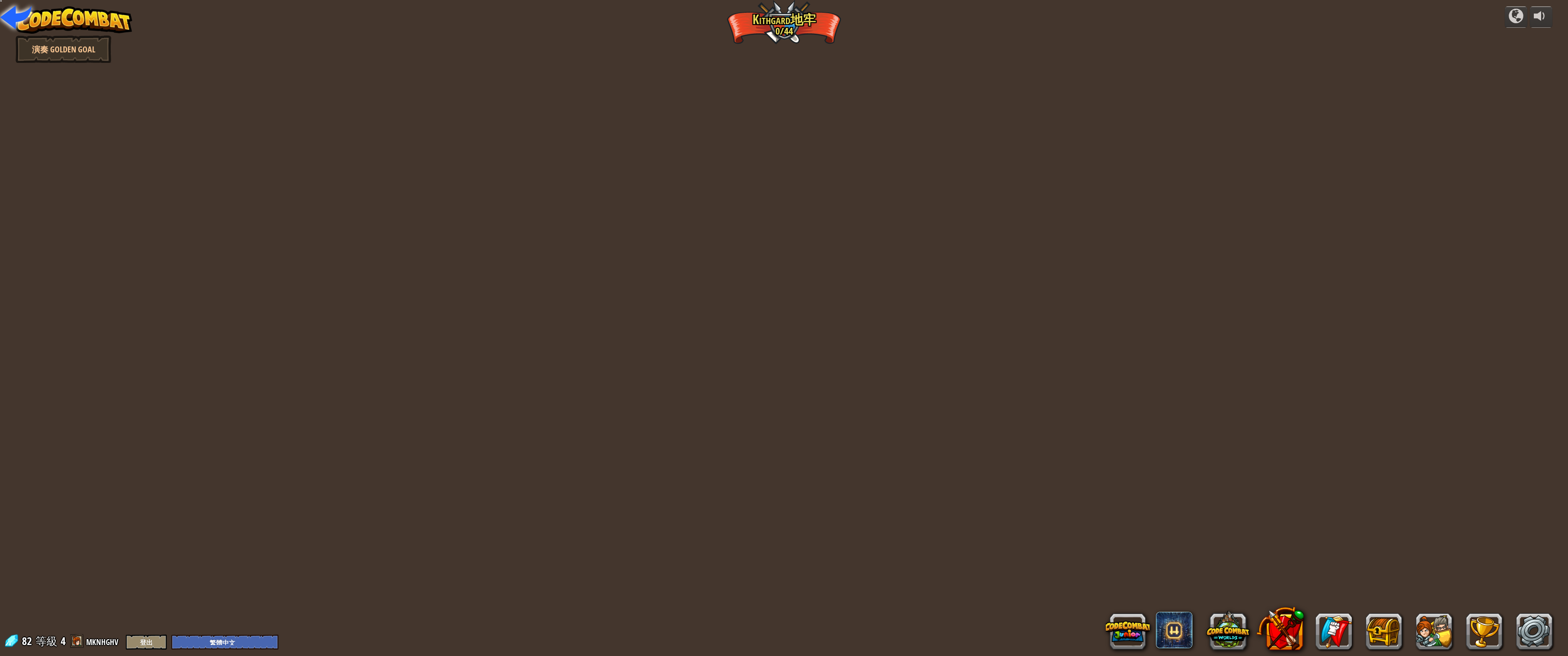
select select "zh-HANT"
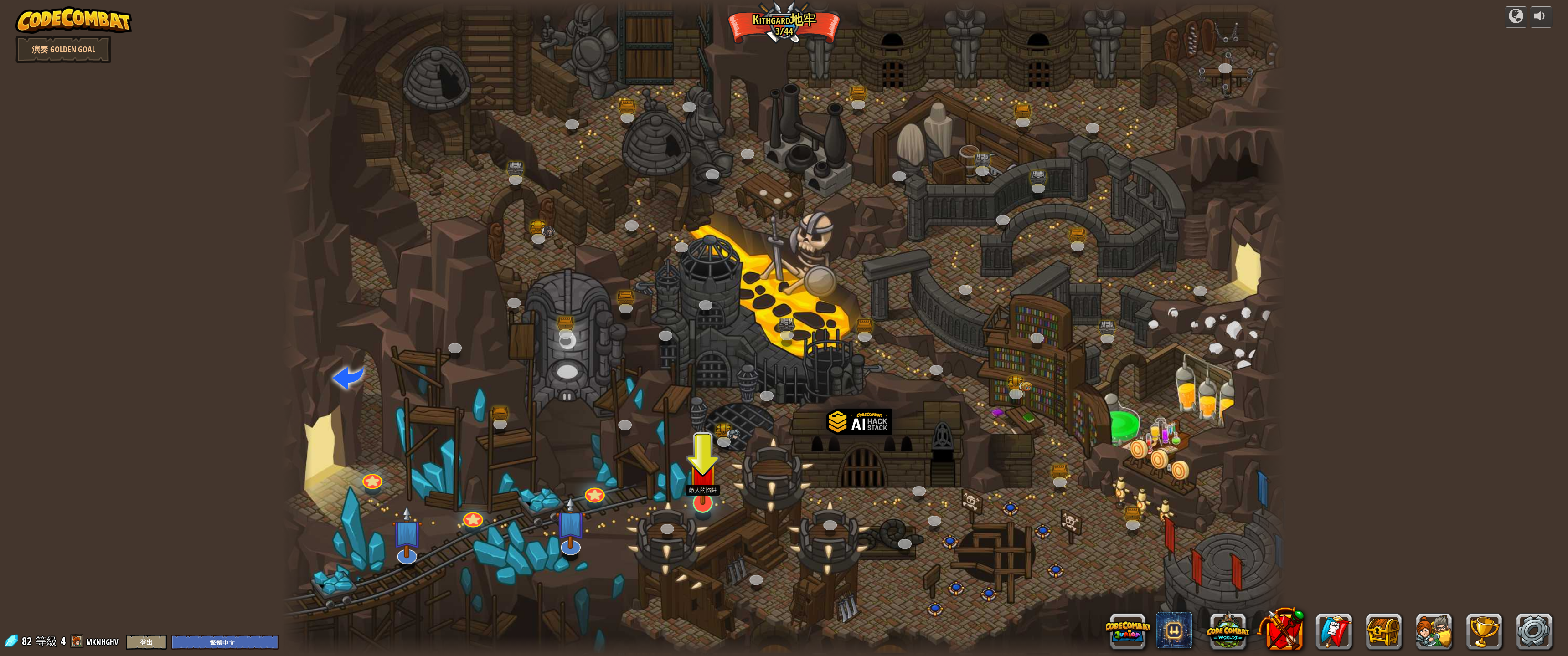
click at [710, 498] on img at bounding box center [703, 471] width 30 height 68
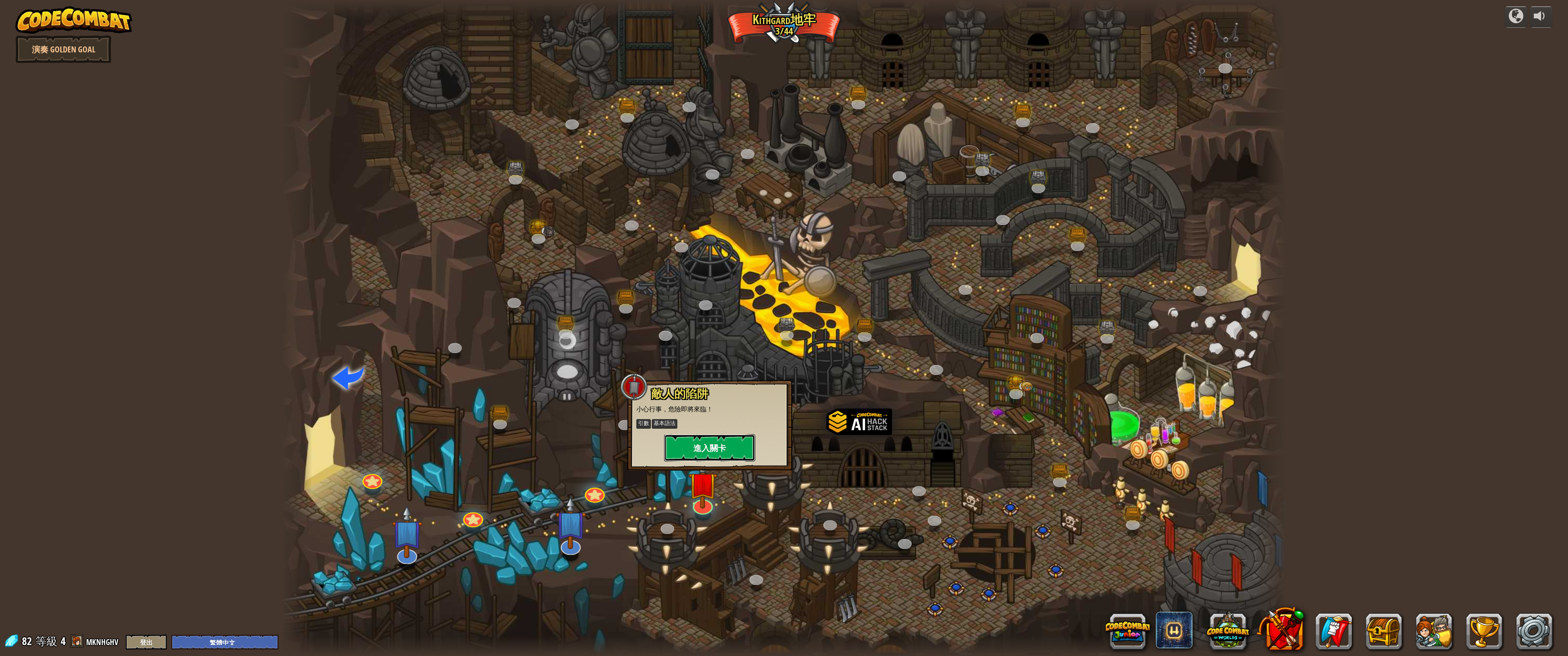
click at [719, 450] on button "進入關卡" at bounding box center [710, 448] width 91 height 27
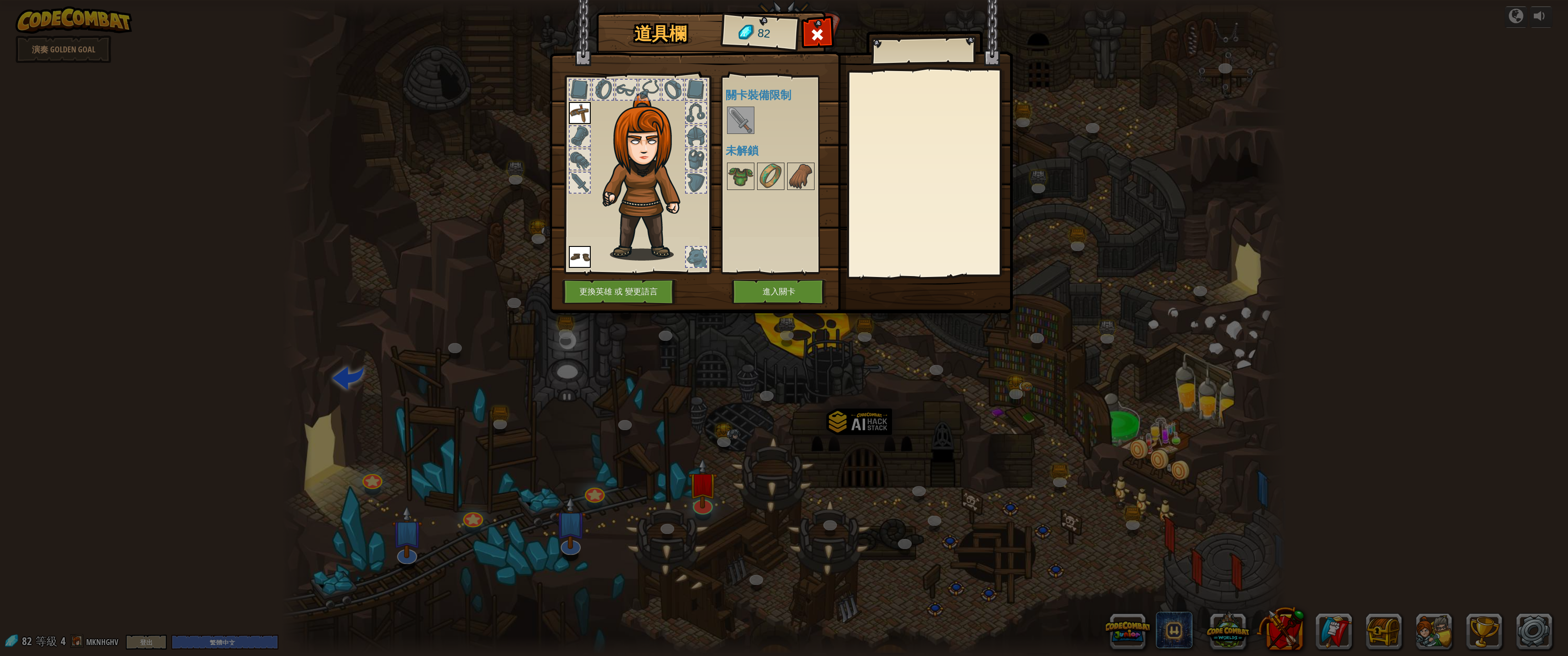
click at [743, 116] on img at bounding box center [741, 120] width 26 height 26
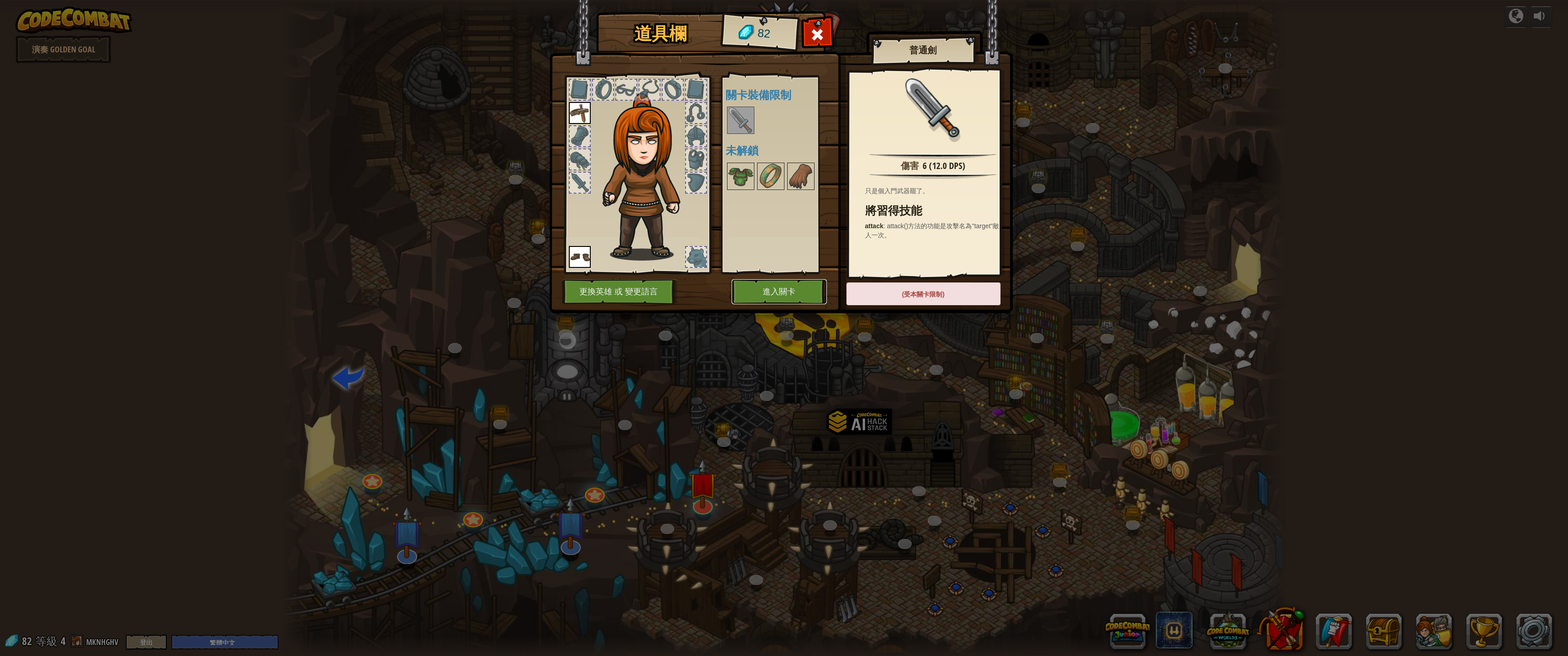
click at [794, 288] on button "進入關卡" at bounding box center [779, 291] width 96 height 25
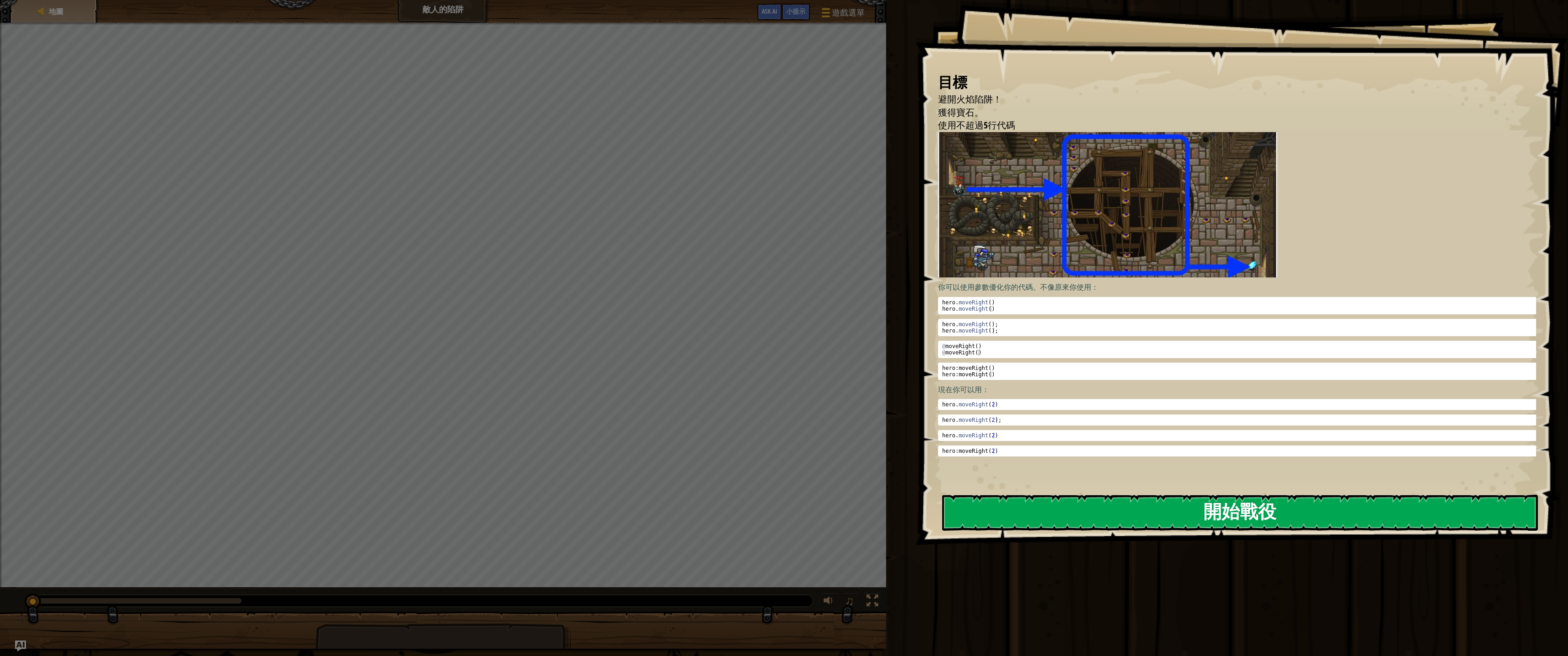
drag, startPoint x: 993, startPoint y: 509, endPoint x: 995, endPoint y: 503, distance: 6.3
click at [994, 509] on button "開始戰役" at bounding box center [1240, 512] width 596 height 36
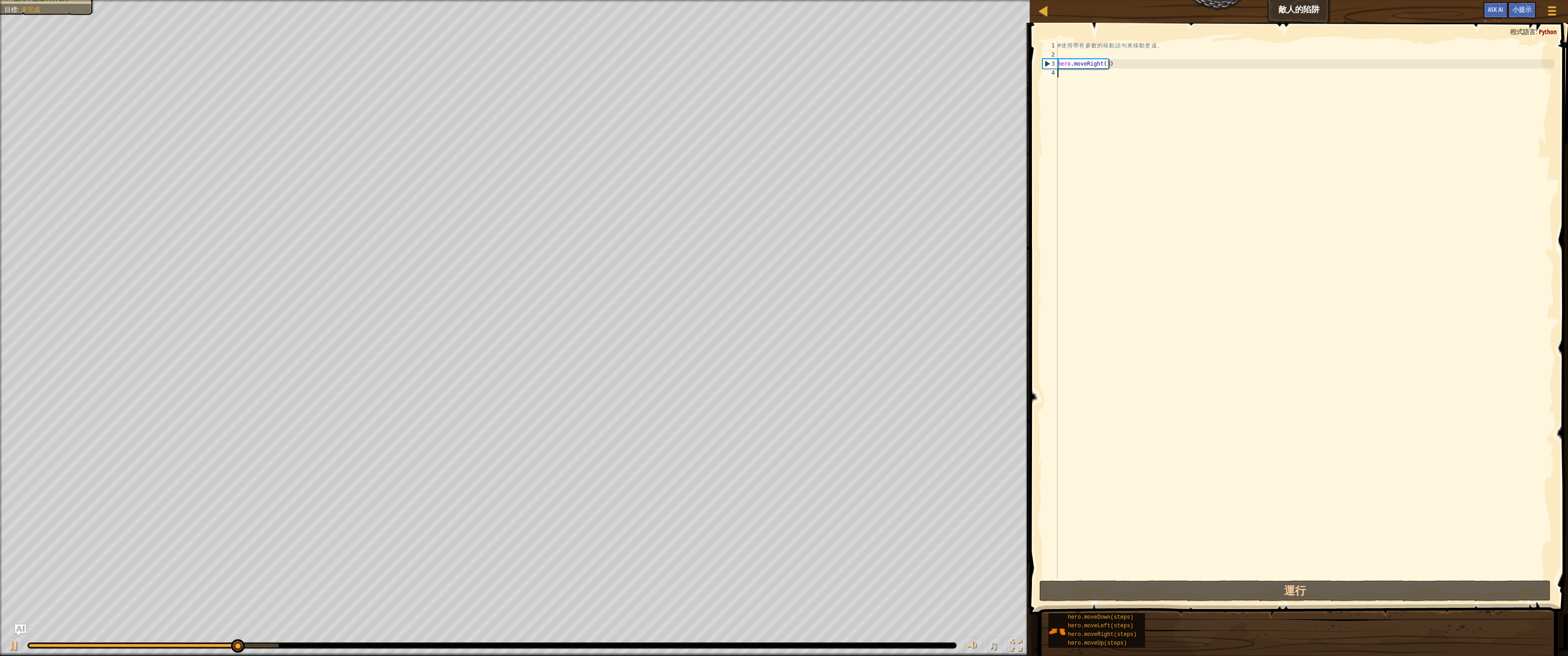
click at [1093, 79] on div "# 使 用 帶 有 參 數 的 移 動 語 句 來 移 動 更 遠 。 hero . moveRight ( 3 )" at bounding box center [1304, 319] width 499 height 556
type textarea "d"
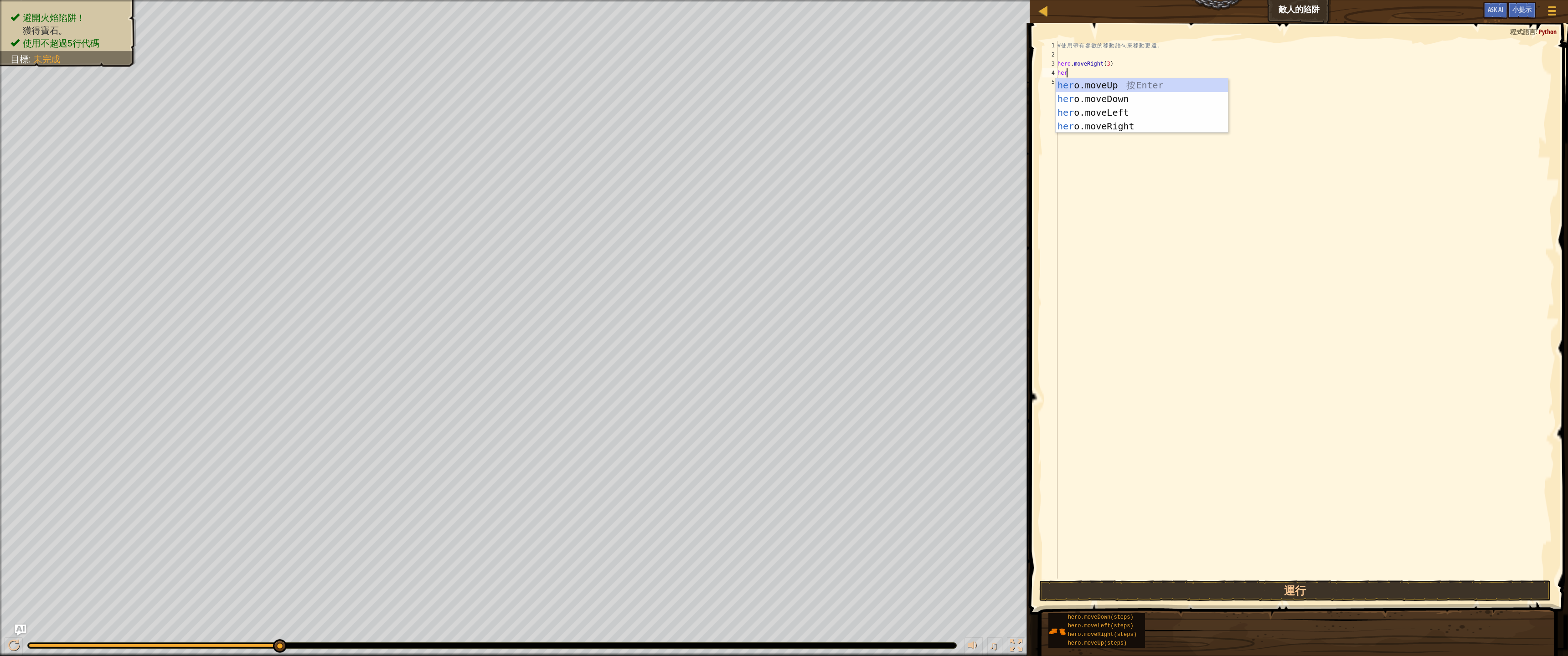
scroll to position [4, 1]
type textarea "hero"
click at [1099, 133] on div "hero .moveUp 按 Enter hero .moveDown 按 Enter hero .moveLeft 按 Enter hero .moveRi…" at bounding box center [1141, 128] width 172 height 82
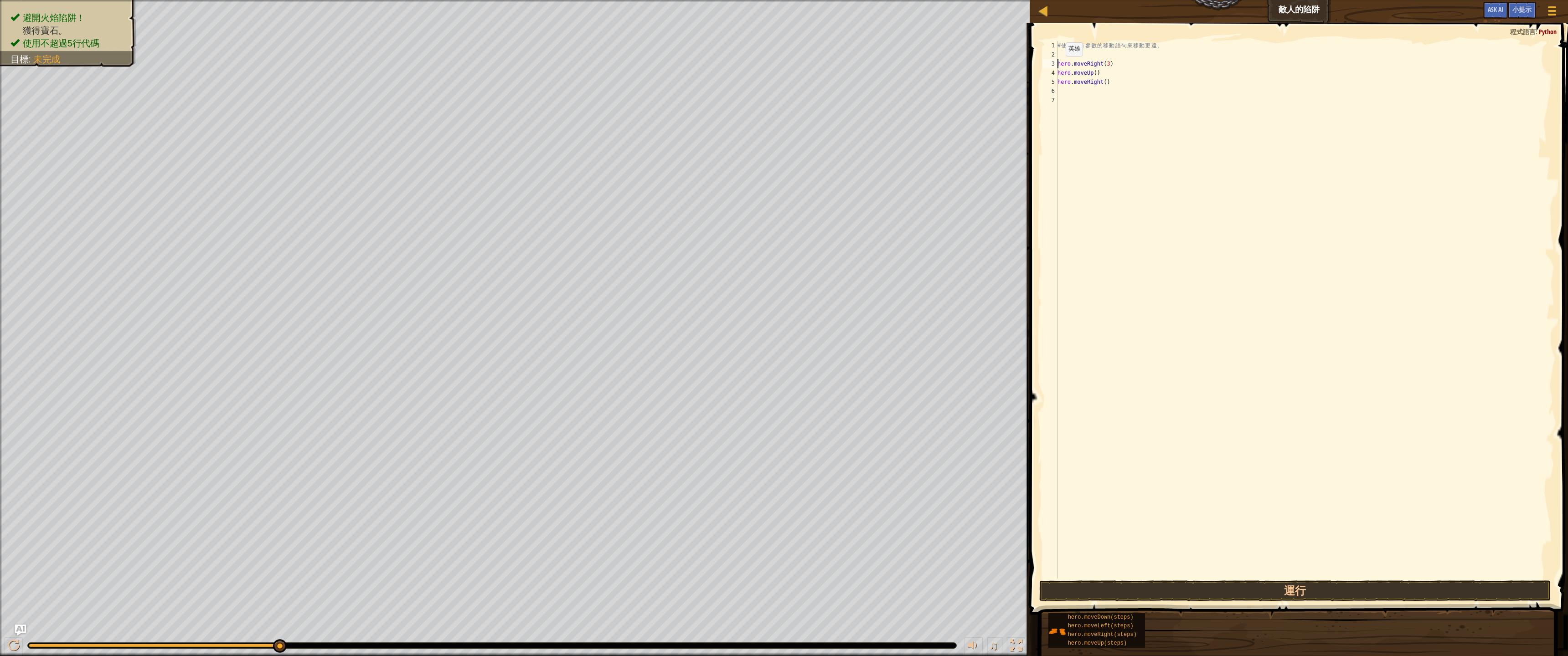
click at [1058, 65] on div "# 使 用 帶 有 參 數 的 移 動 語 句 來 移 動 更 遠 。 hero . moveRight ( 3 ) hero . moveUp ( ) he…" at bounding box center [1304, 319] width 499 height 556
type textarea "hero.moveRight(3)"
click at [1093, 72] on div "hero . moveRight ( 3 ) hero . moveUp ( ) hero . moveRight ( )" at bounding box center [1304, 319] width 499 height 556
type textarea "heromovedo"
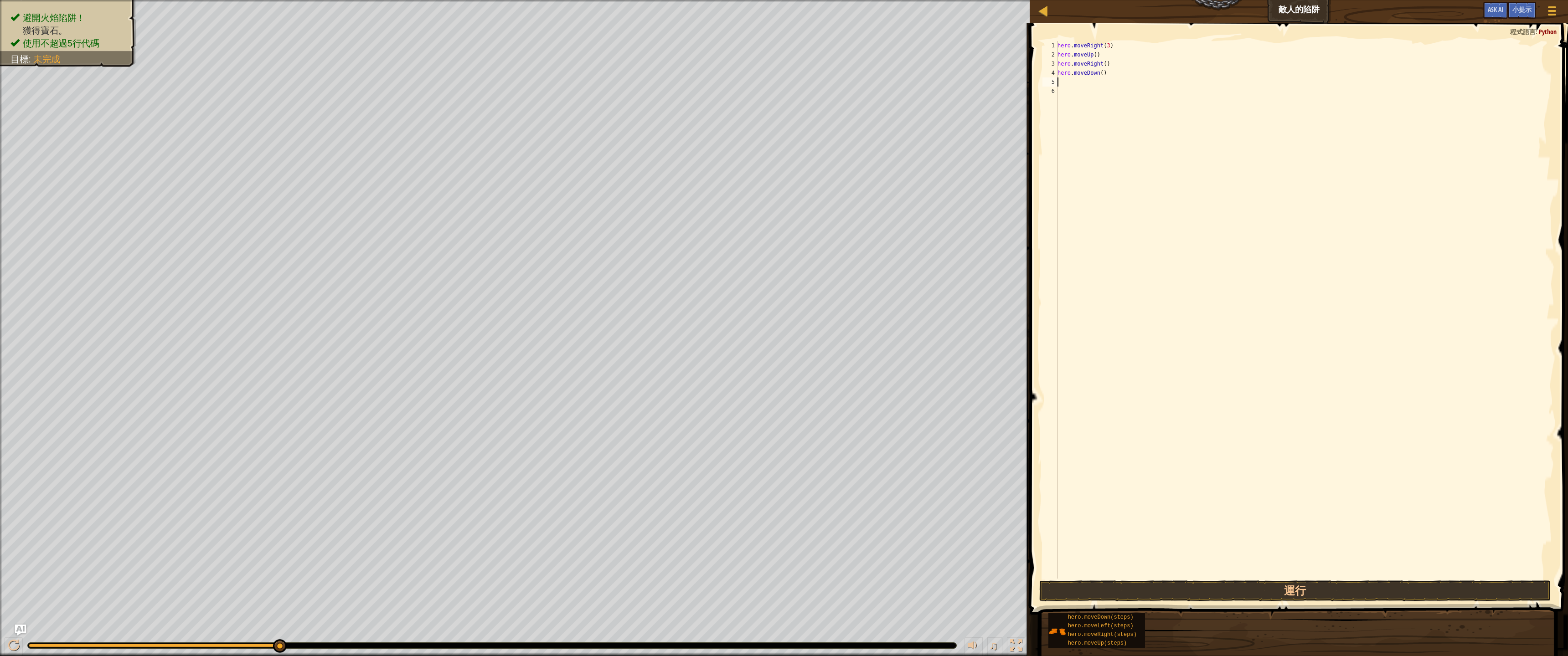
scroll to position [4, 0]
click at [1097, 75] on div "hero . moveRight ( 3 ) hero . moveUp ( ) hero . moveRight ( ) hero . moveDown (…" at bounding box center [1304, 319] width 499 height 556
type textarea "hero.moveDown()"
type textarea "3"
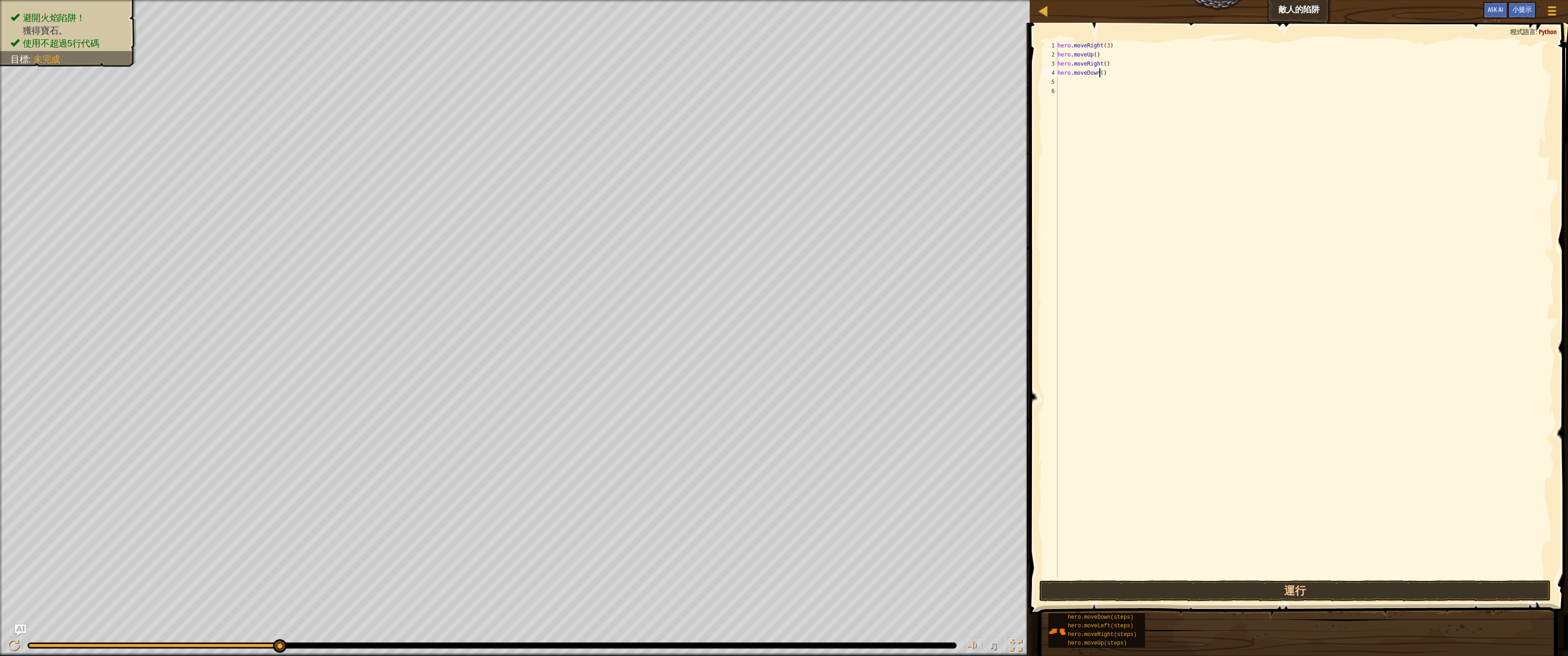
type textarea "hero.moveDown(3)"
click at [1082, 83] on div "hero . moveRight ( 3 ) hero . moveUp ( ) hero . moveRight ( ) hero . moveDown (…" at bounding box center [1304, 319] width 499 height 556
type textarea "hero.move"
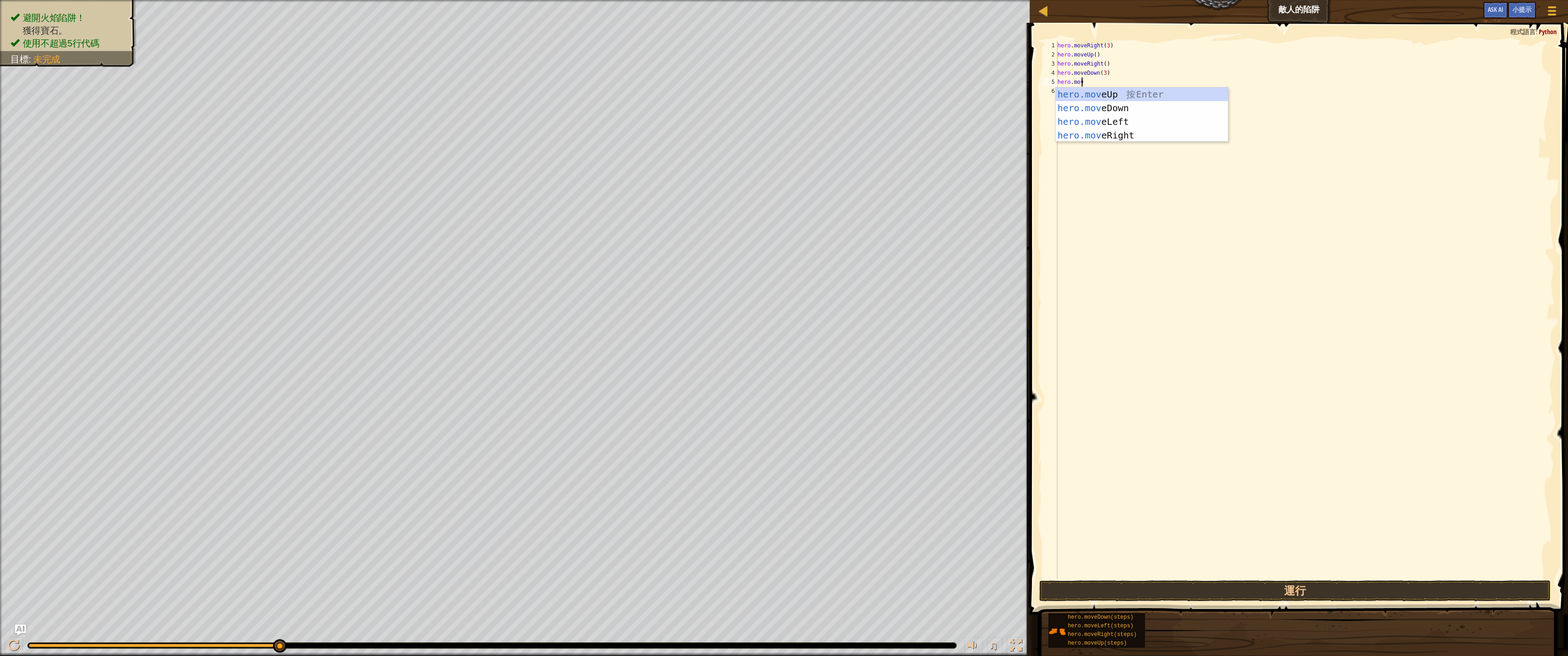
scroll to position [4, 2]
click at [1141, 119] on div "hero.move Up 按 Enter hero.move Down 按 Enter hero.move Left 按 Enter hero.move Ri…" at bounding box center [1141, 128] width 172 height 82
click at [1099, 80] on div "hero . moveRight ( 3 ) hero . moveUp ( ) hero . moveRight ( ) hero . moveDown (…" at bounding box center [1304, 319] width 499 height 556
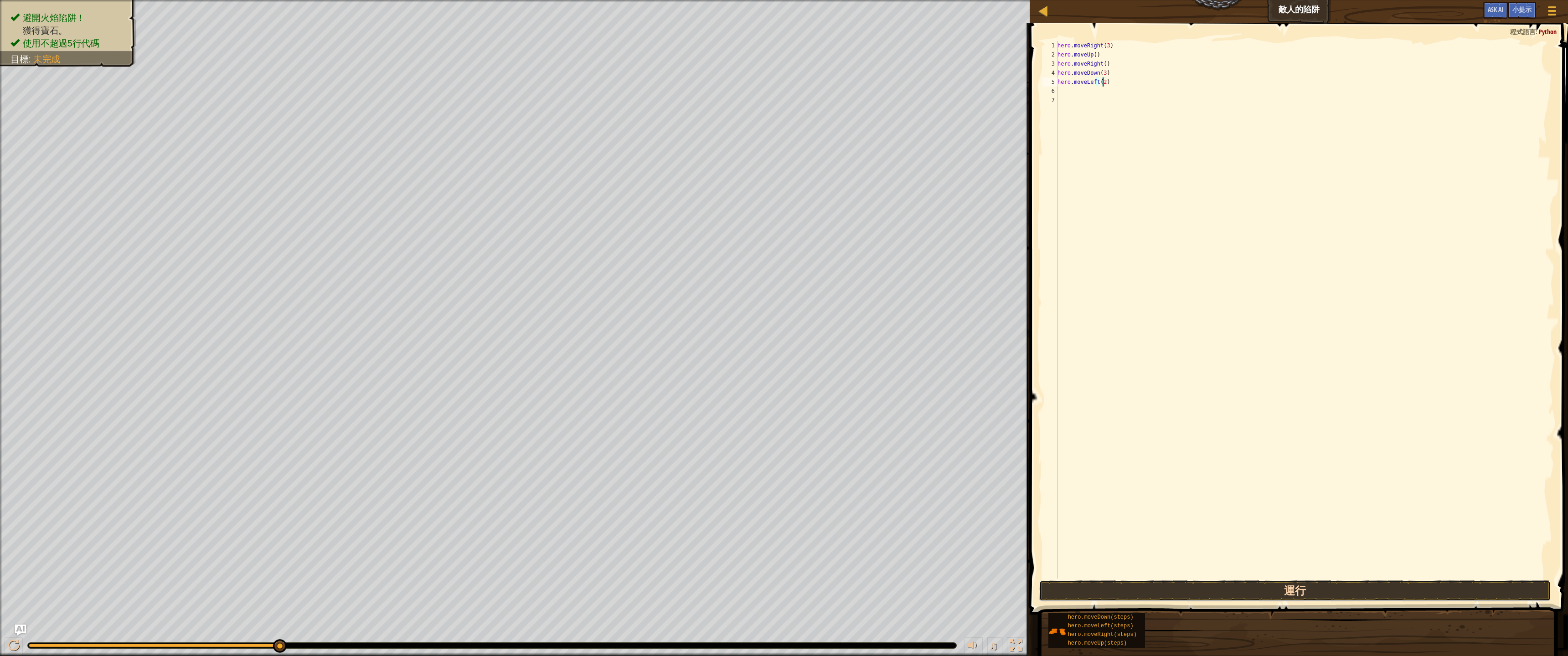
click at [1051, 585] on button "運行" at bounding box center [1295, 591] width 511 height 21
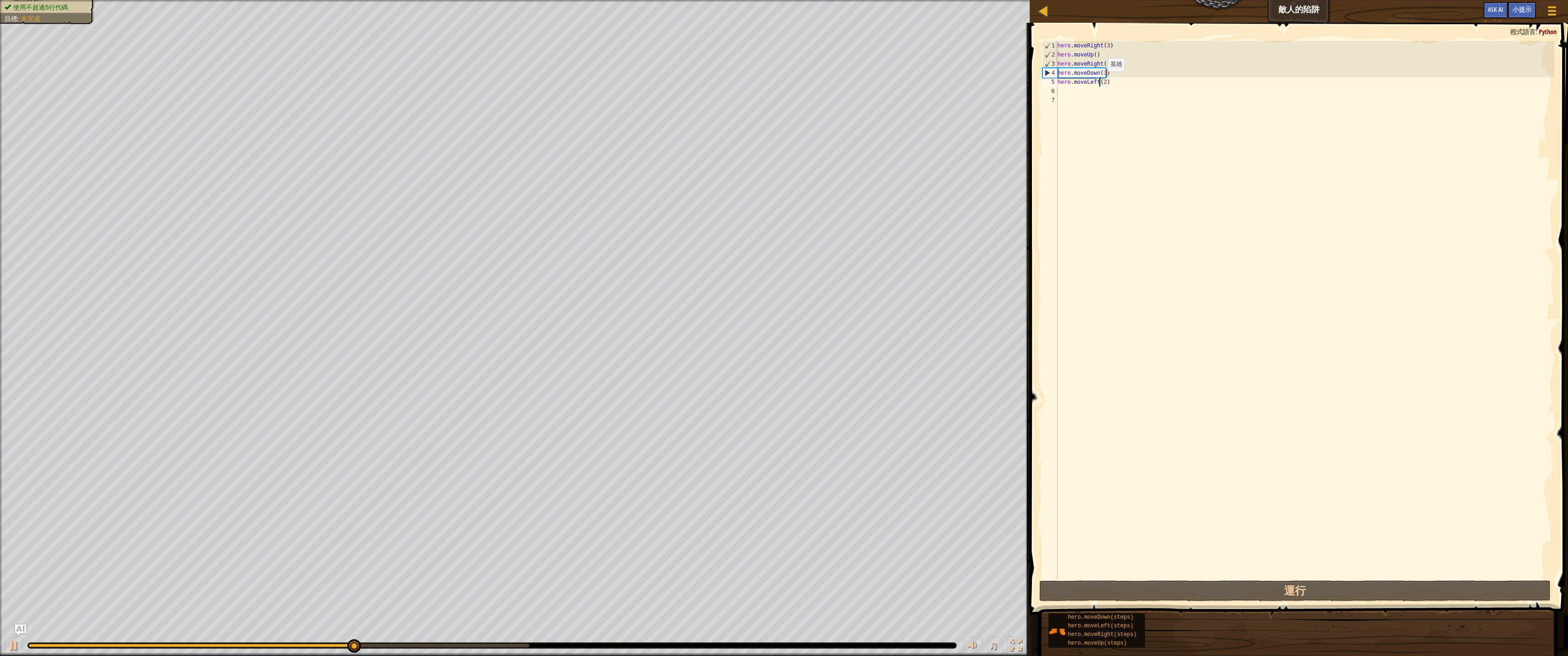
click at [1100, 81] on div "hero . moveRight ( 3 ) hero . moveUp ( ) hero . moveRight ( ) hero . moveDown (…" at bounding box center [1304, 319] width 499 height 556
click at [1097, 83] on div "hero . moveRight ( 3 ) hero . moveUp ( ) hero . moveRight ( ) hero . moveDown (…" at bounding box center [1304, 319] width 499 height 556
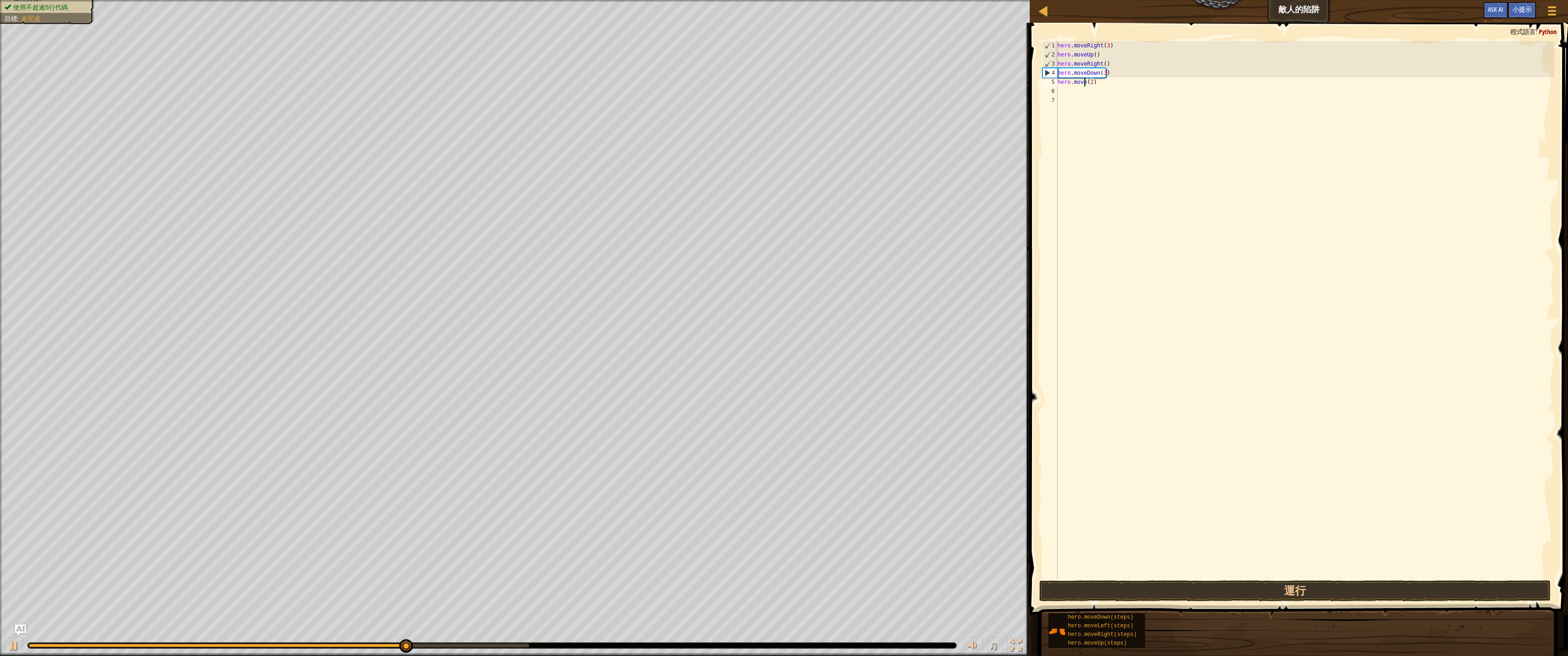
scroll to position [4, 2]
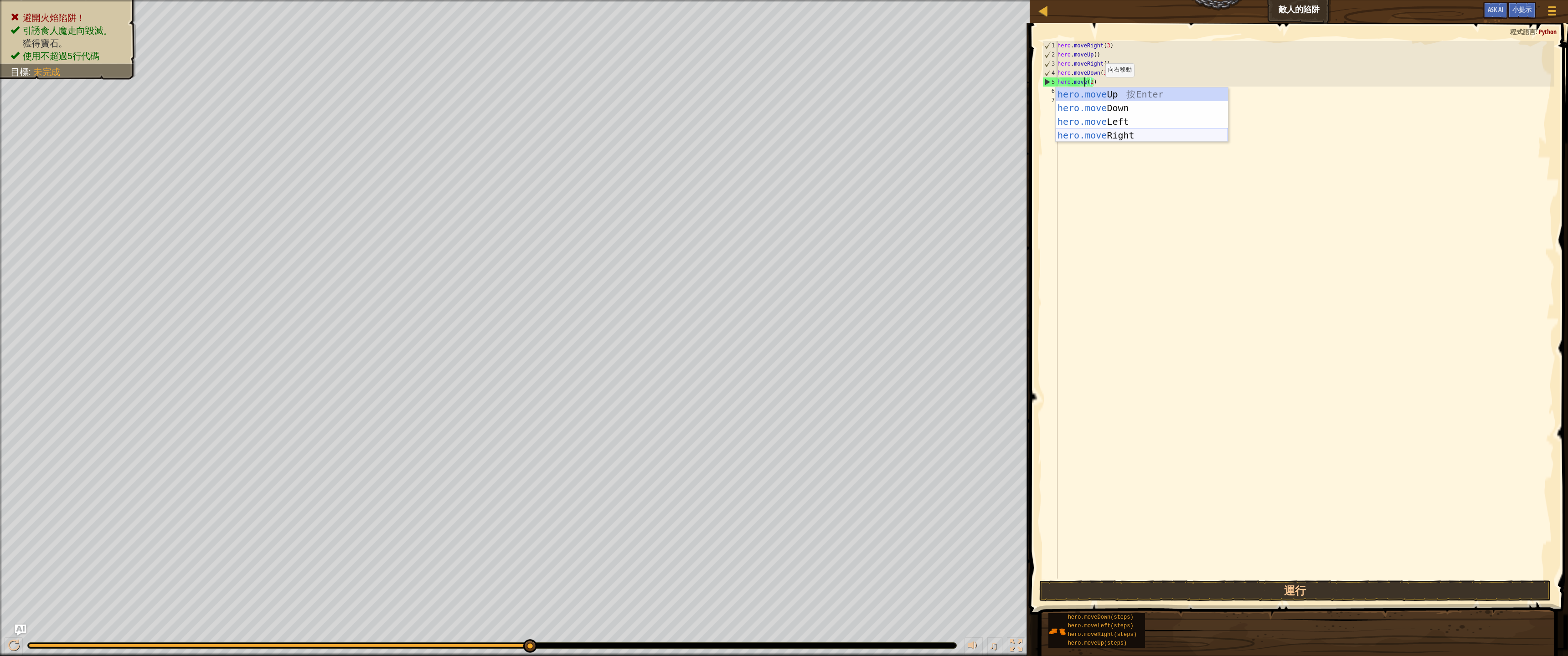
click at [1163, 131] on div "hero.move Up 按 Enter hero.move Down 按 Enter hero.move Left 按 Enter hero.move Ri…" at bounding box center [1141, 128] width 172 height 82
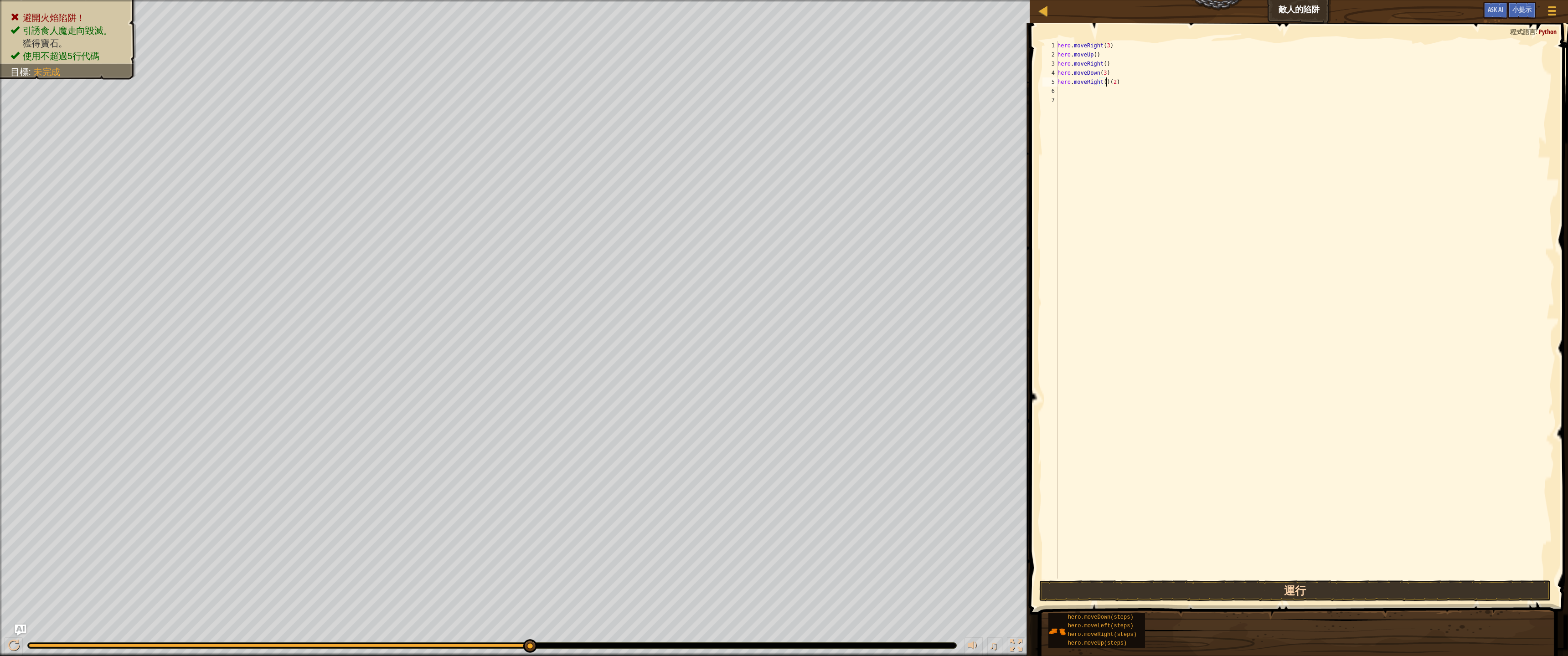
type textarea "hero.moveRight()(2)"
click at [1147, 599] on button "運行" at bounding box center [1295, 591] width 511 height 21
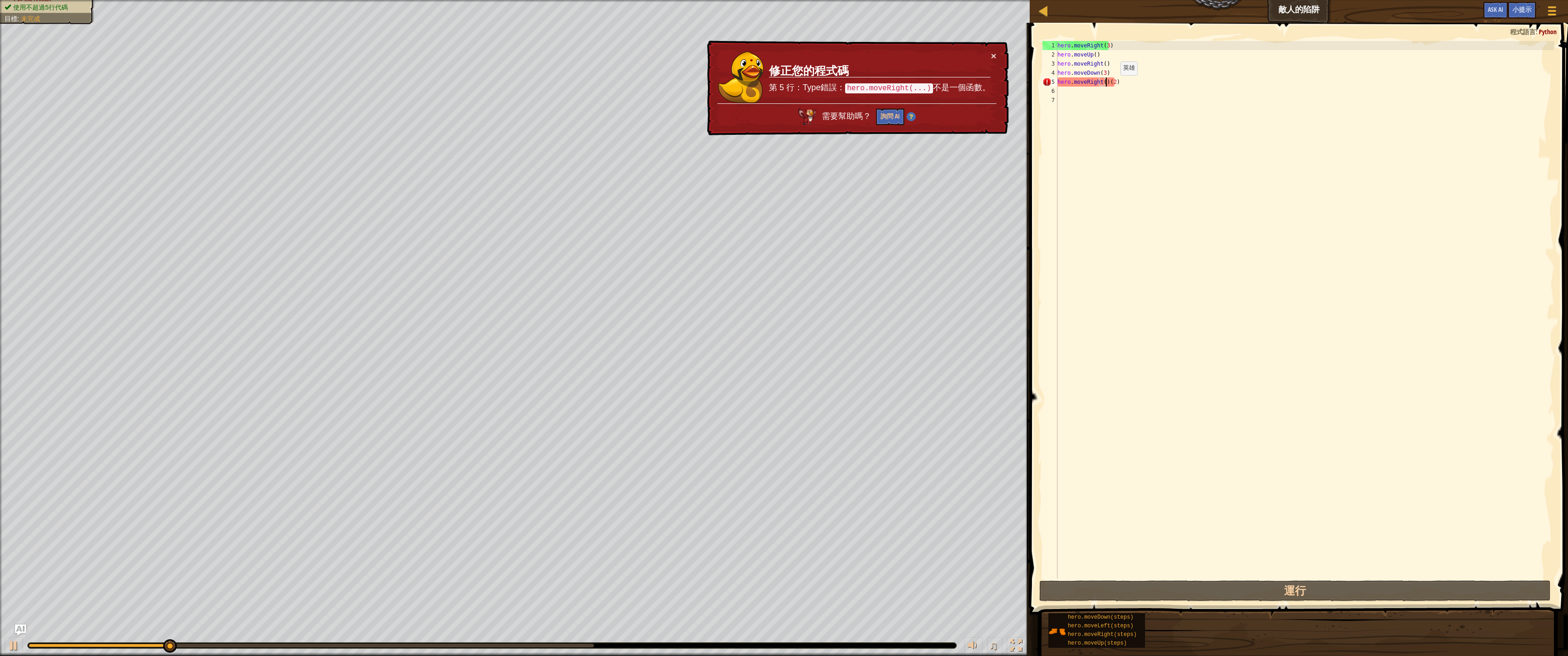
click at [1114, 83] on div "hero . moveRight ( 3 ) hero . moveUp ( ) hero . moveRight ( ) hero . moveDown (…" at bounding box center [1304, 319] width 499 height 556
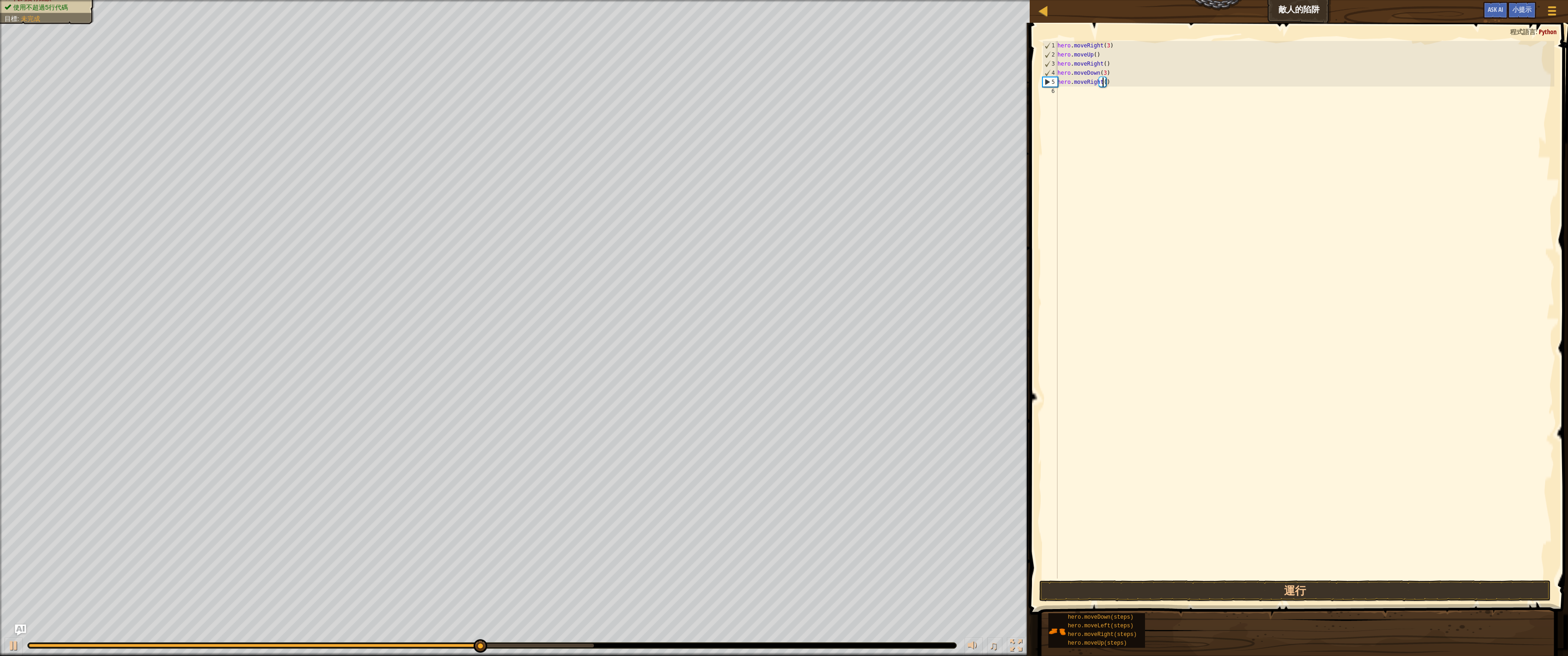
scroll to position [4, 4]
type textarea "hero.moveRight(2)"
click at [1104, 588] on button "運行" at bounding box center [1295, 591] width 511 height 21
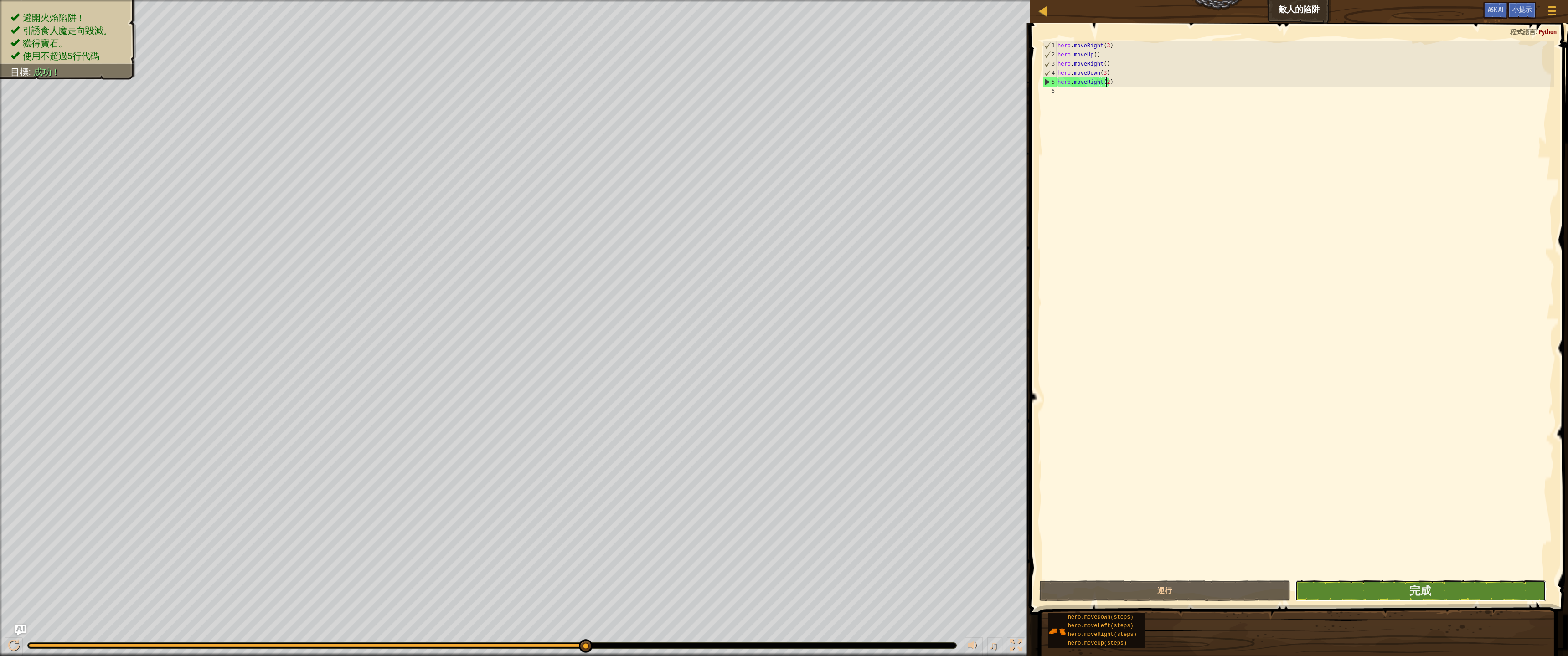
click at [1353, 588] on button "完成" at bounding box center [1420, 591] width 251 height 21
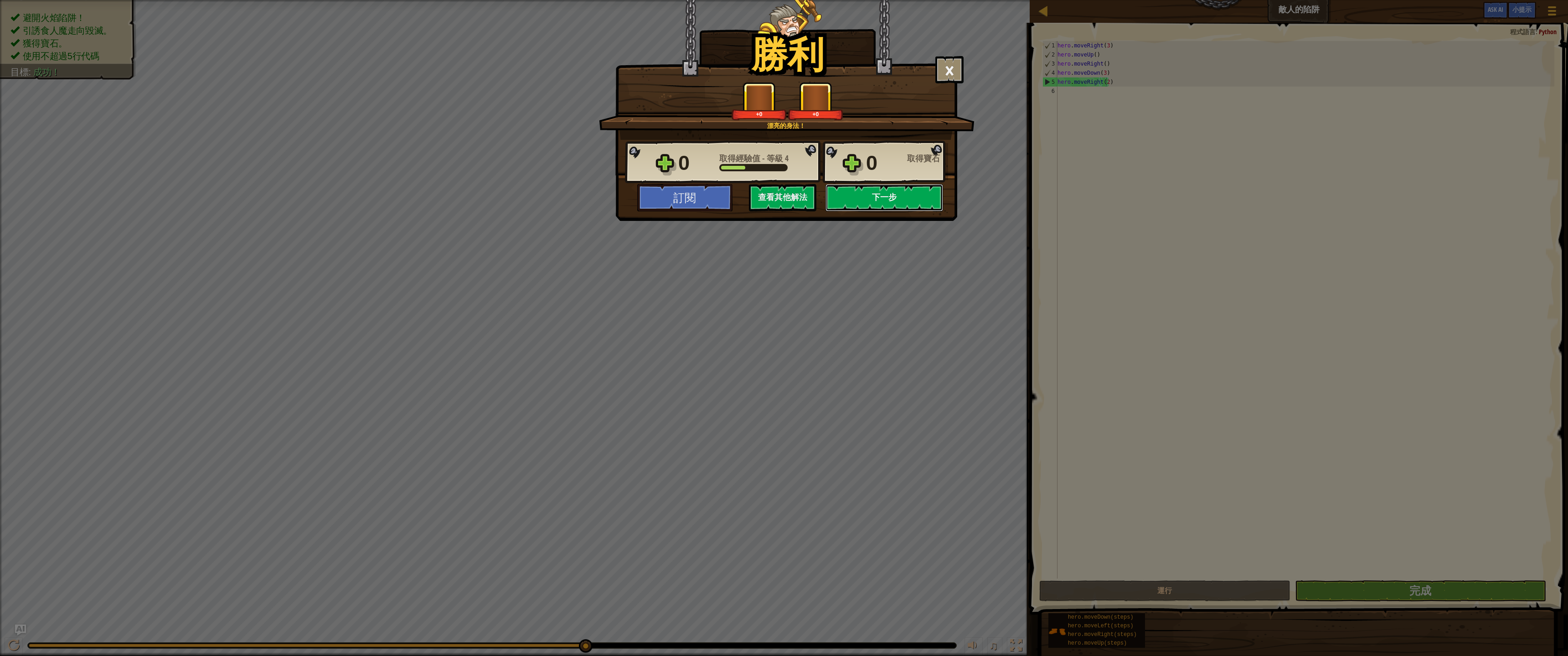
click at [892, 198] on button "下一步" at bounding box center [884, 198] width 117 height 27
select select "zh-HANT"
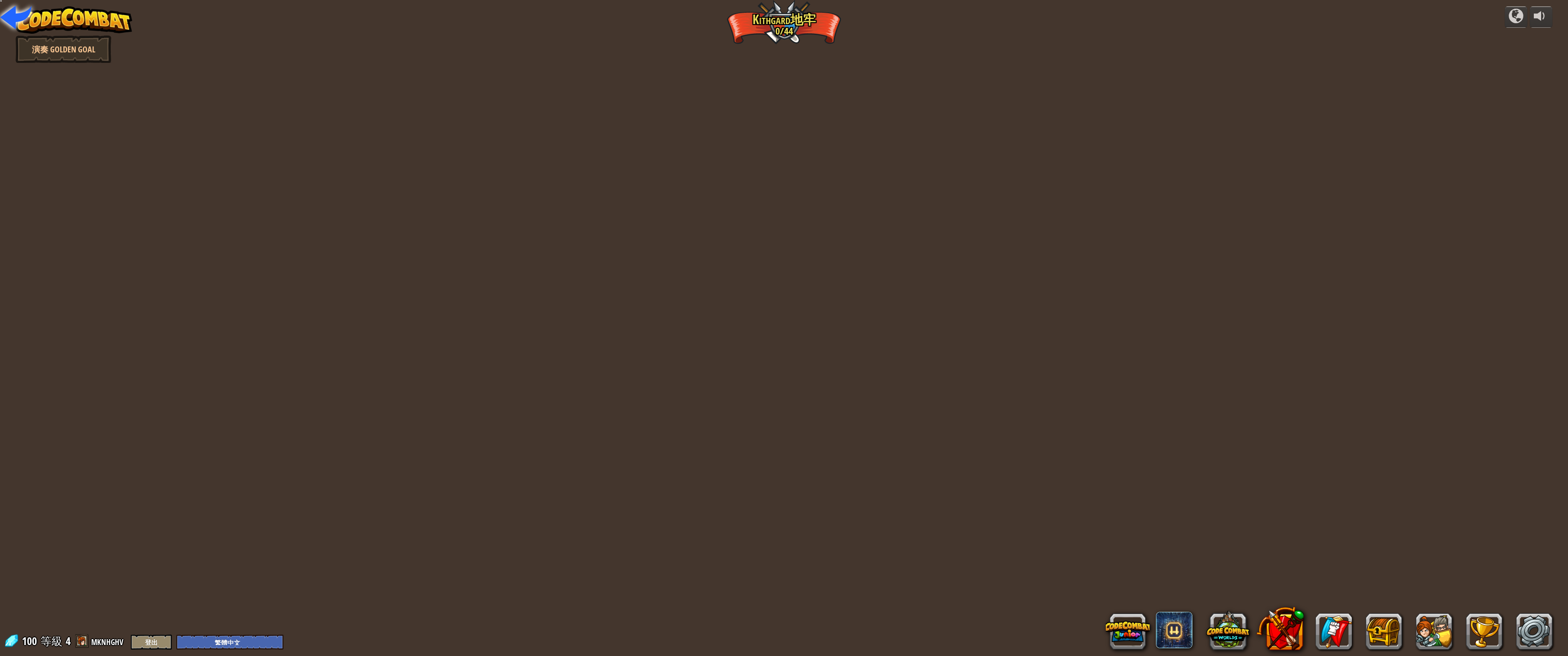
select select "zh-HANT"
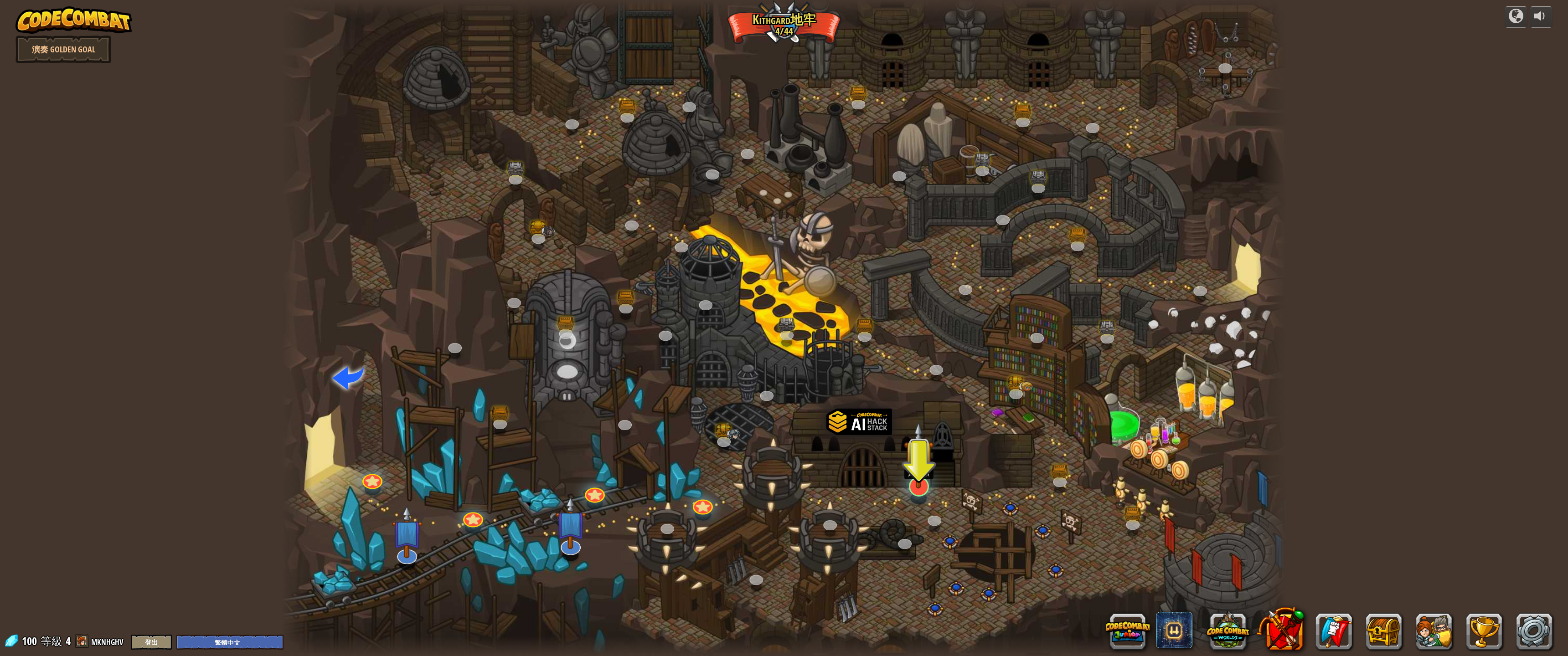
click at [914, 487] on img at bounding box center [919, 455] width 30 height 68
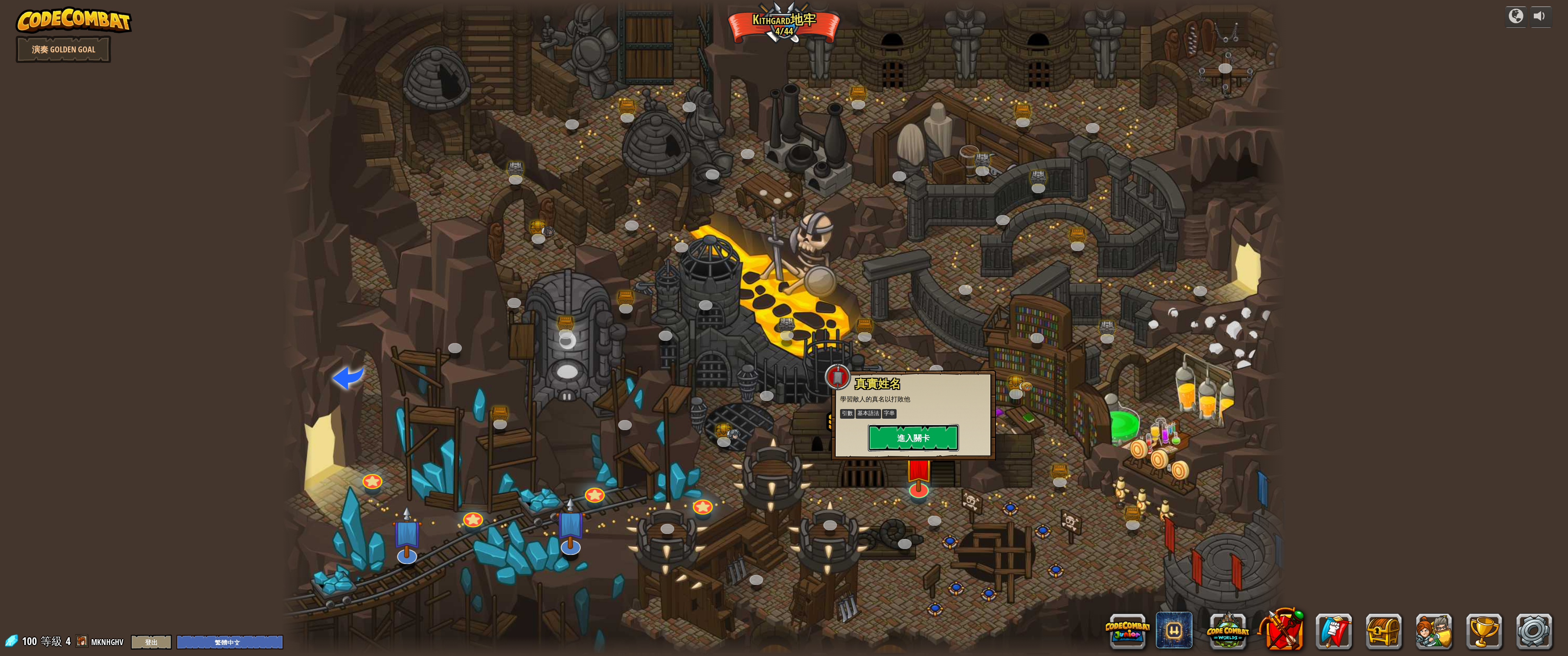
click at [909, 438] on button "進入關卡" at bounding box center [914, 438] width 91 height 27
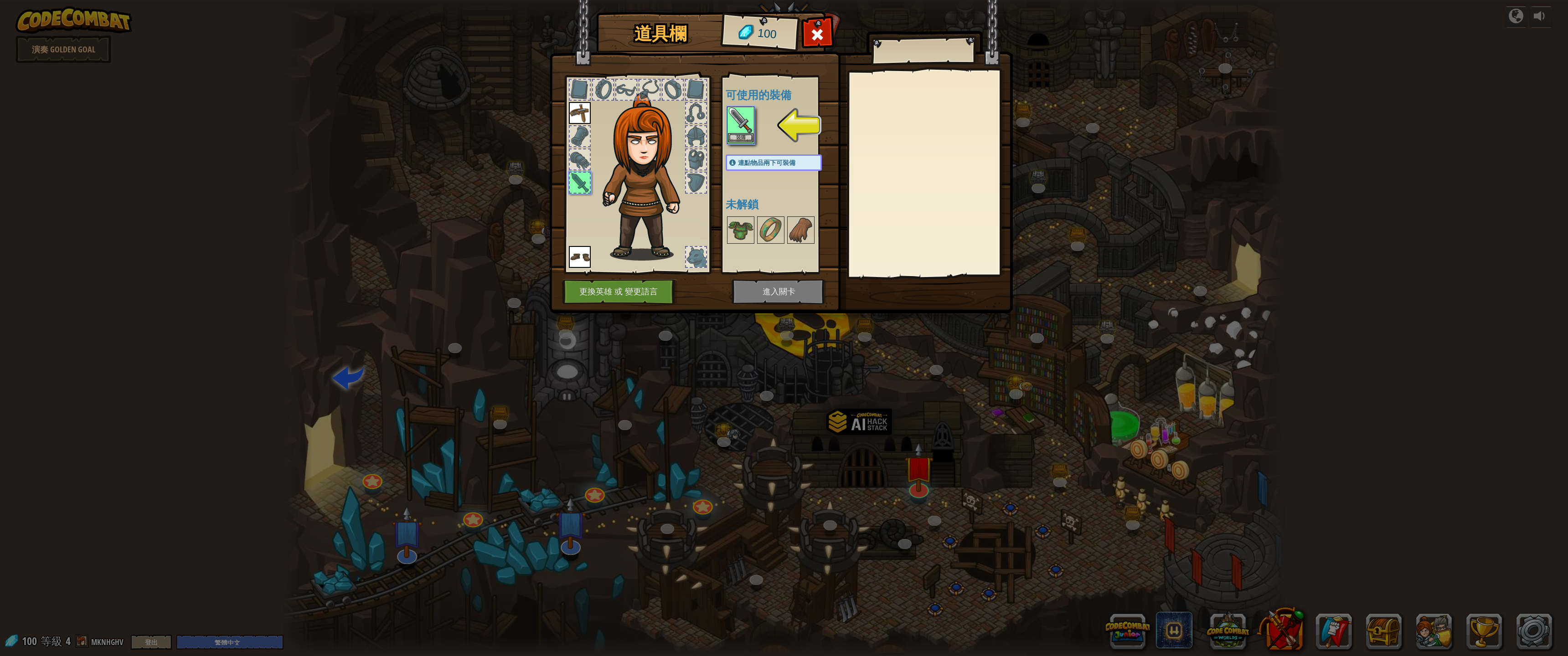
click at [752, 113] on img at bounding box center [741, 120] width 26 height 26
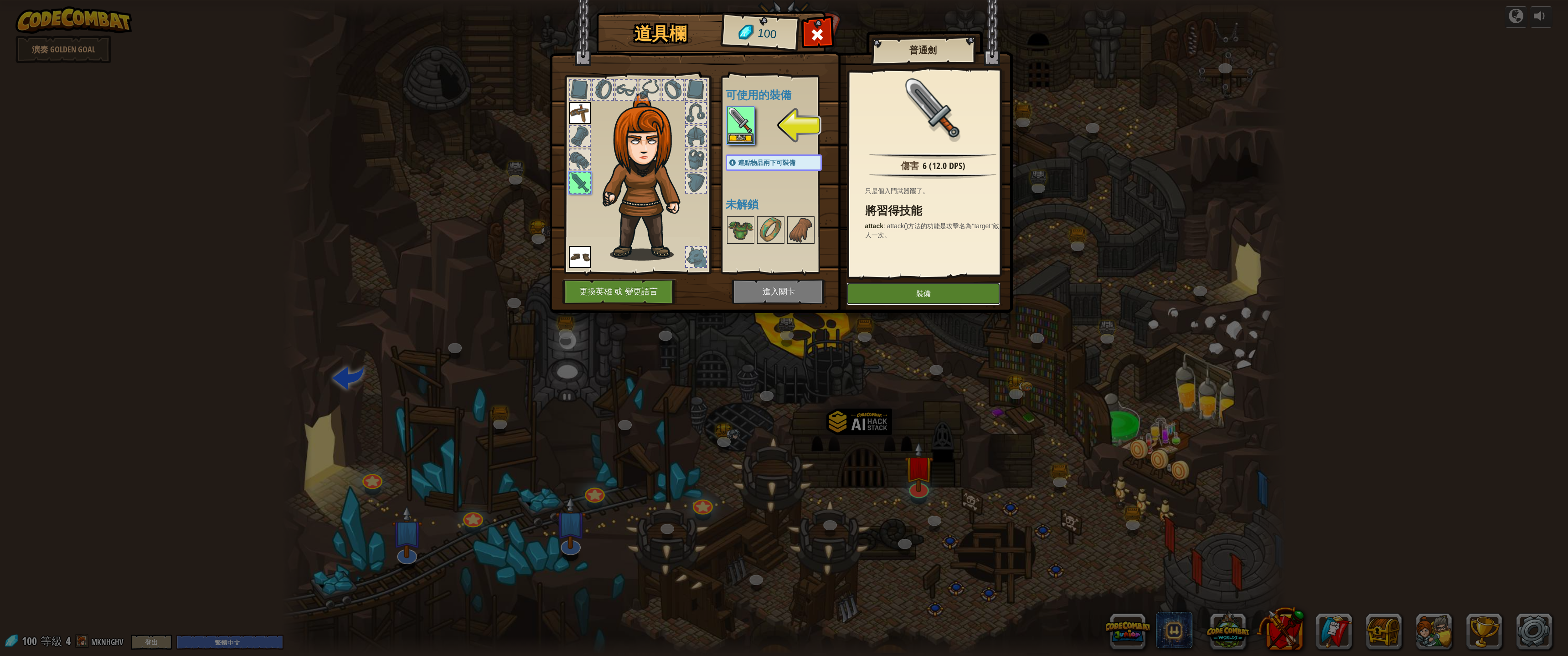
drag, startPoint x: 909, startPoint y: 289, endPoint x: 908, endPoint y: 295, distance: 6.1
click at [912, 293] on button "裝備" at bounding box center [923, 293] width 154 height 23
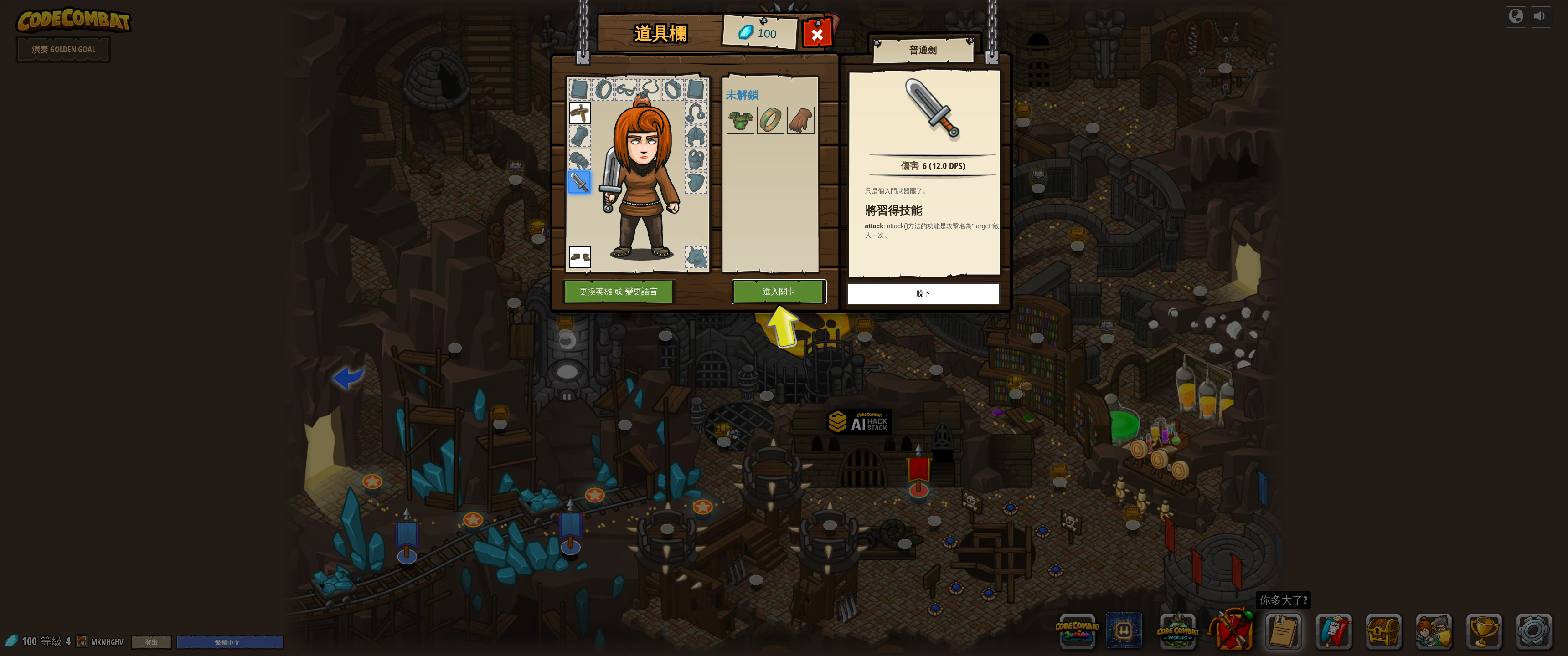
drag, startPoint x: 772, startPoint y: 303, endPoint x: 779, endPoint y: 302, distance: 7.1
click at [774, 303] on button "進入關卡" at bounding box center [779, 291] width 96 height 25
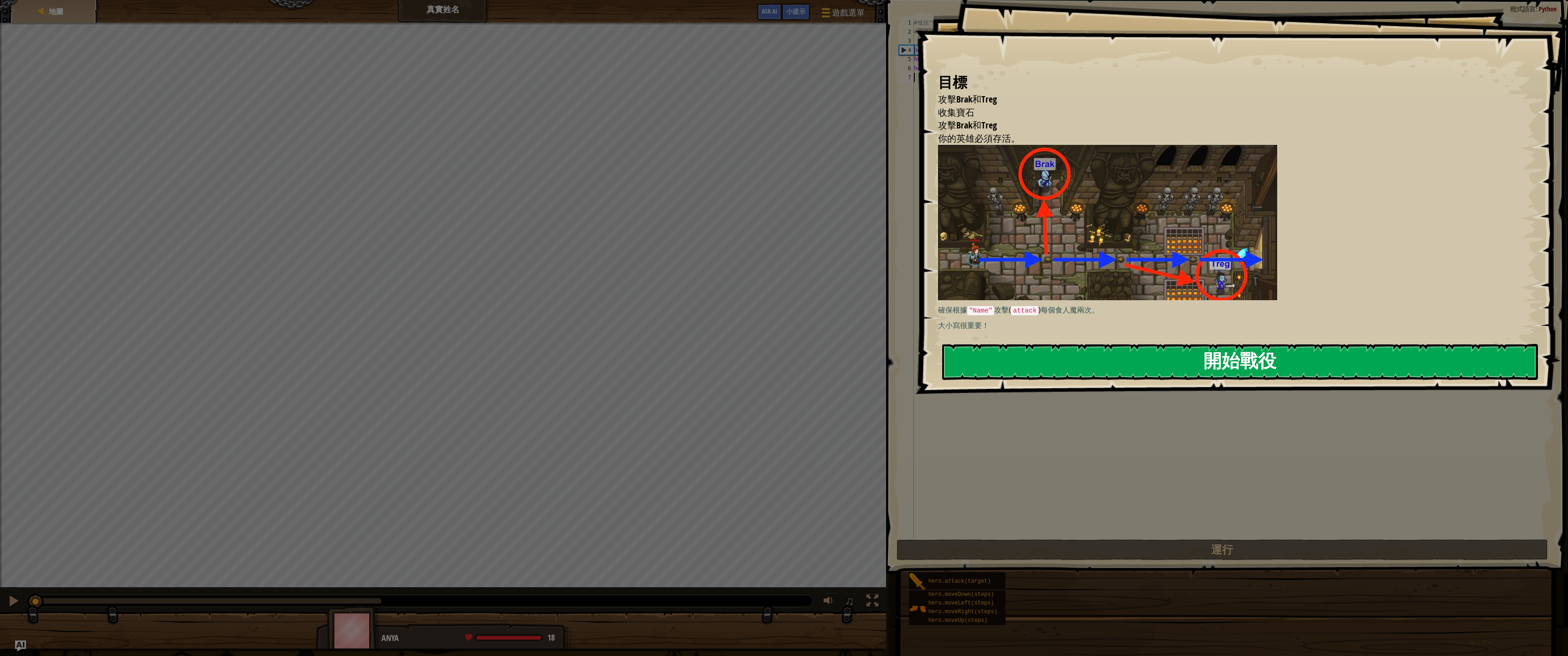
click at [1040, 344] on button "開始戰役" at bounding box center [1240, 361] width 596 height 36
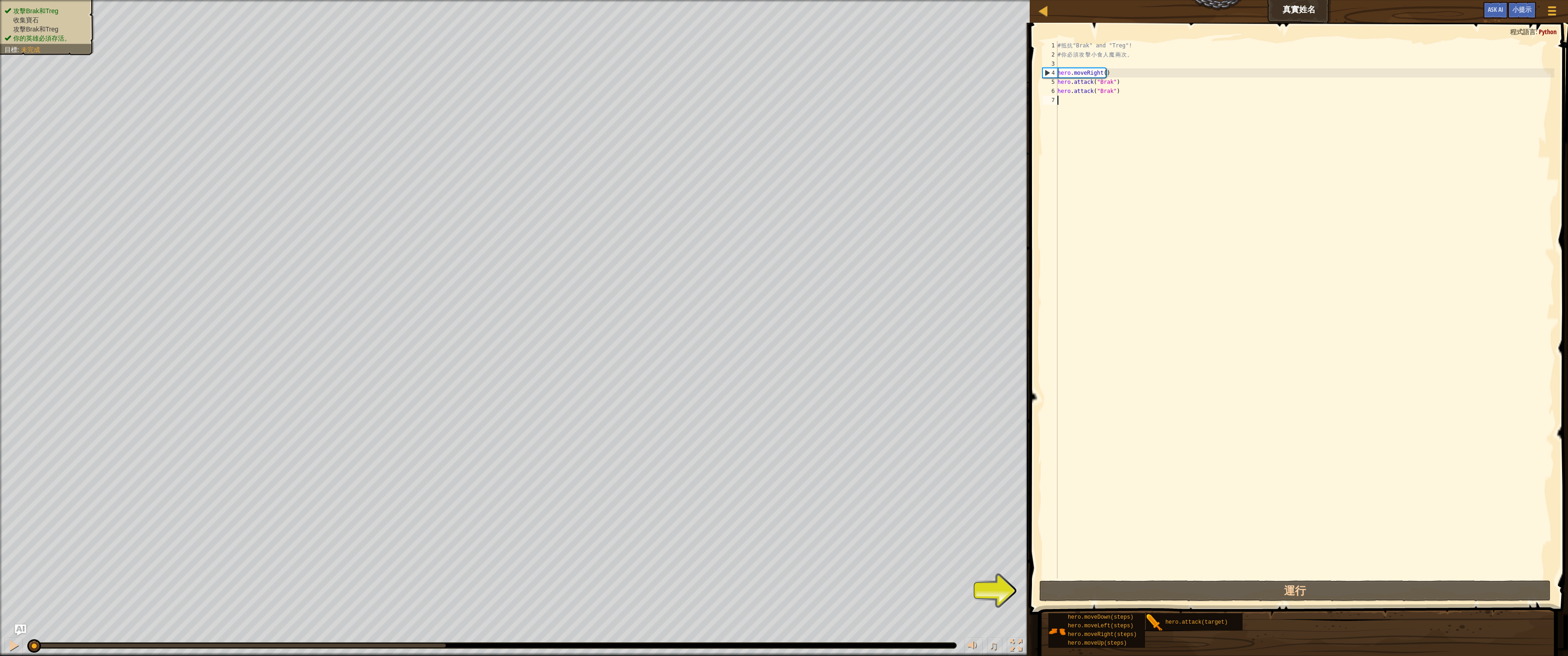
click at [1076, 106] on div "# 抵 抗 "Brak" and "Treg"! # 你 必 須 攻 擊 小 食 人 魔 兩 次 。 hero . moveRight ( ) hero . …" at bounding box center [1304, 319] width 499 height 556
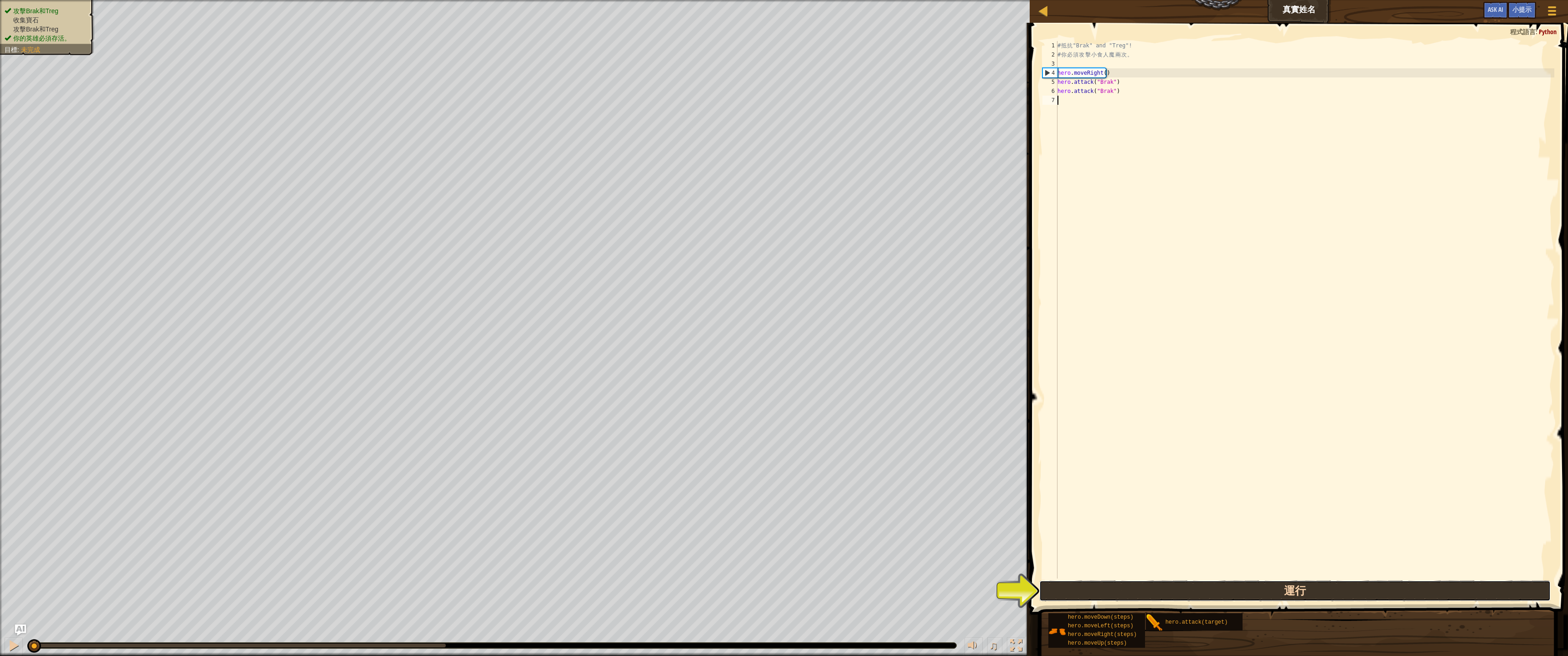
click at [1084, 598] on button "運行" at bounding box center [1295, 591] width 511 height 21
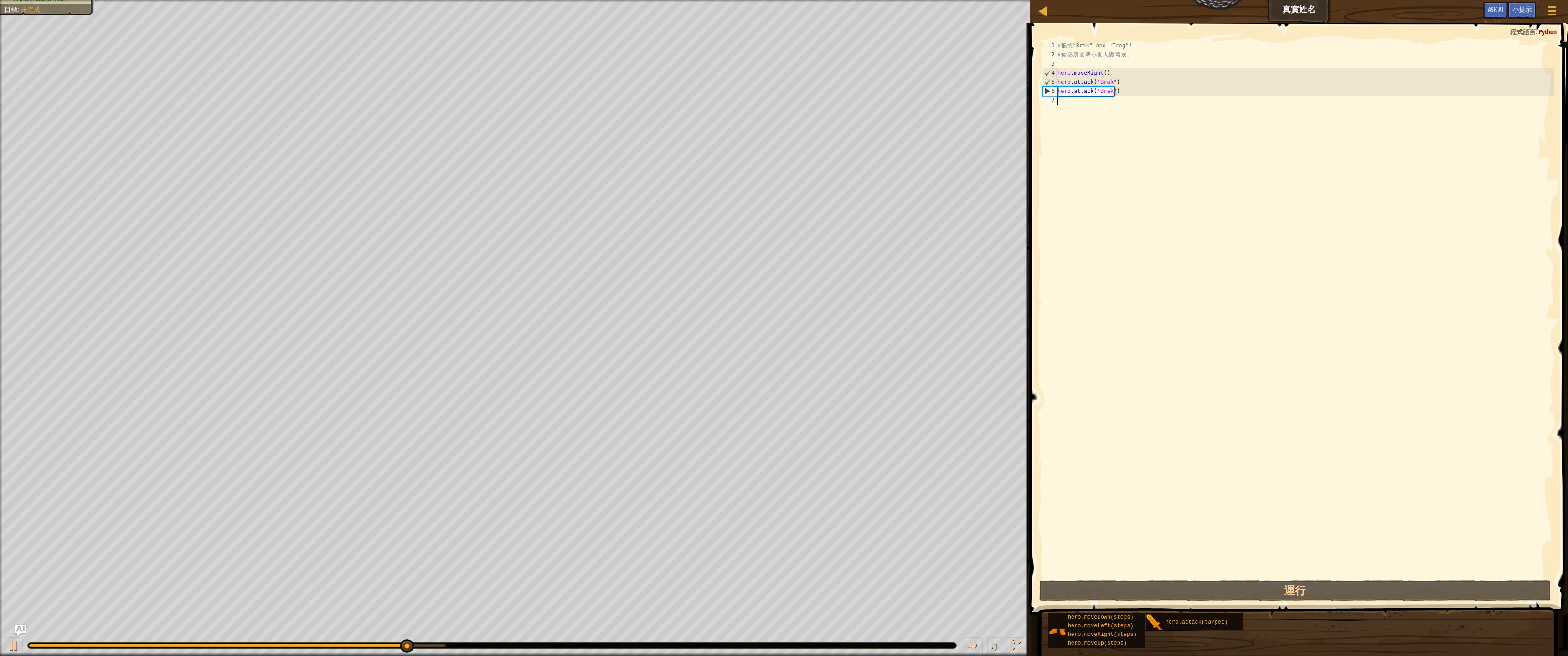
click at [1097, 104] on div "# 抵 抗 "Brak" and "Treg"! # 你 必 須 攻 擊 小 食 人 魔 兩 次 。 hero . moveRight ( ) hero . …" at bounding box center [1304, 319] width 499 height 556
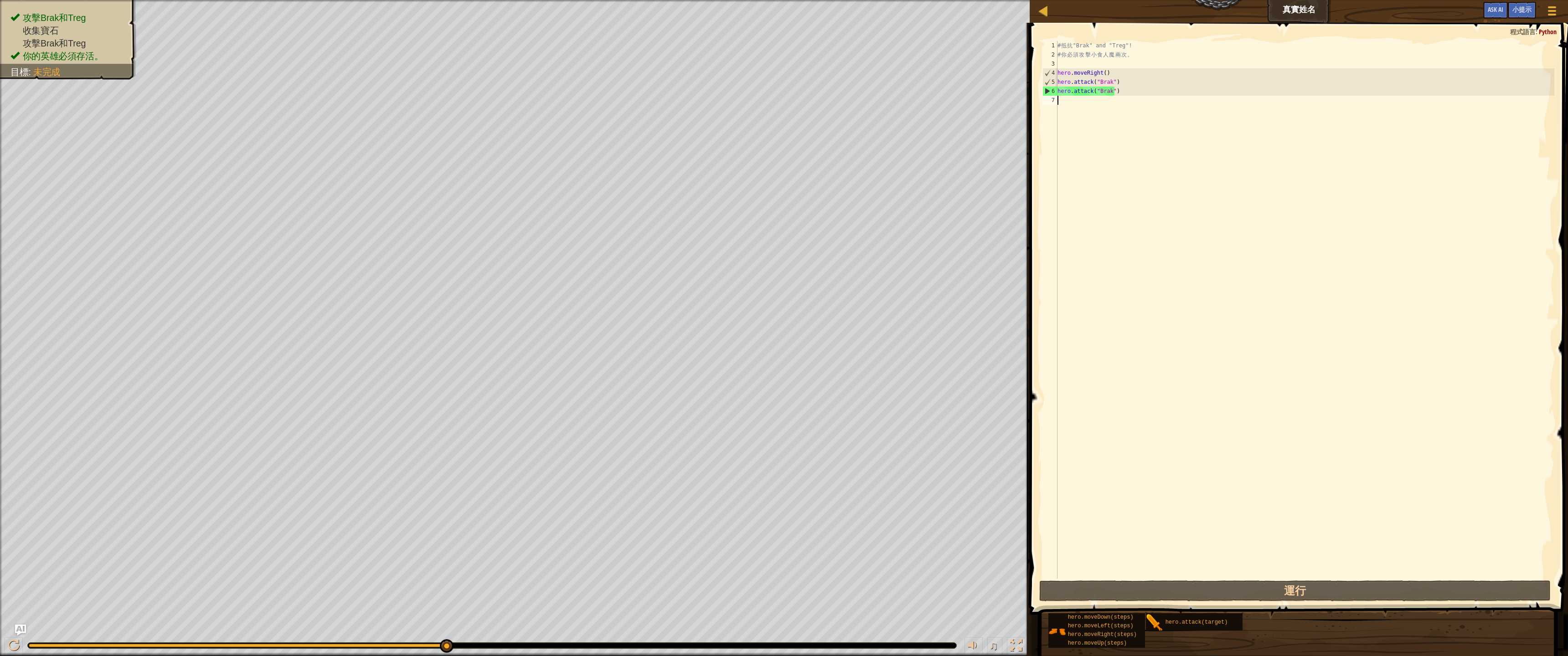
type textarea "j"
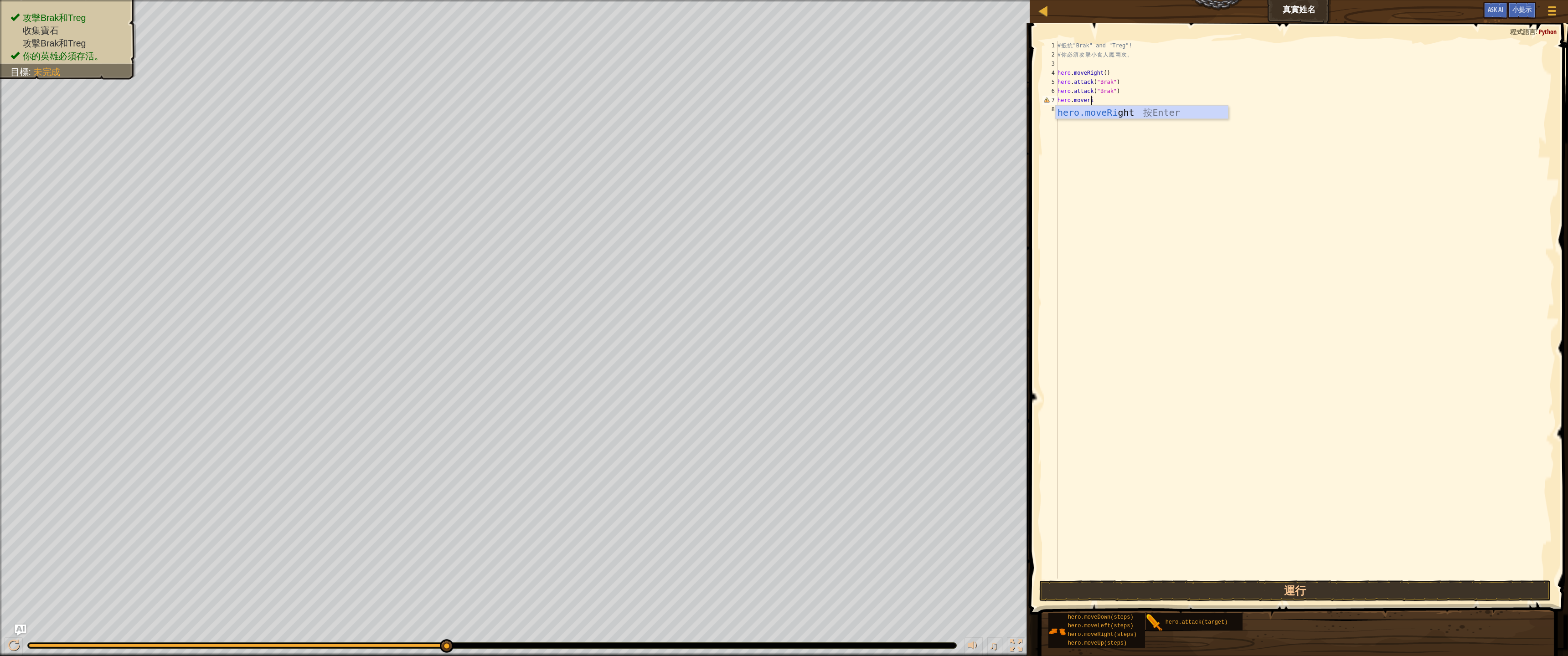
type textarea "hero.moverig"
click at [1101, 99] on div "# 抵 抗 "Brak" and "Treg"! # 你 必 須 攻 擊 小 食 人 魔 兩 次 。 hero . moveRight ( ) hero . …" at bounding box center [1304, 319] width 499 height 556
type textarea "hero.moveRight(2)"
click at [1085, 110] on div "# 抵 抗 "Brak" and "Treg"! # 你 必 須 攻 擊 小 食 人 魔 兩 次 。 hero . moveRight ( ) hero . …" at bounding box center [1304, 319] width 499 height 556
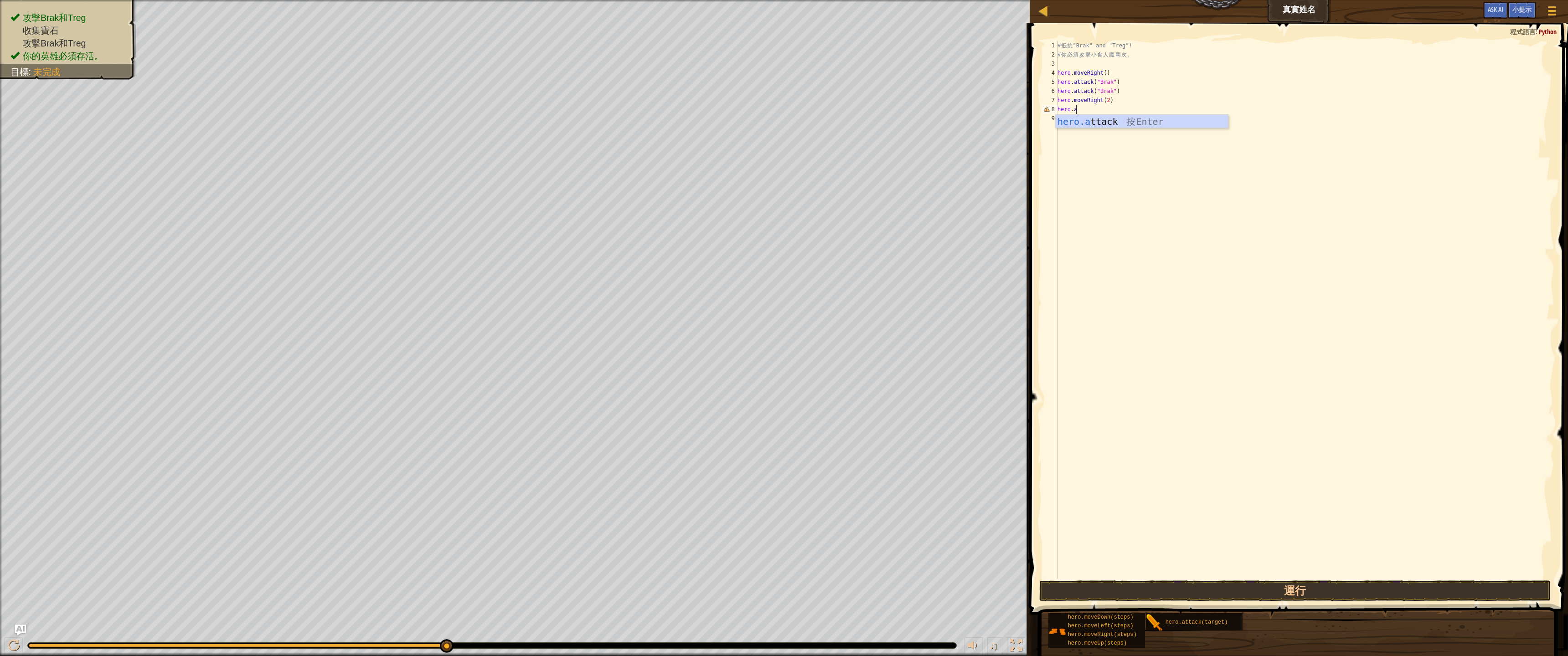
scroll to position [4, 1]
drag, startPoint x: 1126, startPoint y: 110, endPoint x: 1096, endPoint y: 111, distance: 30.0
click at [1096, 111] on div "# 抵 抗 "Brak" and "Treg"! # 你 必 須 攻 擊 小 食 人 魔 兩 次 。 hero . moveRight ( ) hero . …" at bounding box center [1304, 319] width 499 height 556
type textarea "hero.attack("Treg")"
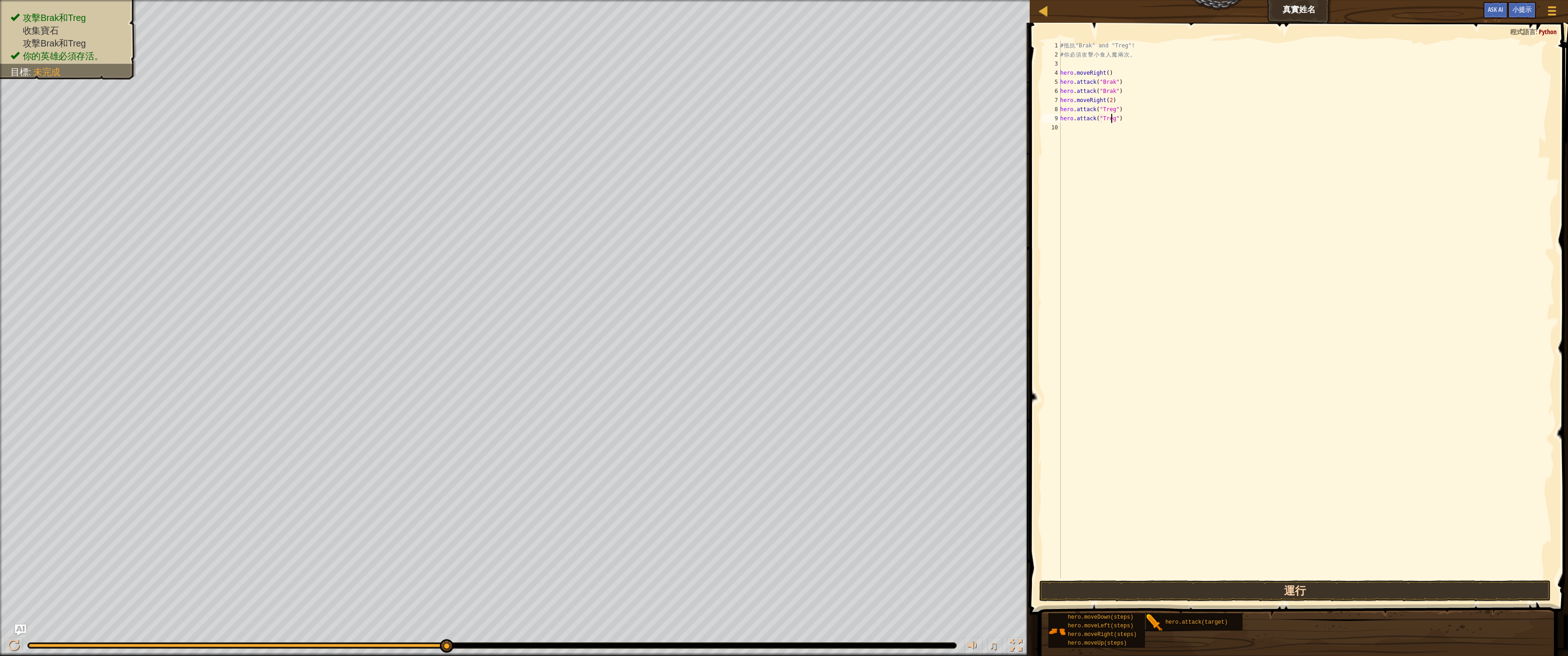
type textarea "hero.attack("Treg")"
click at [1149, 588] on button "運行" at bounding box center [1295, 591] width 511 height 21
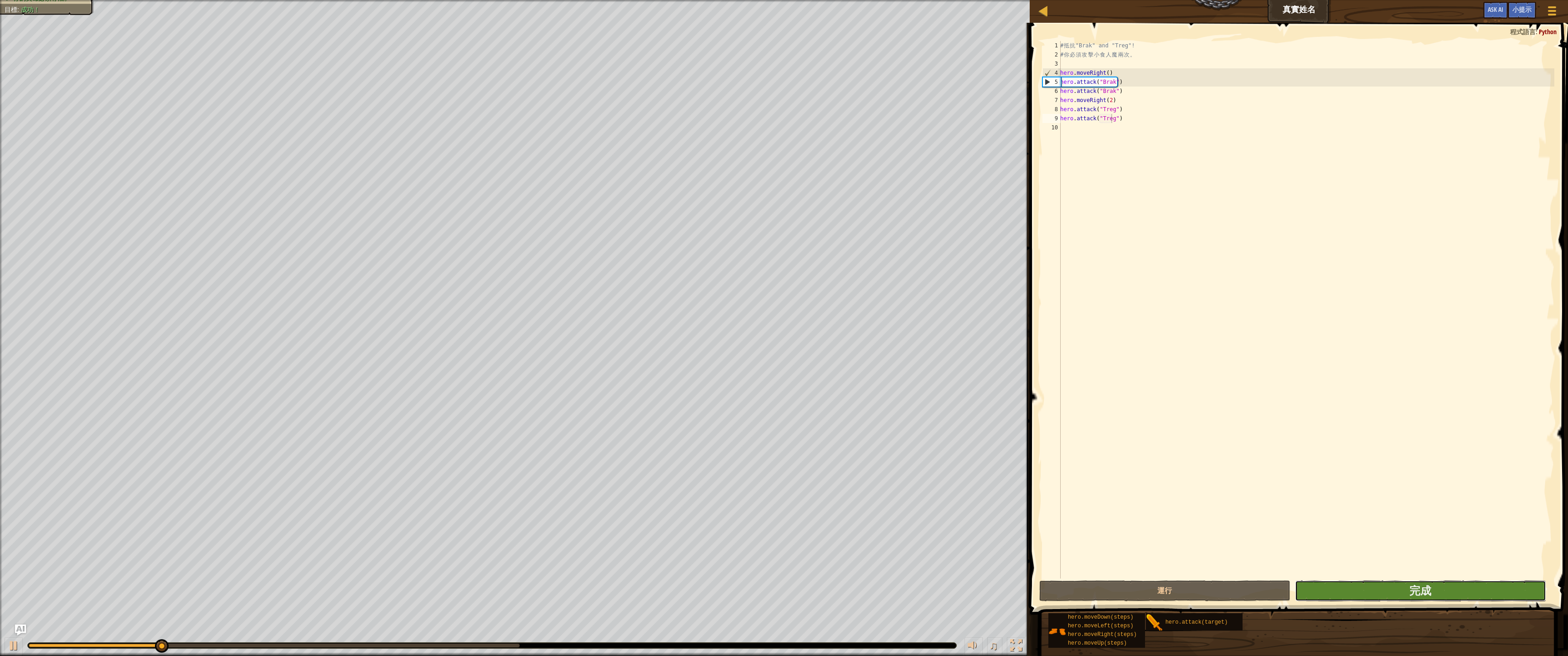
click at [1318, 594] on button "完成" at bounding box center [1420, 591] width 251 height 21
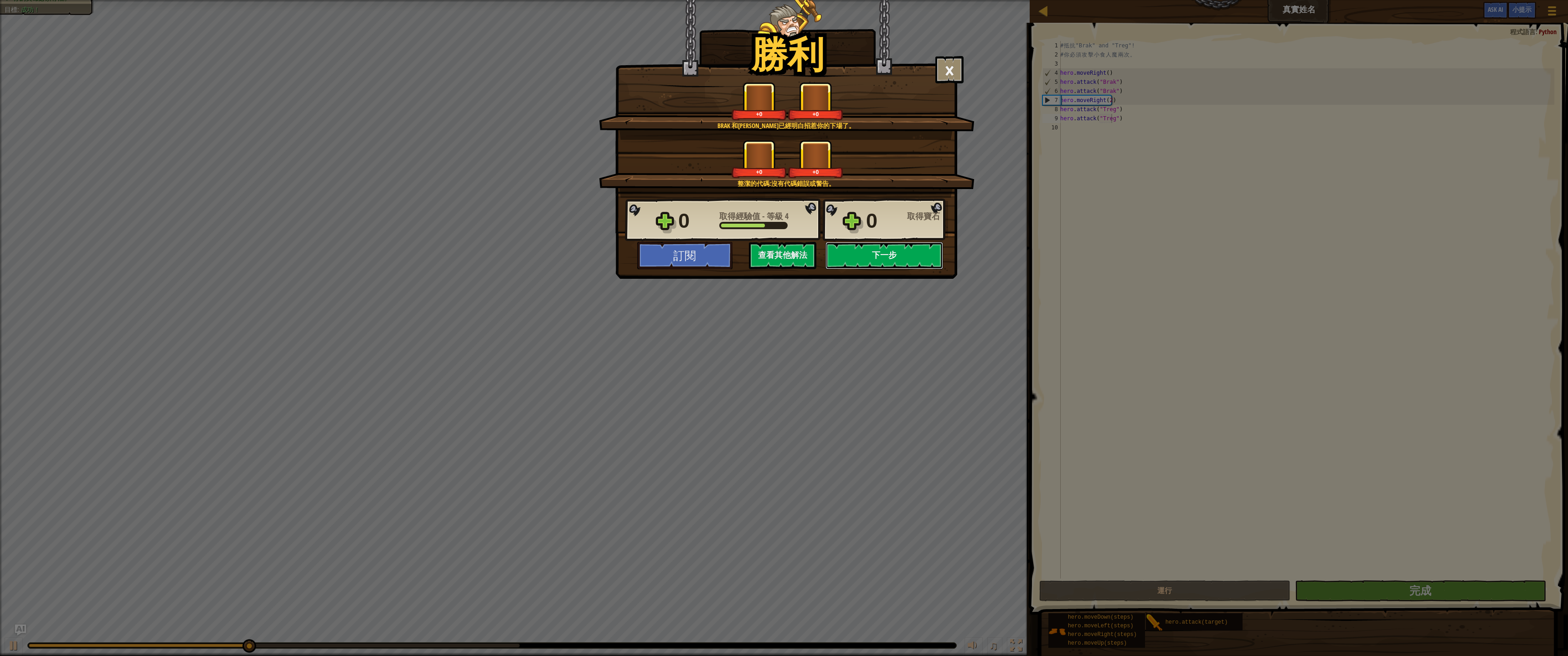
click at [919, 255] on button "下一步" at bounding box center [884, 256] width 117 height 27
select select "zh-HANT"
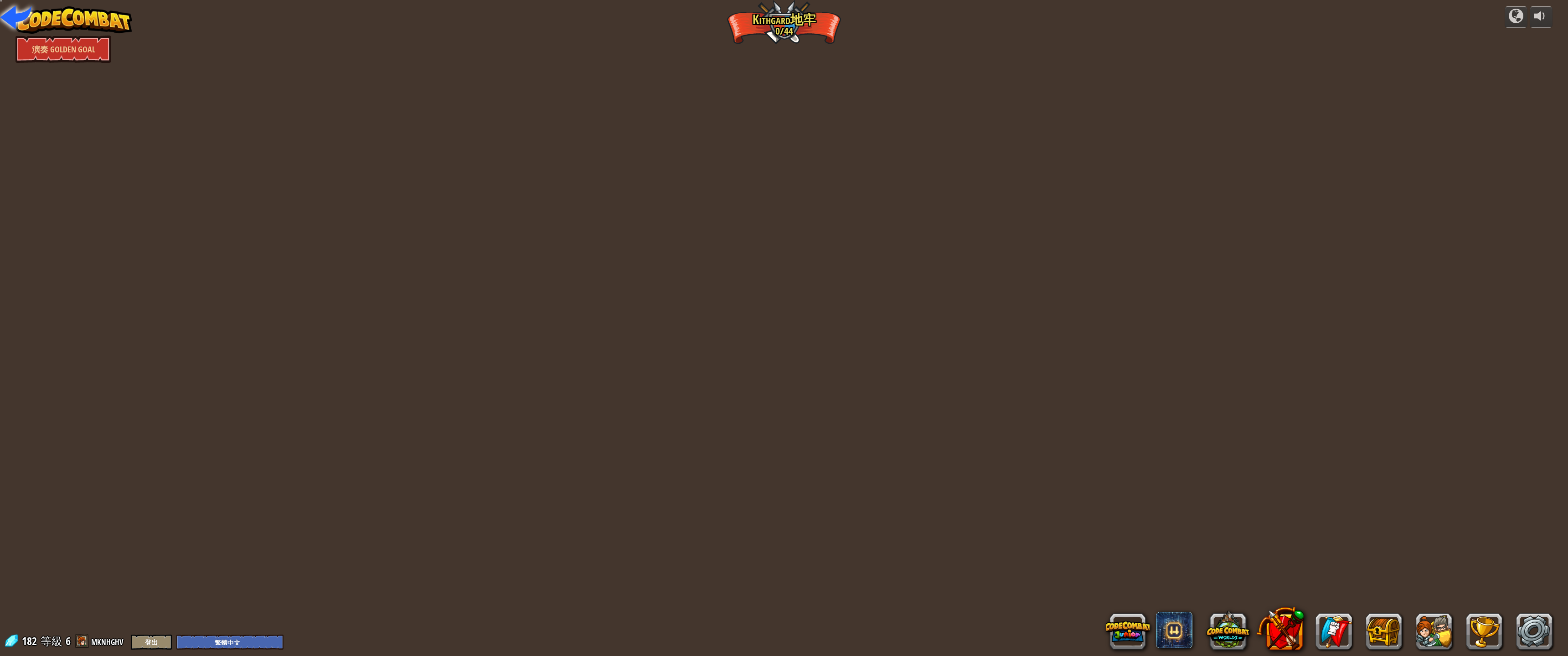
select select "zh-HANT"
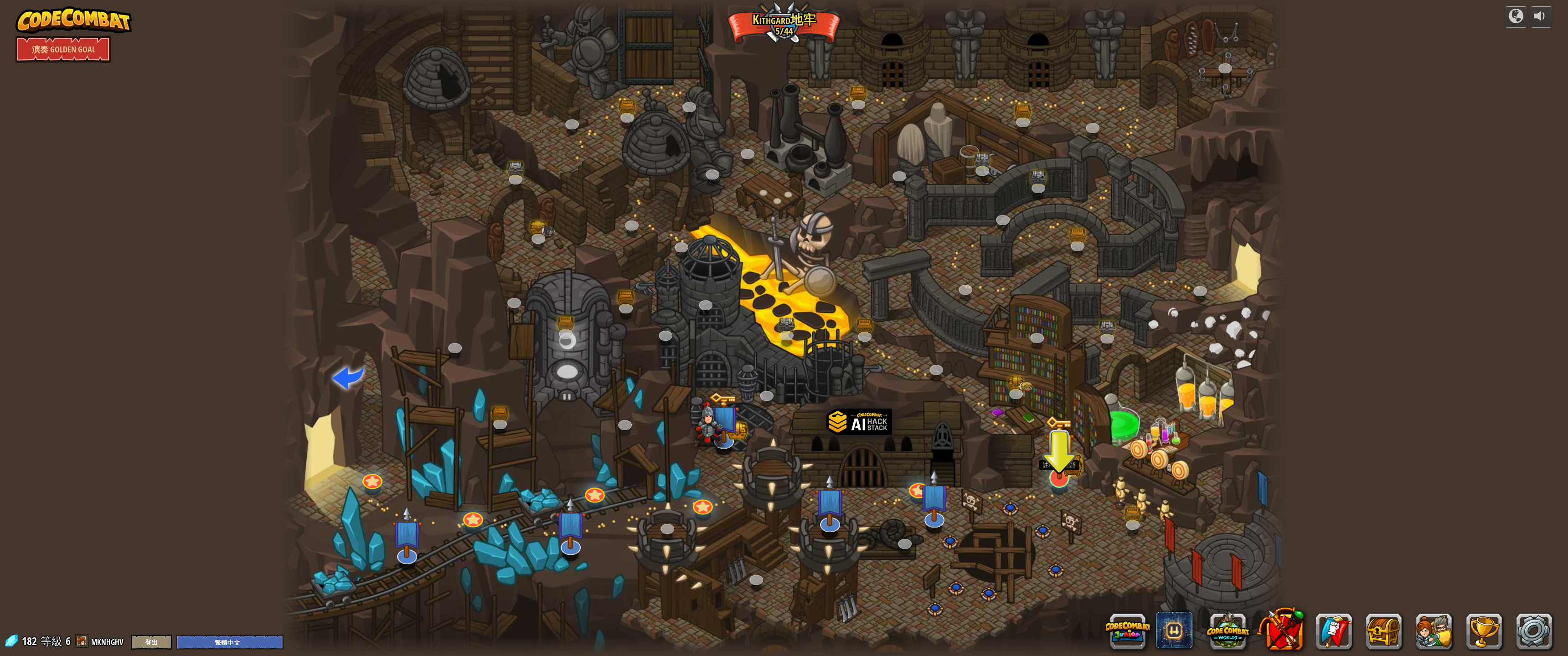
click at [1057, 475] on img at bounding box center [1059, 447] width 30 height 65
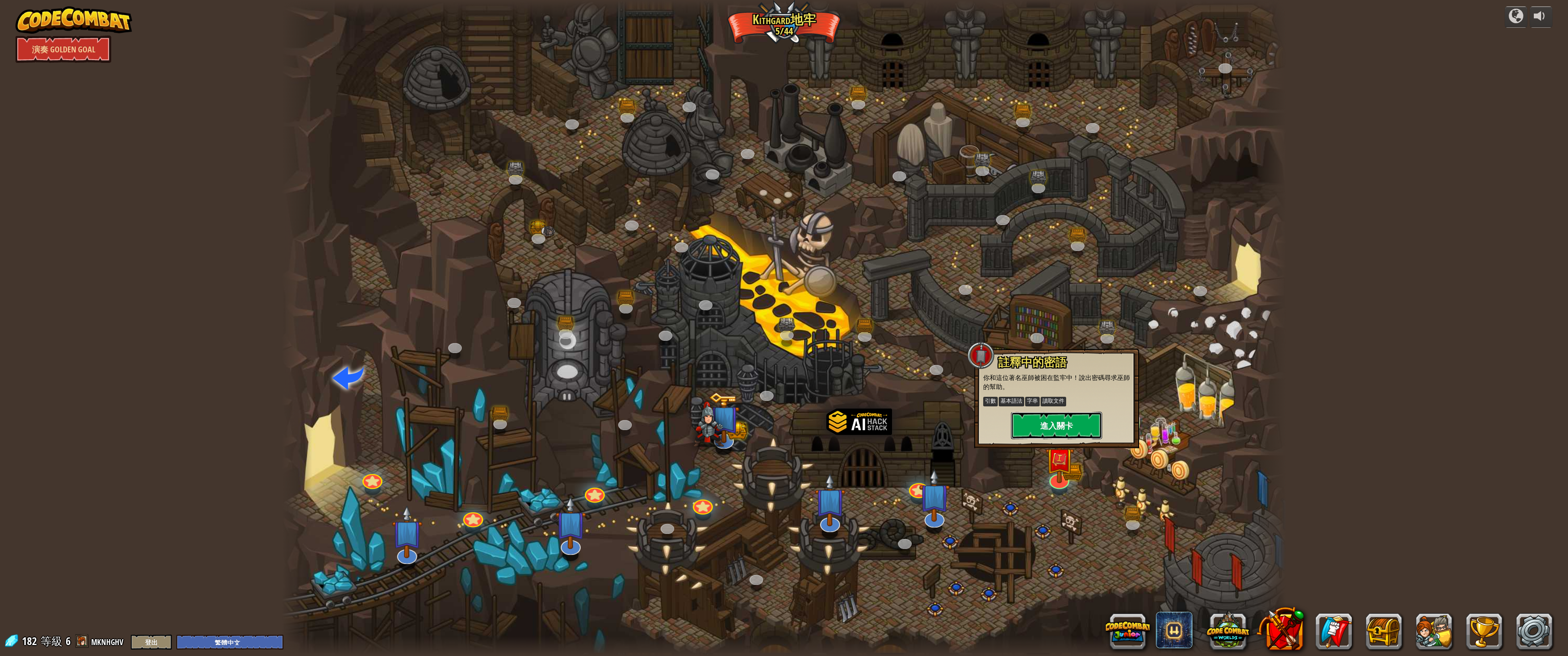
click at [1080, 420] on button "進入關卡" at bounding box center [1057, 425] width 91 height 27
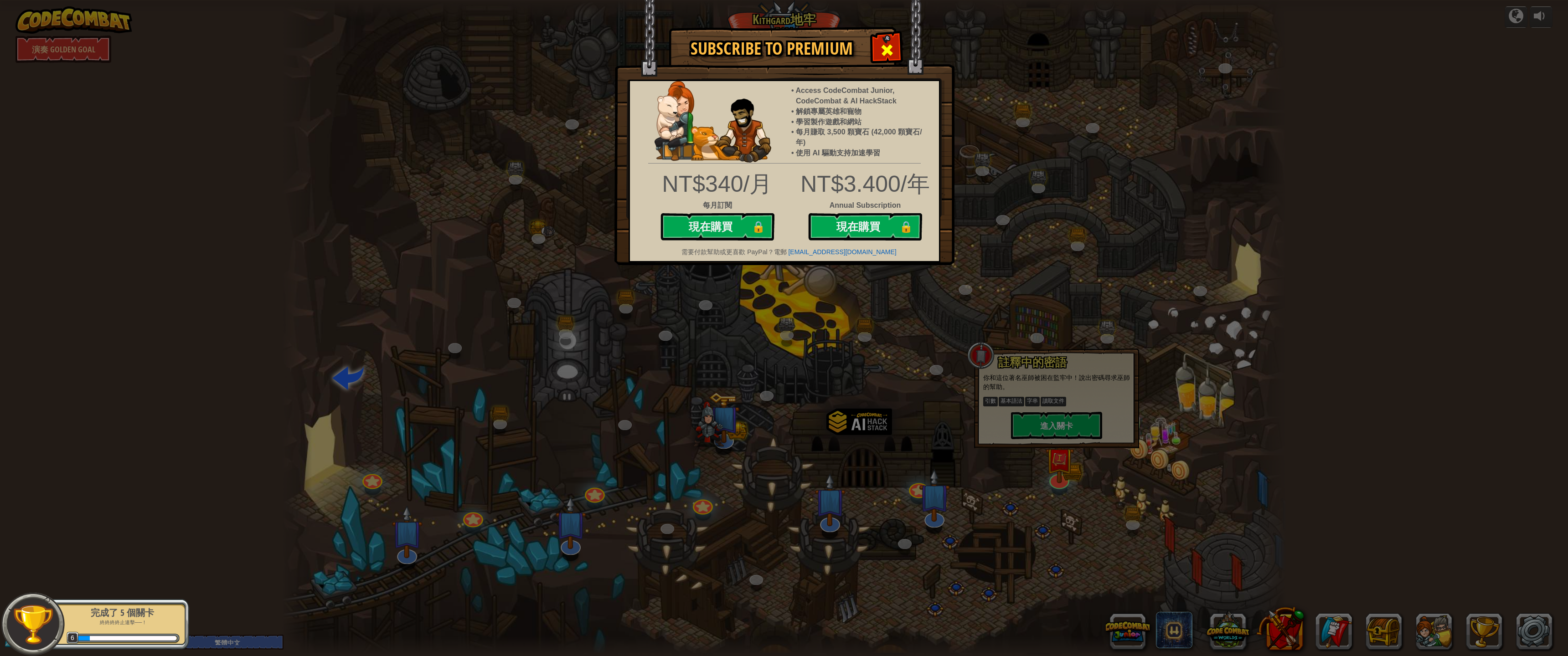
click at [890, 46] on span at bounding box center [887, 50] width 15 height 15
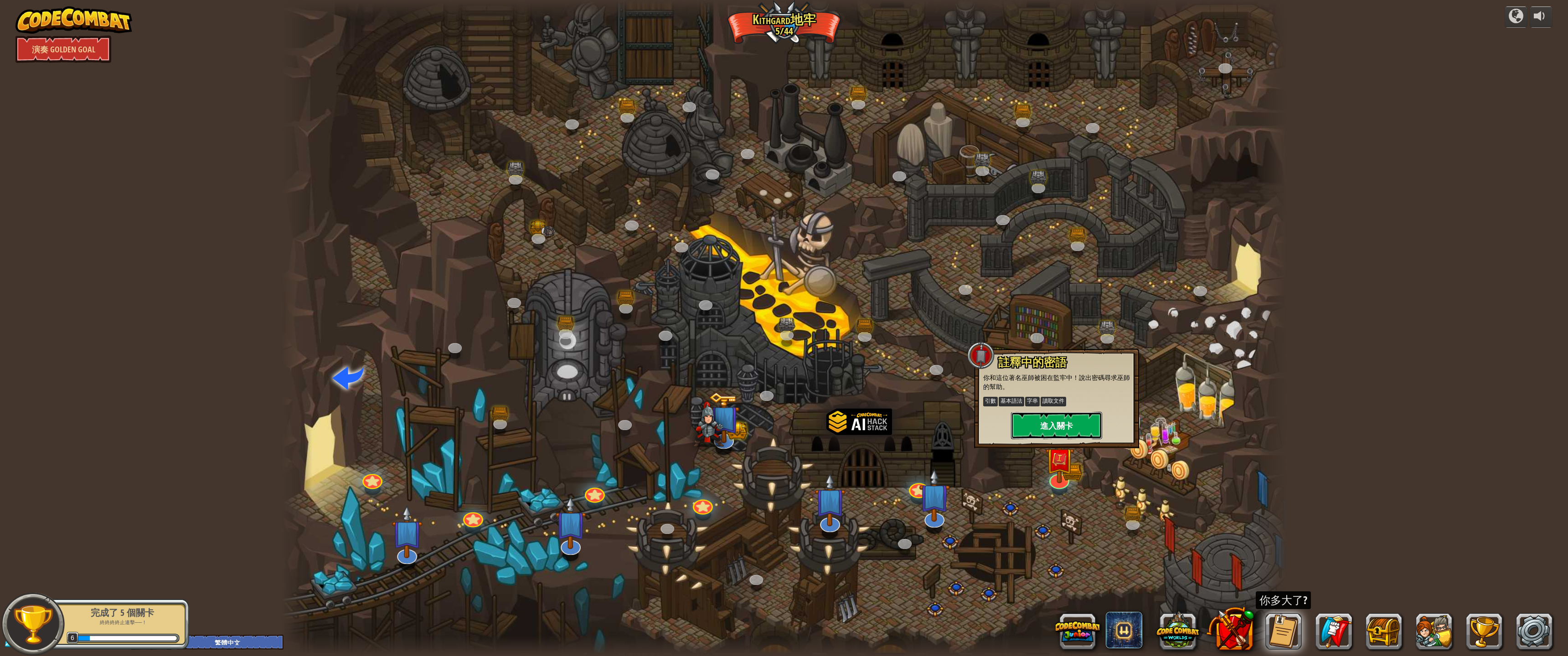
click at [1063, 430] on button "進入關卡" at bounding box center [1057, 425] width 91 height 27
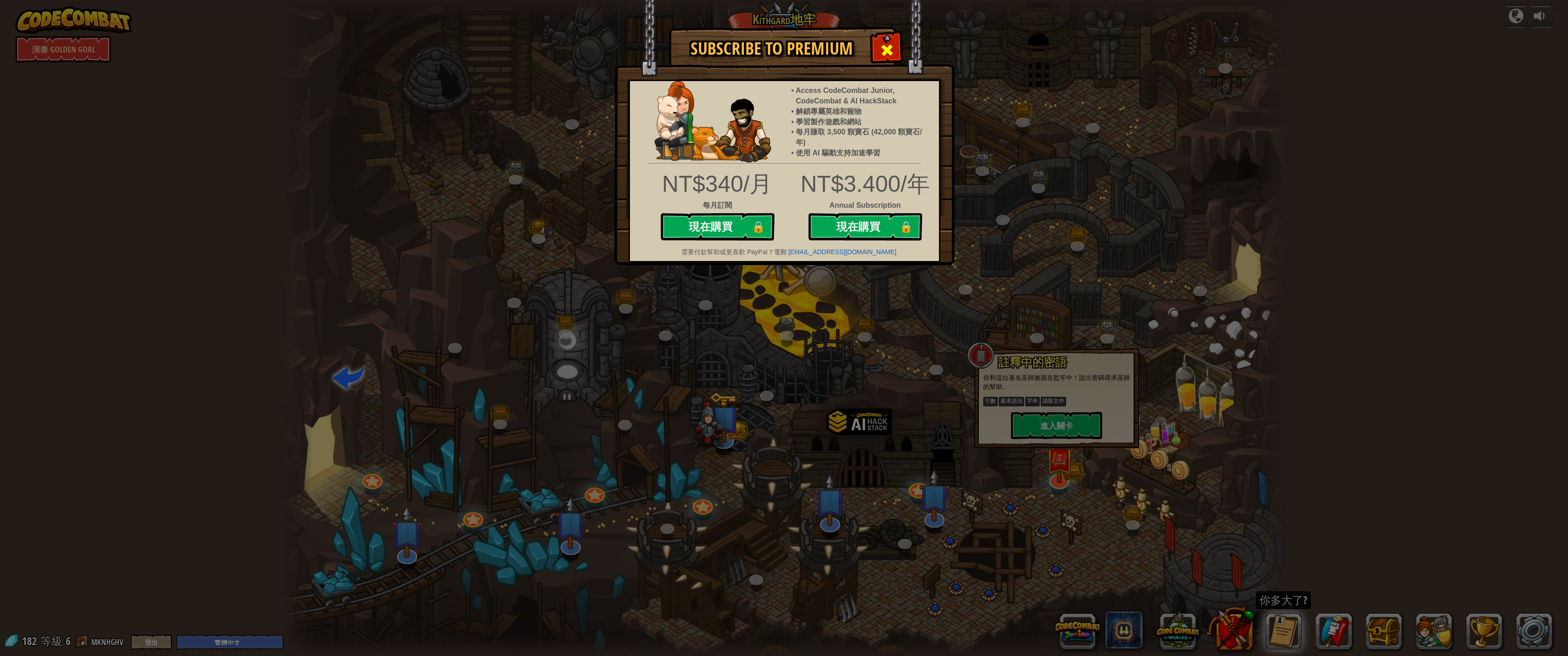
click at [889, 47] on span at bounding box center [887, 50] width 15 height 15
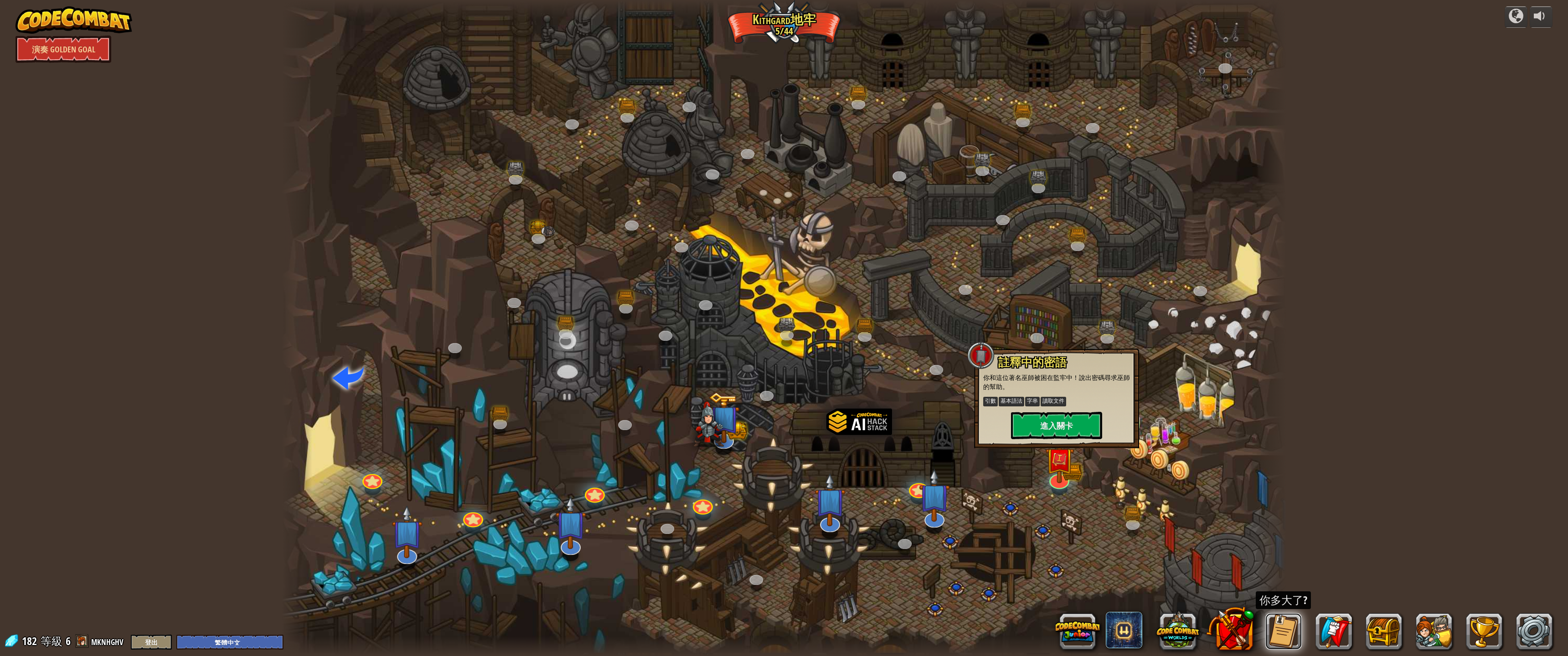
click at [1297, 599] on button at bounding box center [1284, 632] width 37 height 37
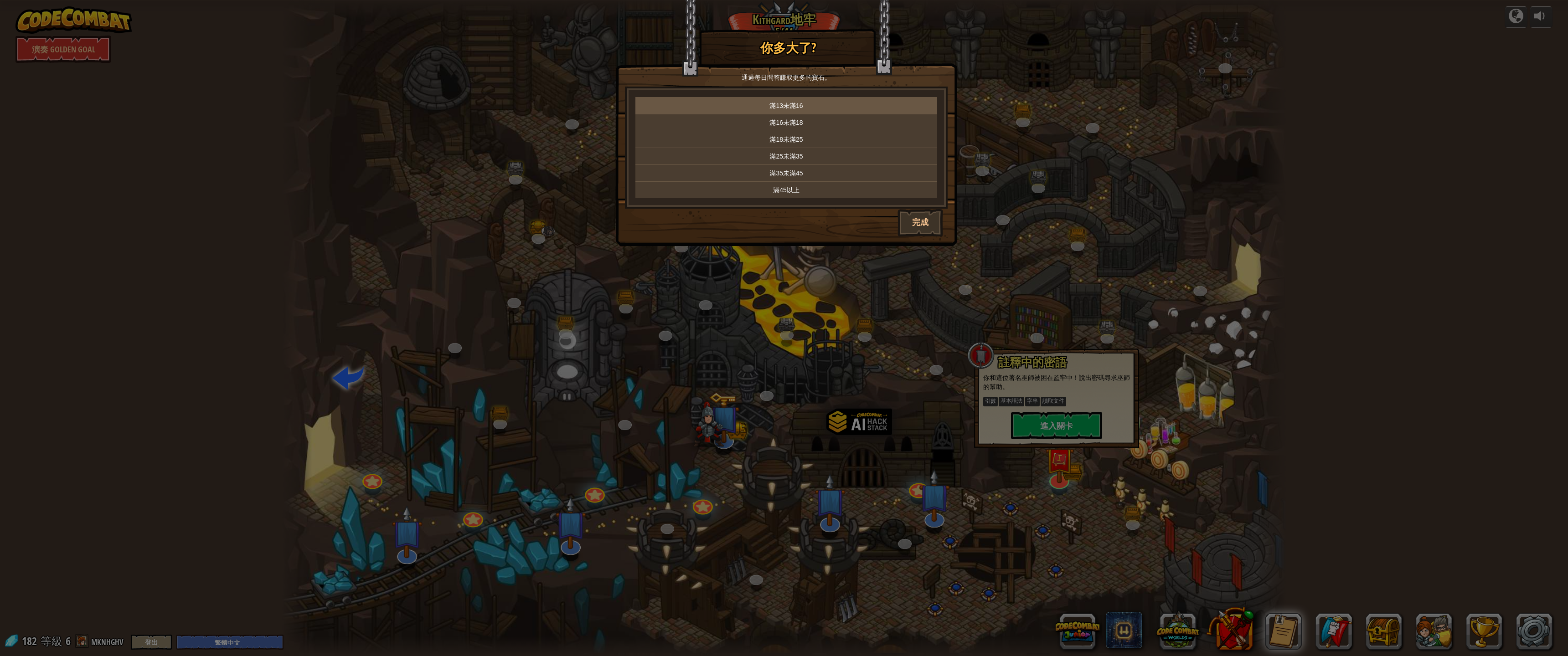
click at [864, 99] on td "滿13未滿16" at bounding box center [786, 106] width 302 height 17
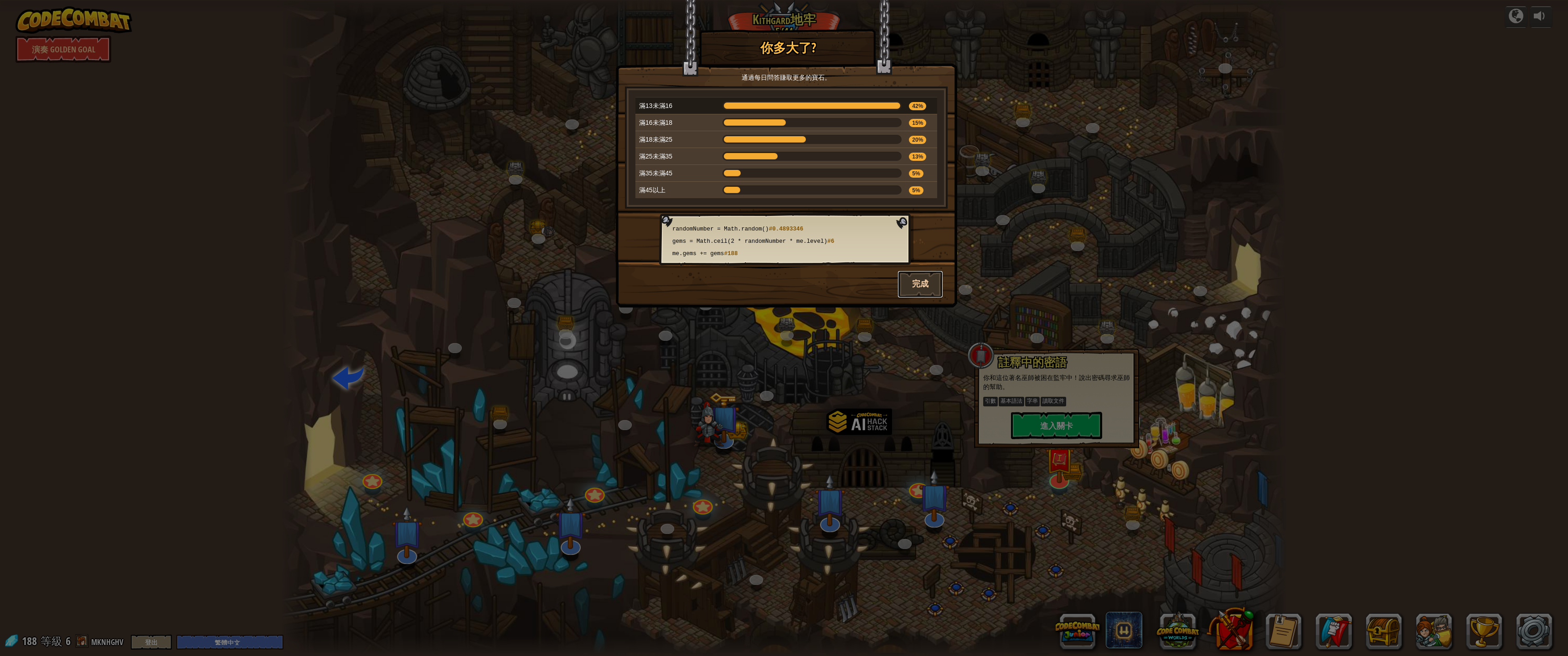
click at [923, 284] on button "完成" at bounding box center [920, 284] width 46 height 27
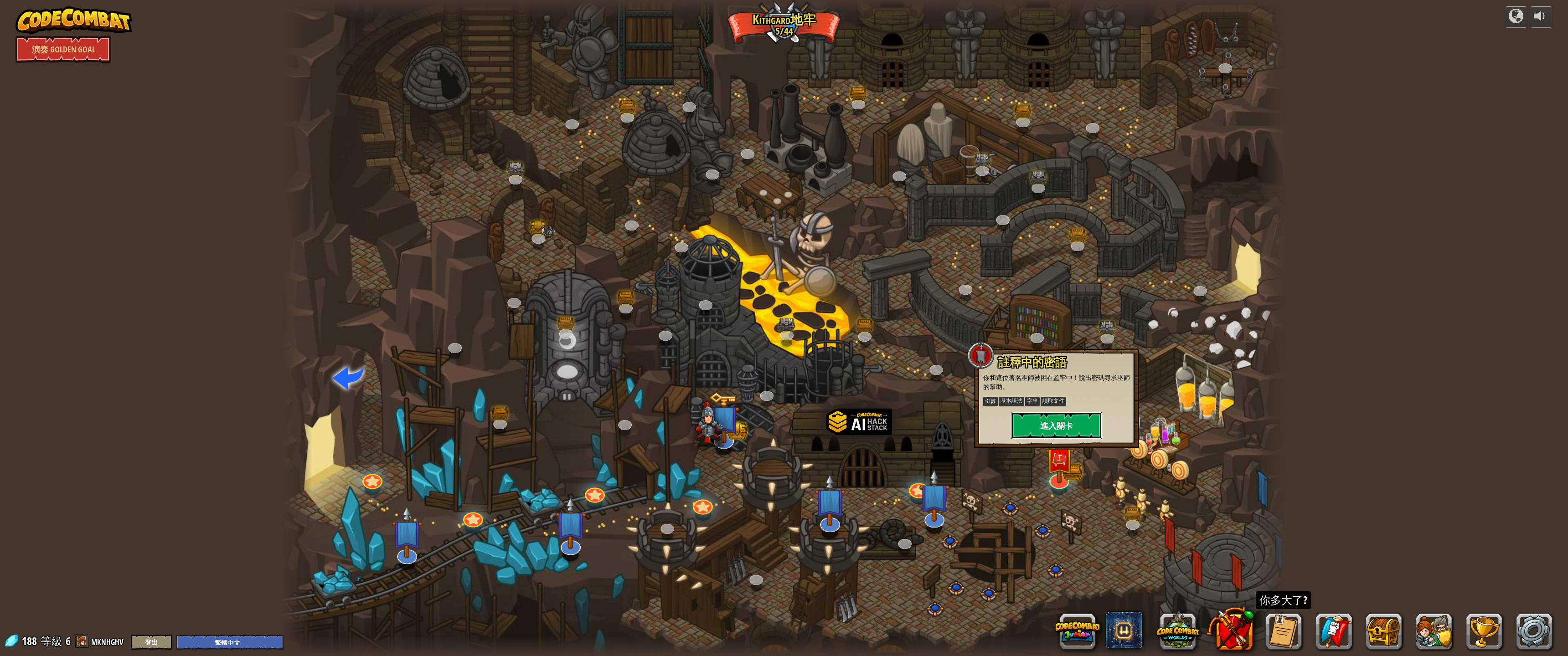
click at [1082, 423] on button "進入關卡" at bounding box center [1057, 425] width 91 height 27
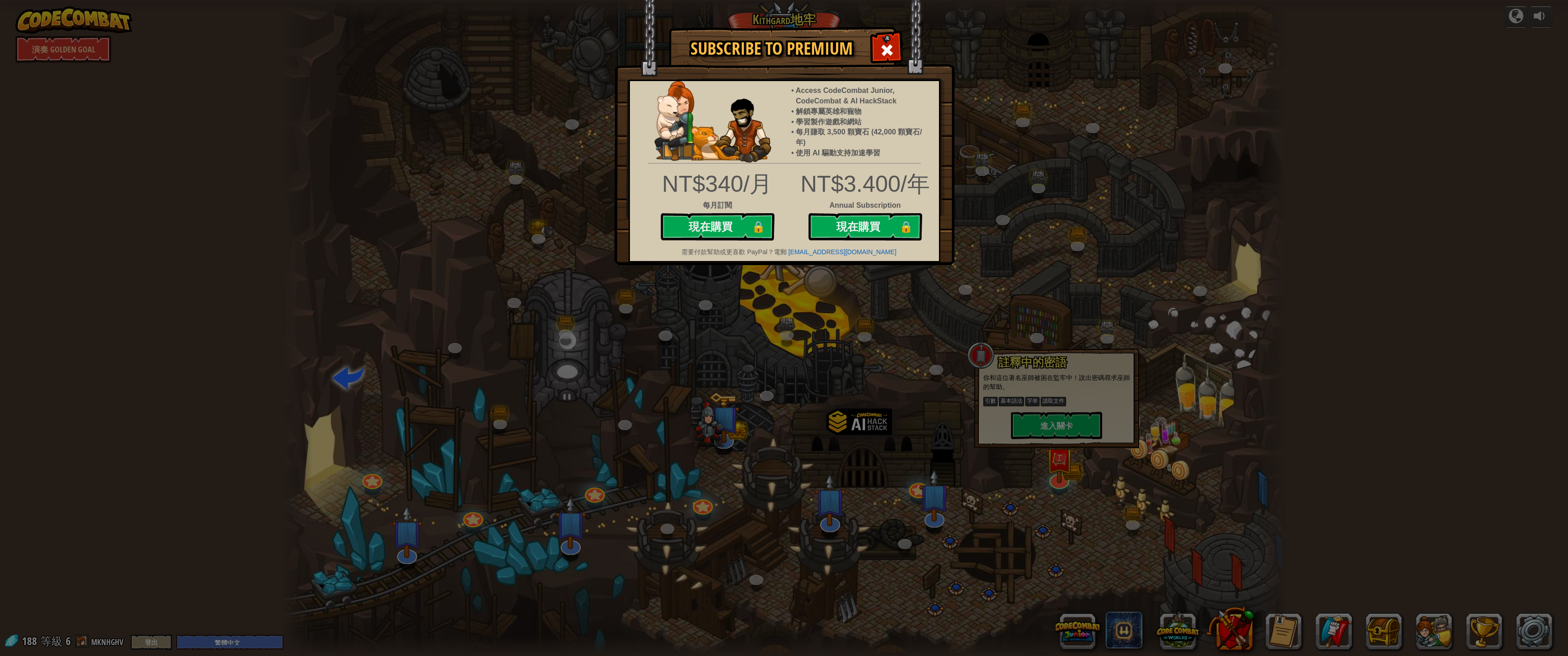
click at [901, 46] on img at bounding box center [784, 133] width 340 height 265
click at [883, 51] on span at bounding box center [887, 50] width 15 height 15
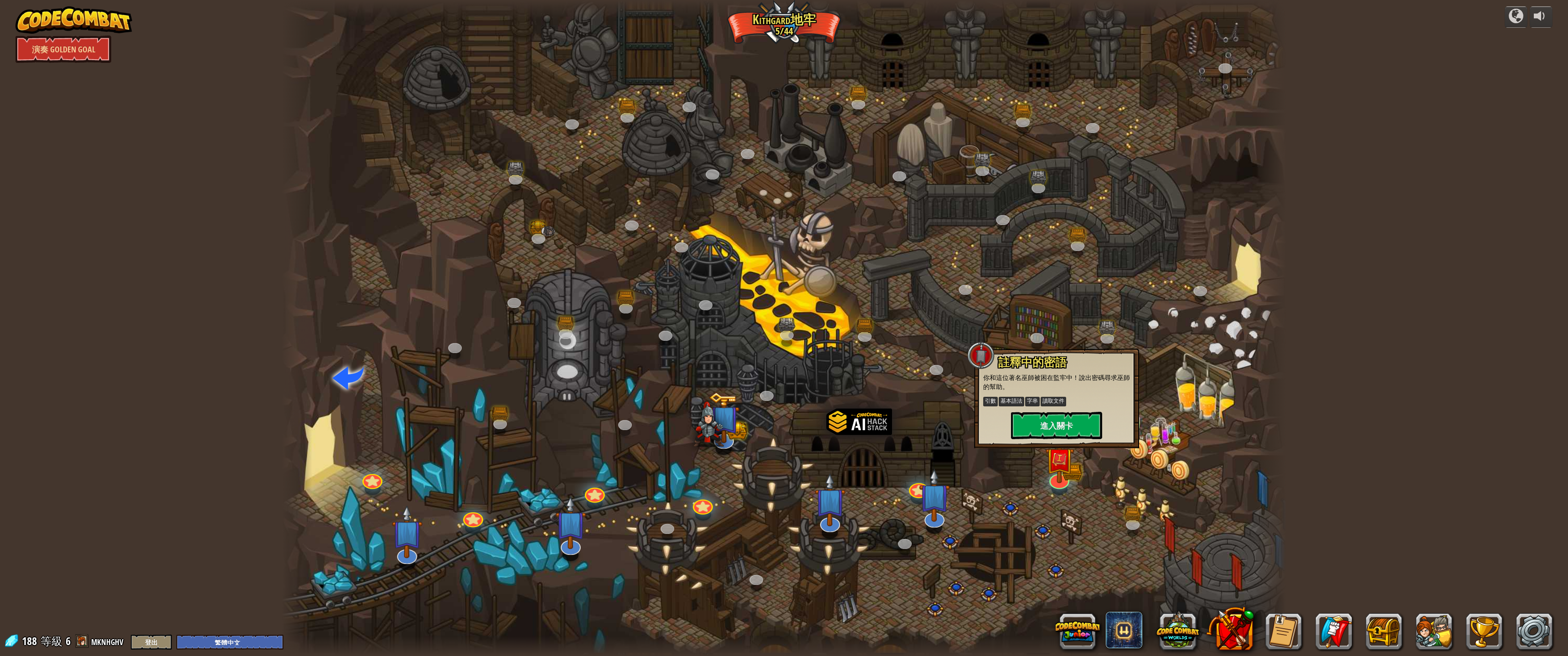
click at [1419, 48] on div "powered by 演奏 Golden Goal 蜿蜒峽谷 (未解鎖) 挑戰：使用迄今為止學到的所有編程技能收集最多的黃金！ 基本語法 While 循環 字…" at bounding box center [784, 328] width 1568 height 656
